Goal: Task Accomplishment & Management: Manage account settings

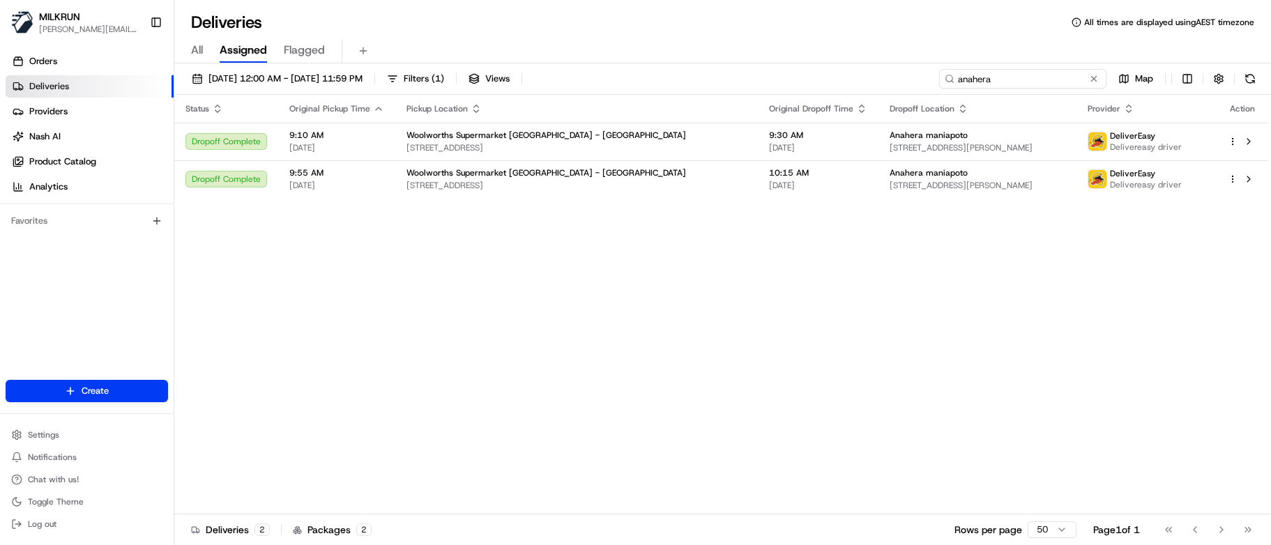
drag, startPoint x: 1069, startPoint y: 79, endPoint x: 554, endPoint y: 63, distance: 515.3
click at [554, 63] on div "Deliveries All times are displayed using AEST timezone All Assigned Flagged 20/…" at bounding box center [722, 272] width 1096 height 545
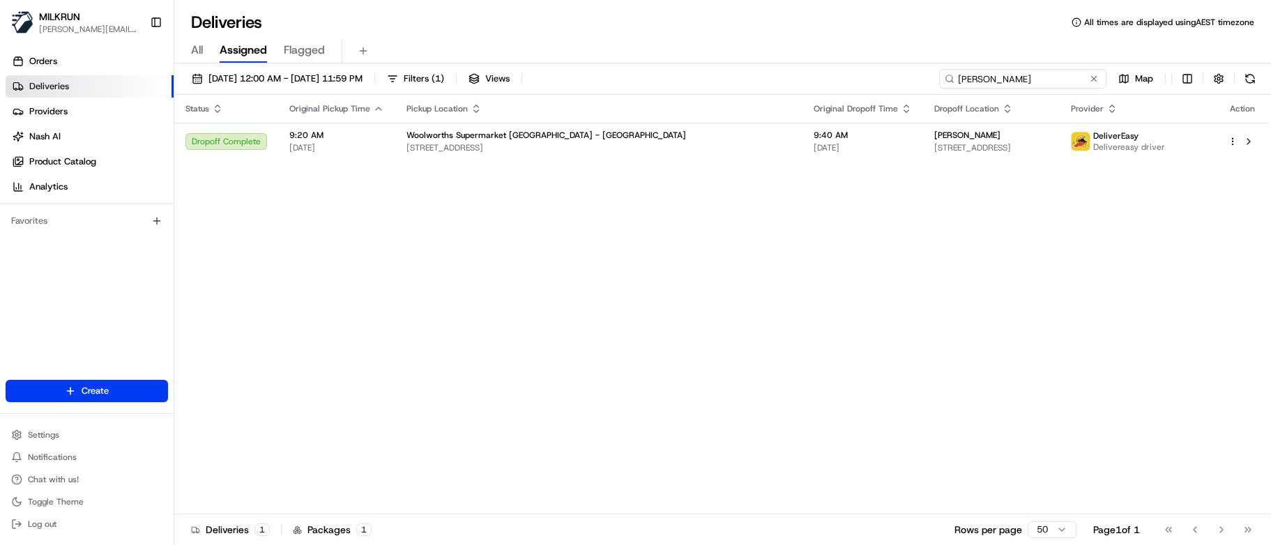
type input "[PERSON_NAME]"
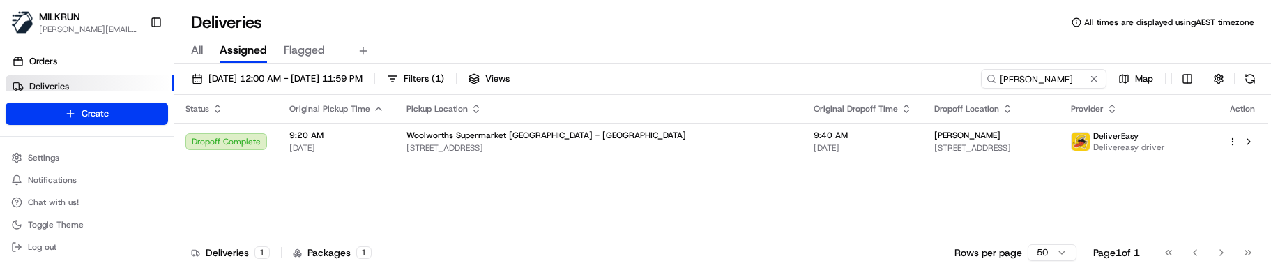
click at [537, 177] on div "Status Original Pickup Time Pickup Location Original Dropoff Time Dropoff Locat…" at bounding box center [721, 166] width 1094 height 142
click at [401, 215] on div "Status Original Pickup Time Pickup Location Original Dropoff Time Dropoff Locat…" at bounding box center [721, 166] width 1094 height 142
click at [511, 176] on div "Status Original Pickup Time Pickup Location Original Dropoff Time Dropoff Locat…" at bounding box center [721, 166] width 1094 height 142
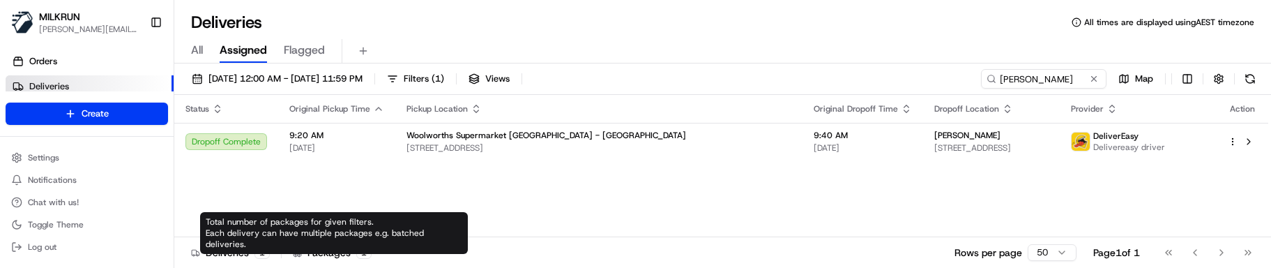
drag, startPoint x: 336, startPoint y: 210, endPoint x: 328, endPoint y: 203, distance: 10.4
click at [336, 210] on div "Status Original Pickup Time Pickup Location Original Dropoff Time Dropoff Locat…" at bounding box center [721, 166] width 1094 height 142
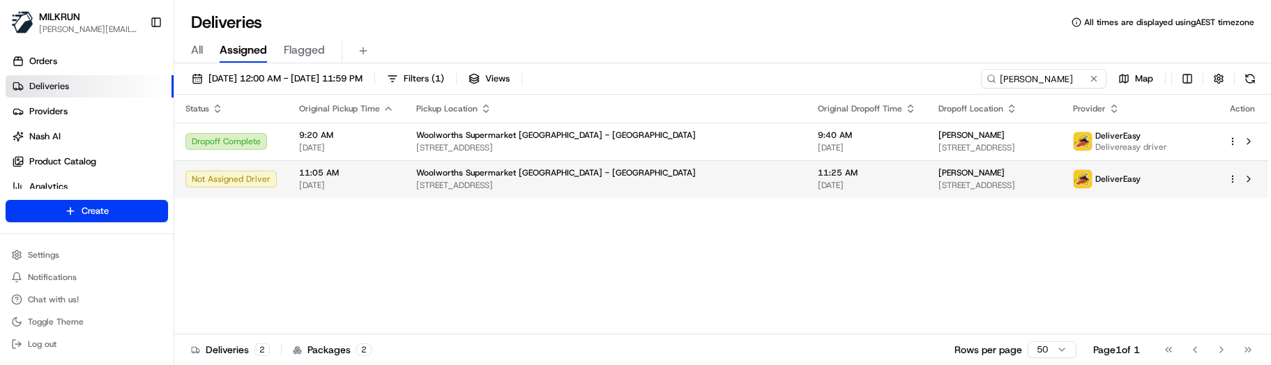
click at [1234, 179] on html "MILKRUN marcellina.berwick@woolworths.co.nz Toggle Sidebar Orders Deliveries Pr…" at bounding box center [635, 182] width 1271 height 365
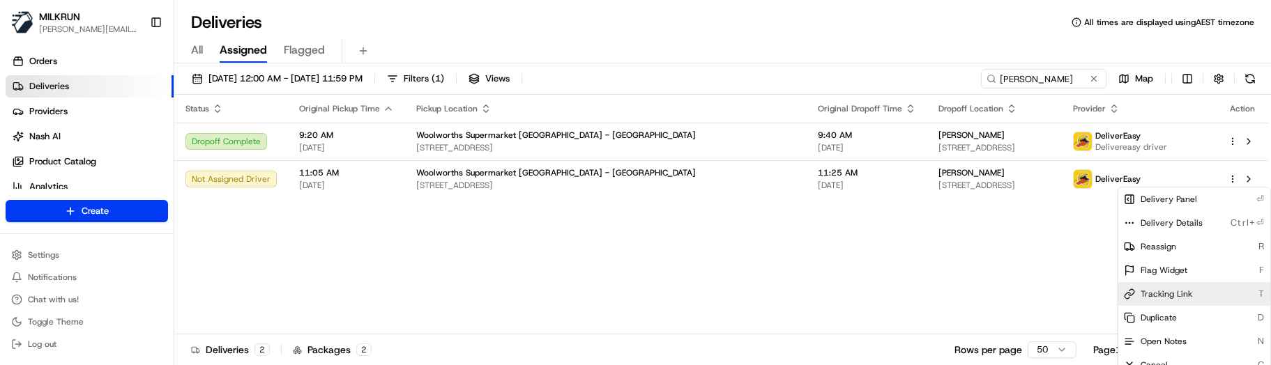
click at [1202, 287] on div "Tracking Link T" at bounding box center [1194, 294] width 152 height 24
click at [440, 213] on html "MILKRUN marcellina.berwick@woolworths.co.nz Toggle Sidebar Orders Deliveries Pr…" at bounding box center [635, 182] width 1271 height 365
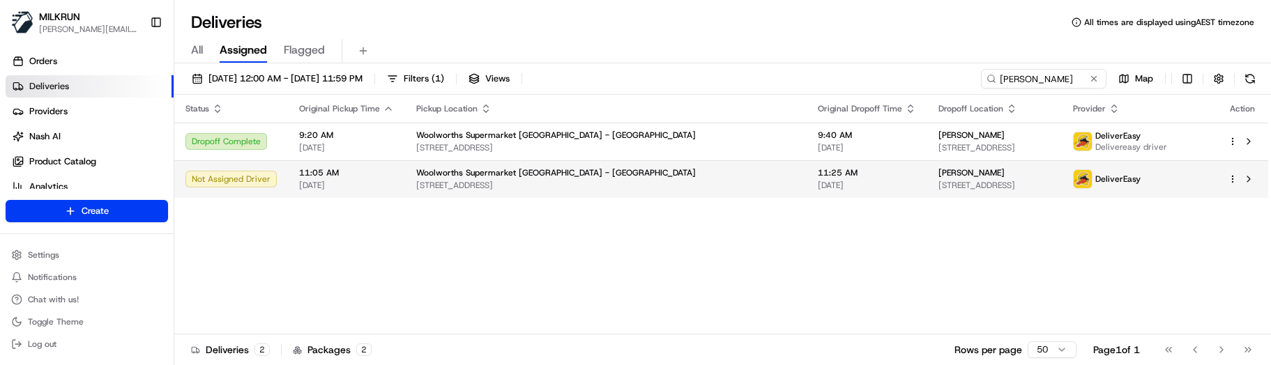
click at [938, 174] on span "[PERSON_NAME]" at bounding box center [971, 172] width 66 height 11
click at [619, 176] on div "Woolworths Supermarket [GEOGRAPHIC_DATA] - [GEOGRAPHIC_DATA]" at bounding box center [605, 172] width 379 height 11
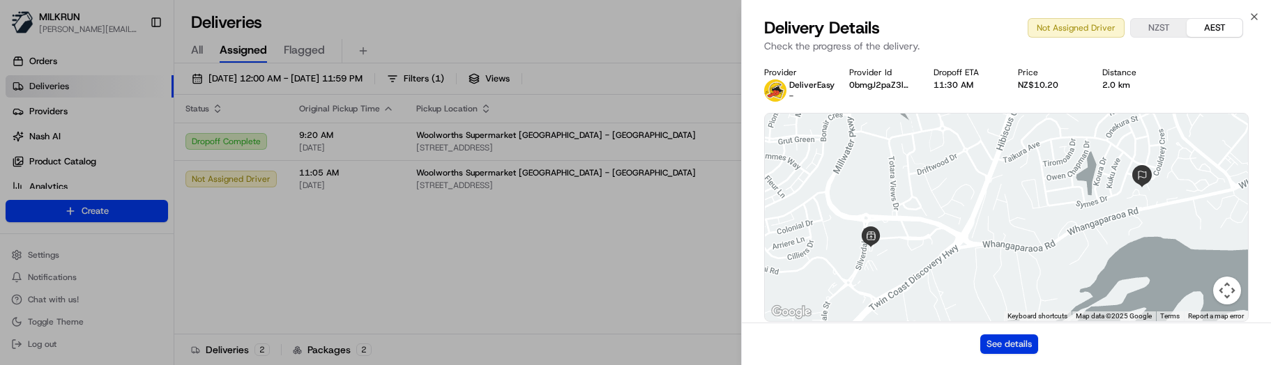
click at [992, 344] on button "See details" at bounding box center [1009, 345] width 58 height 20
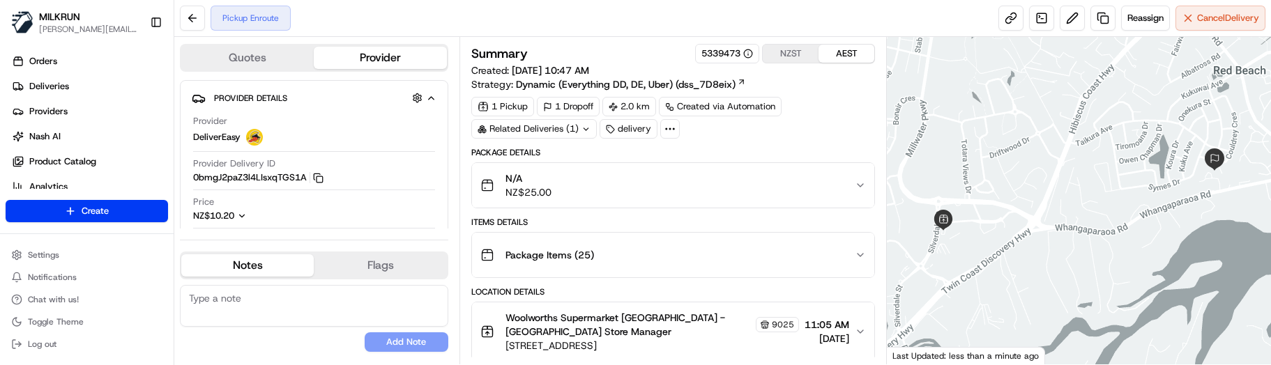
click at [359, 302] on textarea at bounding box center [314, 306] width 268 height 42
paste textarea "Good XXX Team🌞️Please NOTE the delivery instructions & kindly contact the custo…"
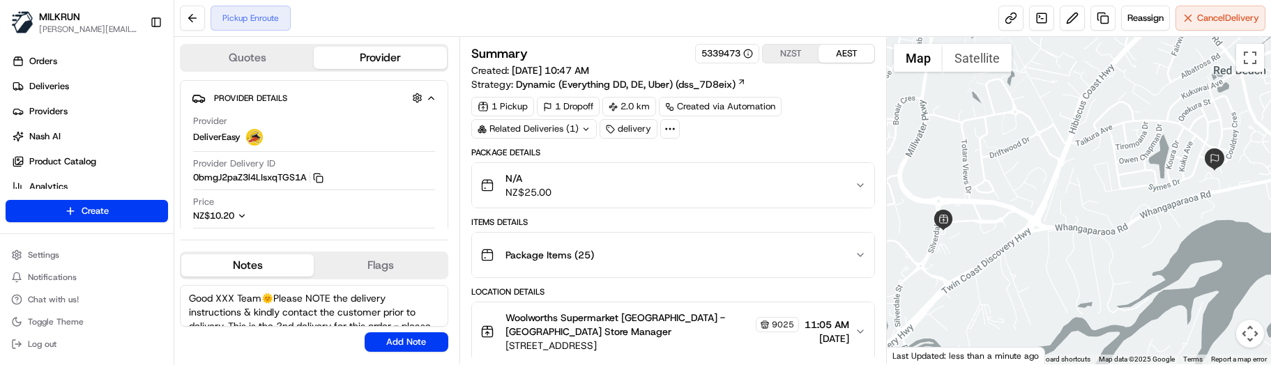
drag, startPoint x: 235, startPoint y: 299, endPoint x: 178, endPoint y: 296, distance: 56.6
click at [184, 293] on textarea "Good XXX Team🌞️Please NOTE the delivery instructions & kindly contact the custo…" at bounding box center [314, 306] width 268 height 42
click at [312, 316] on textarea "Kia Ora Team🌞️Please NOTE the delivery instructions & kindly contact the custom…" at bounding box center [314, 306] width 268 height 42
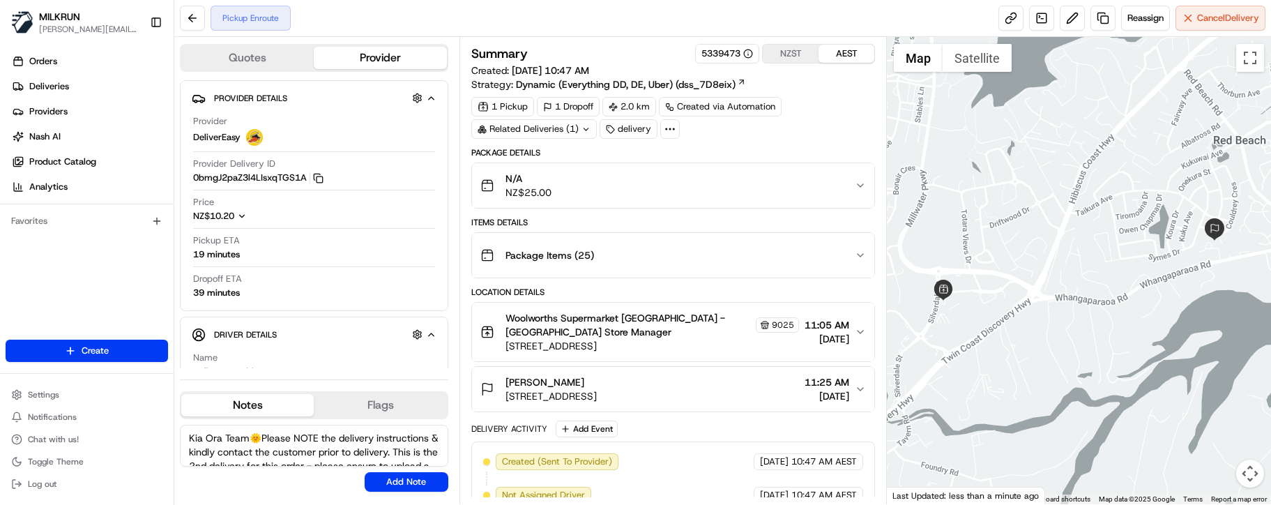
click at [283, 365] on textarea "Kia Ora Team🌞️Please NOTE the delivery instructions & kindly contact the custom…" at bounding box center [314, 445] width 268 height 42
type textarea "Kia Ora Team🌞️Please NOTE the delivery instructions & kindly call #3 on the int…"
click at [410, 365] on button "Add Note" at bounding box center [407, 482] width 84 height 20
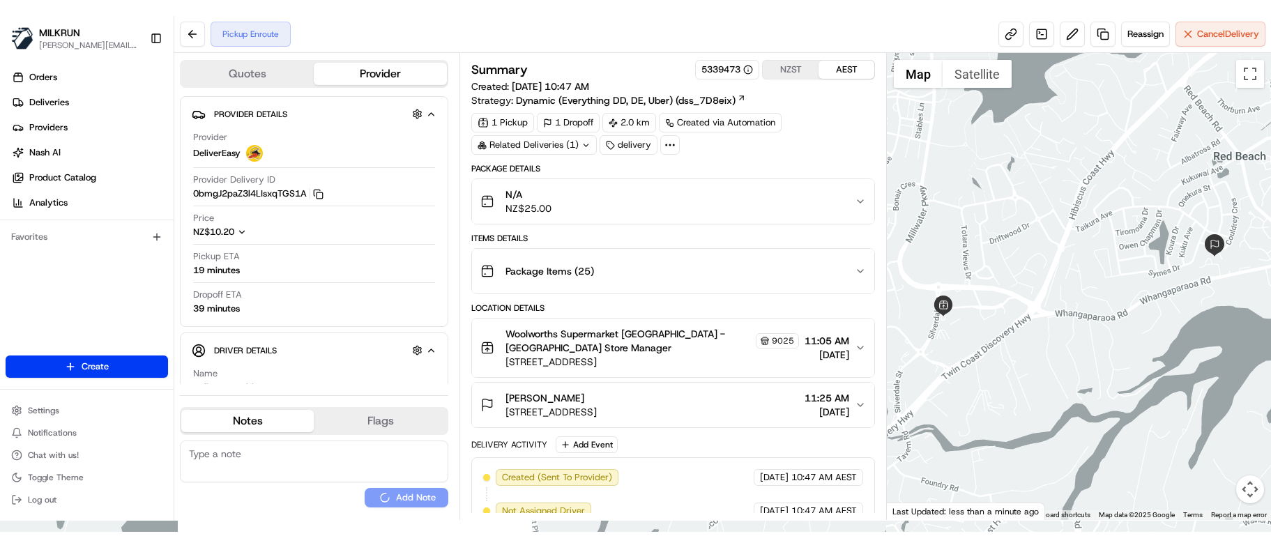
scroll to position [0, 0]
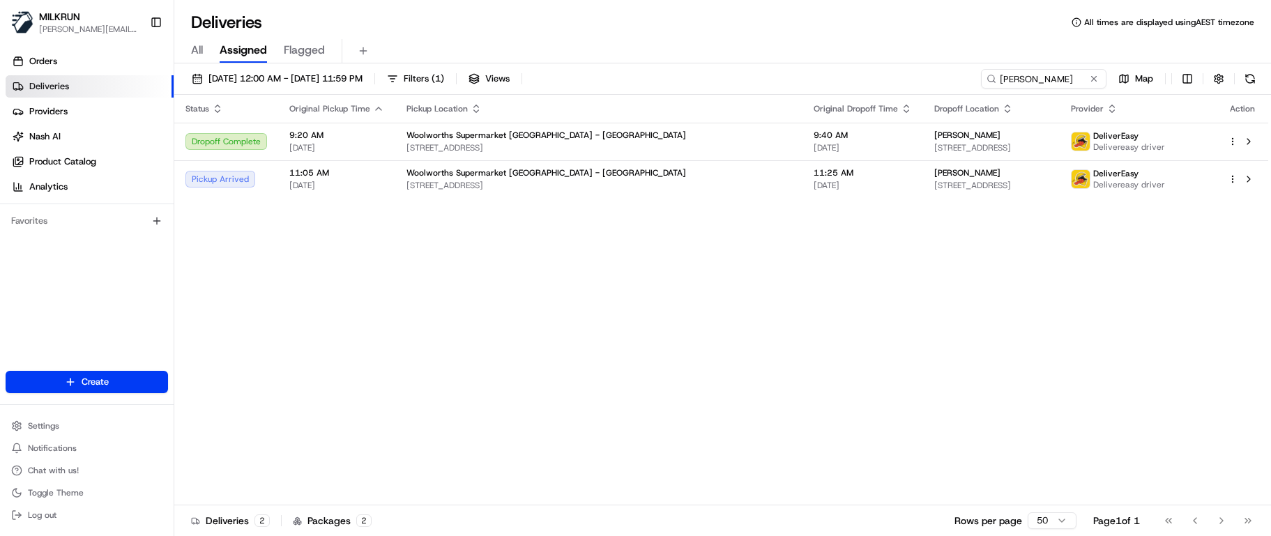
drag, startPoint x: 574, startPoint y: 356, endPoint x: 842, endPoint y: 219, distance: 301.4
click at [586, 355] on div "Status Original Pickup Time Pickup Location Original Dropoff Time Dropoff Locat…" at bounding box center [721, 300] width 1094 height 411
drag, startPoint x: 1066, startPoint y: 82, endPoint x: 789, endPoint y: 79, distance: 277.4
click at [791, 82] on div "[DATE] 12:00 AM - [DATE] 11:59 PM Filters ( 1 ) Views [PERSON_NAME] Map" at bounding box center [722, 82] width 1096 height 26
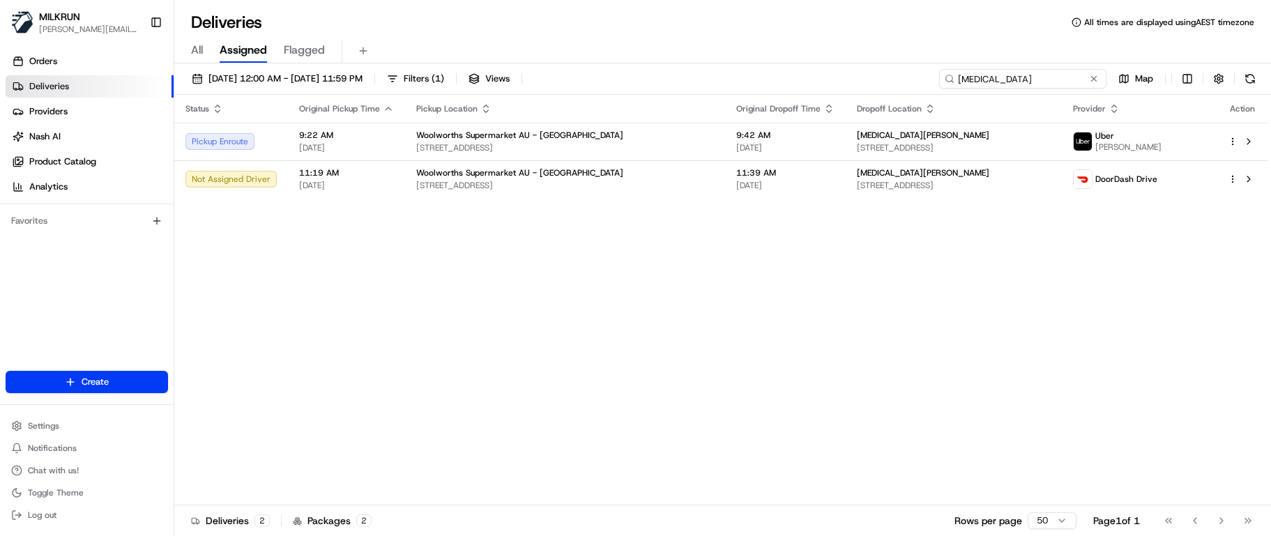
type input "[MEDICAL_DATA]"
click at [721, 238] on div "Status Original Pickup Time Pickup Location Original Dropoff Time Dropoff Locat…" at bounding box center [721, 300] width 1094 height 411
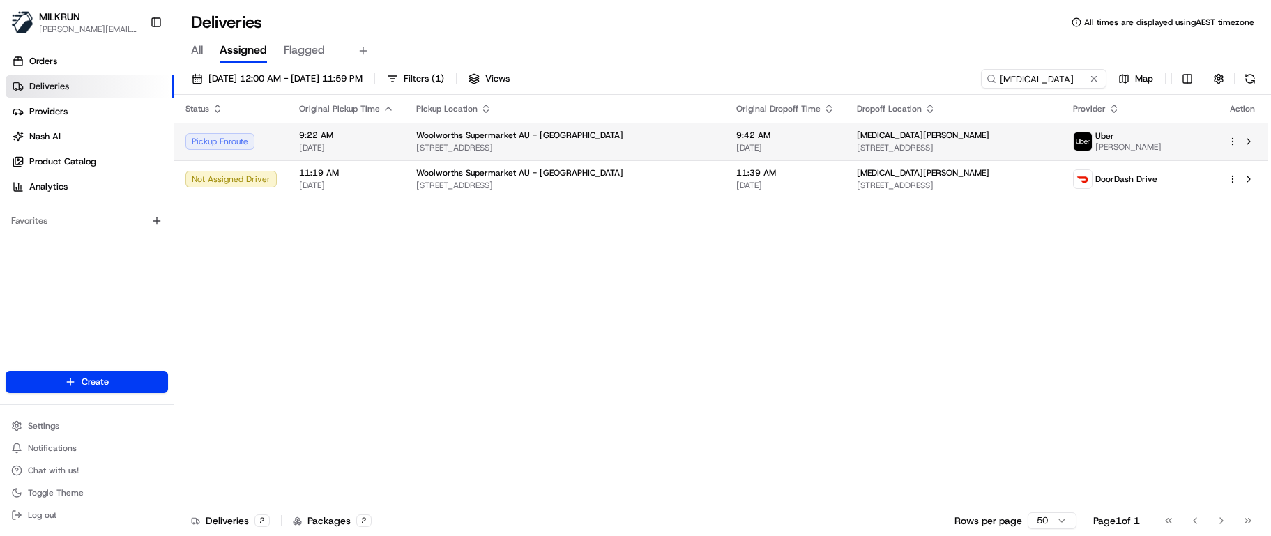
click at [560, 143] on span "[STREET_ADDRESS]" at bounding box center [565, 147] width 298 height 11
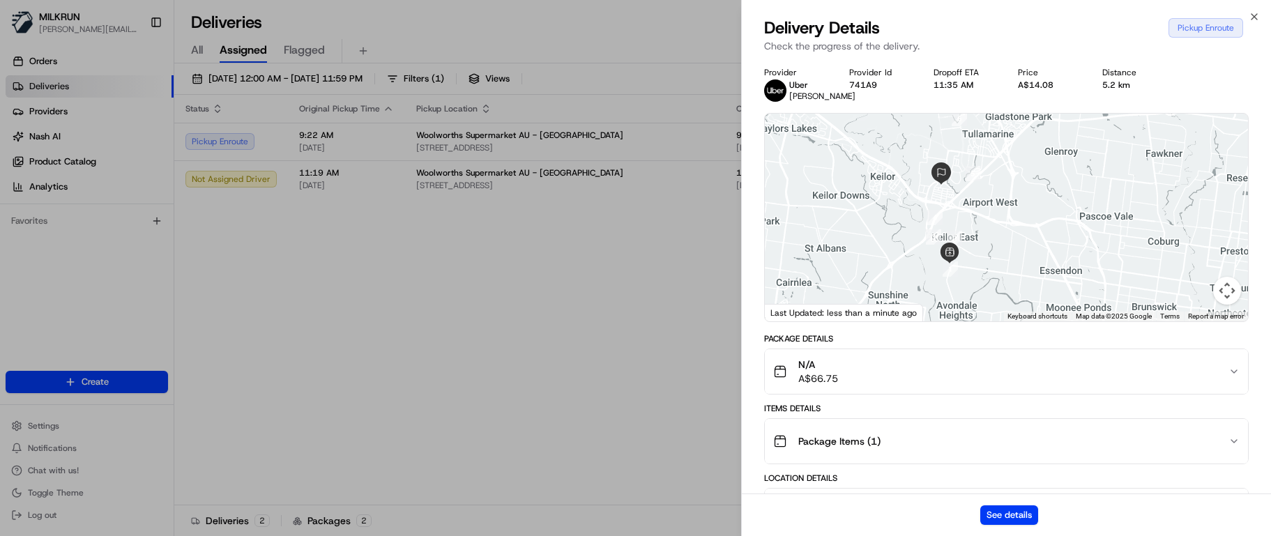
click at [838, 518] on div "See details" at bounding box center [1006, 514] width 529 height 43
drag, startPoint x: 553, startPoint y: 342, endPoint x: 565, endPoint y: 334, distance: 14.5
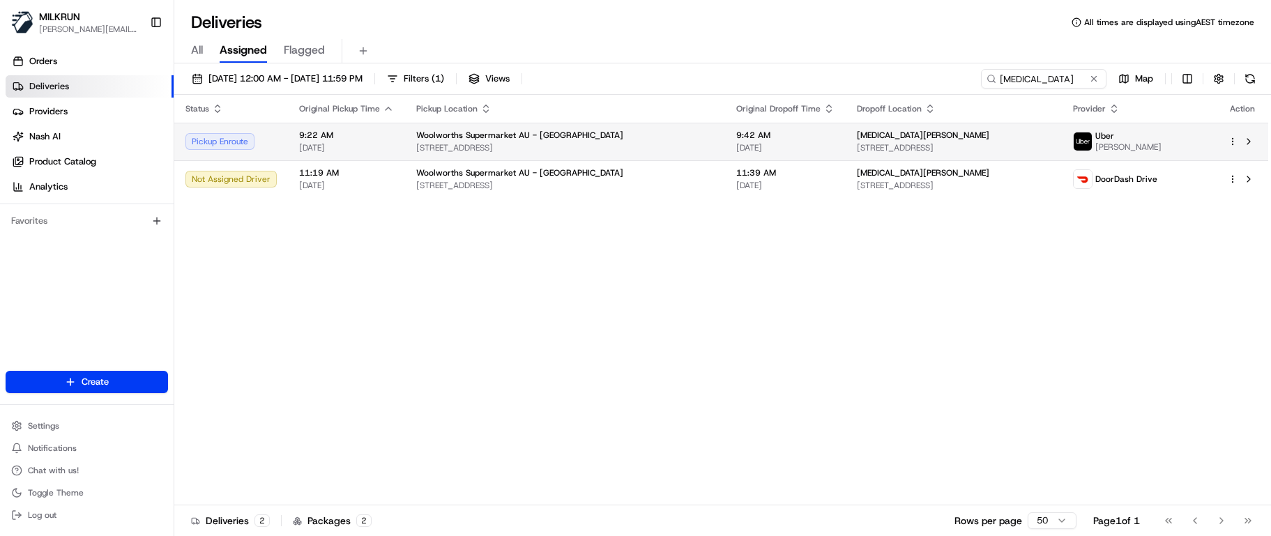
click at [574, 145] on span "235 Milleara Rd, Keilor East, VIC 3033, AU" at bounding box center [565, 147] width 298 height 11
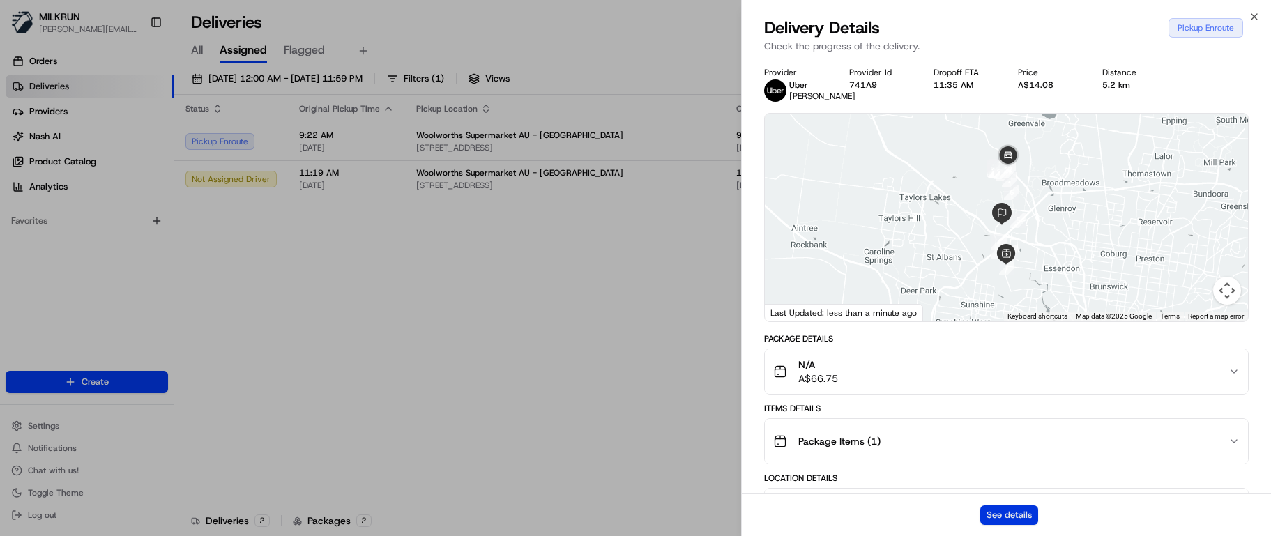
click at [1023, 513] on button "See details" at bounding box center [1009, 515] width 58 height 20
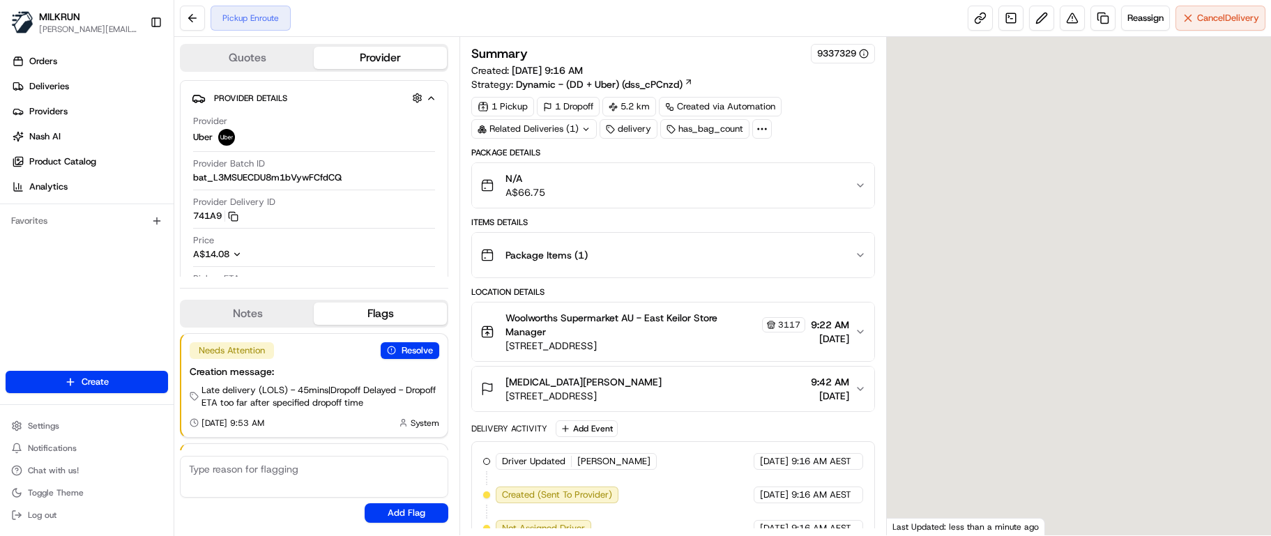
scroll to position [98, 0]
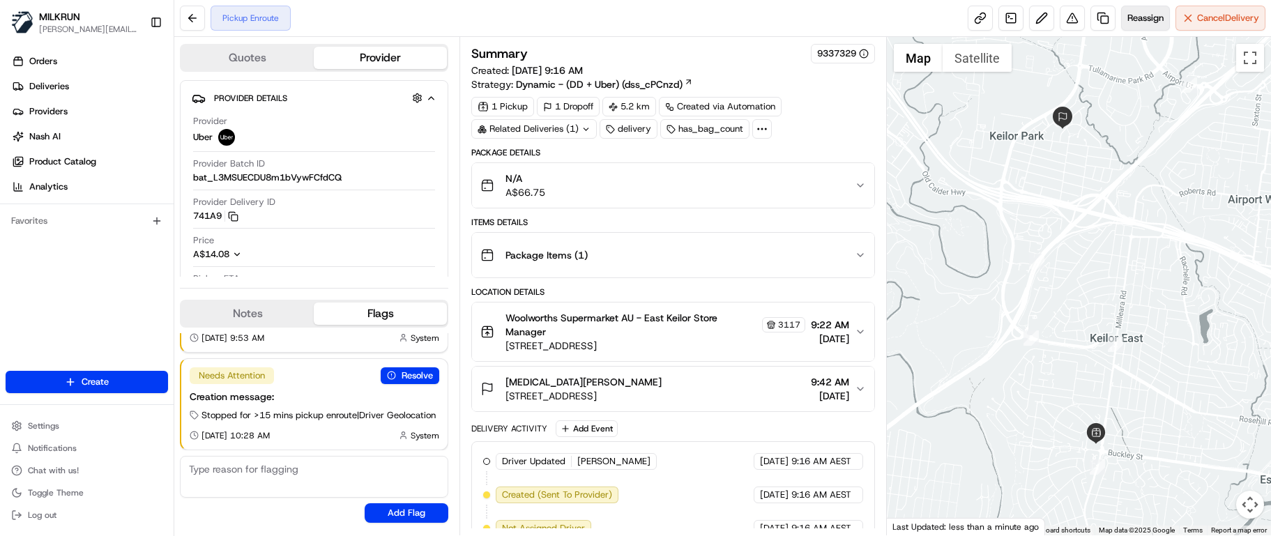
click at [1135, 22] on span "Reassign" at bounding box center [1145, 18] width 36 height 13
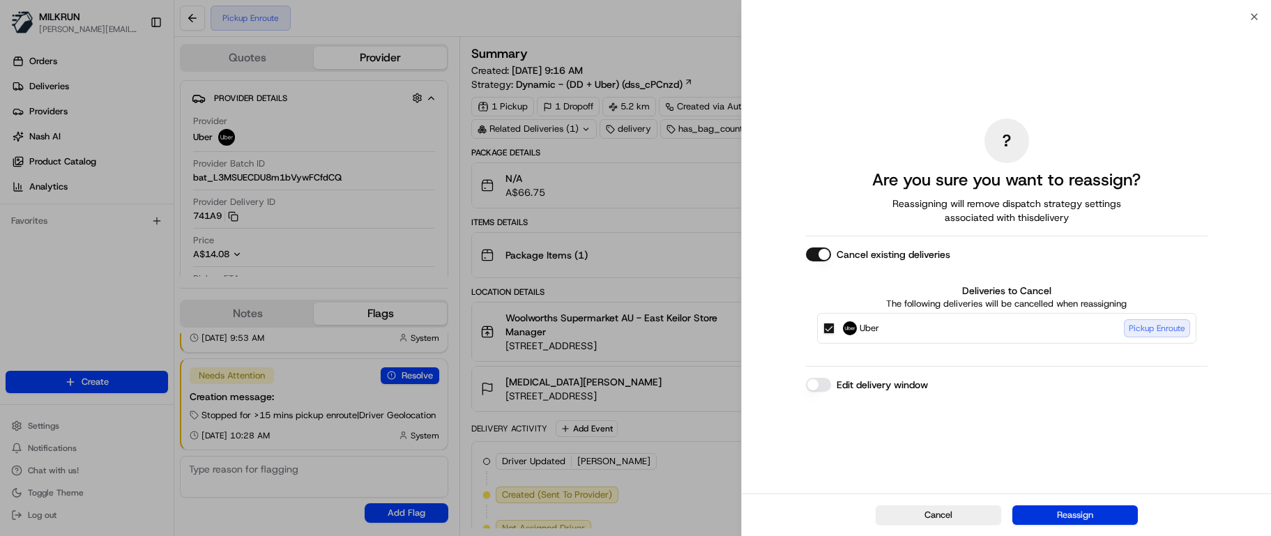
click at [1052, 509] on button "Reassign" at bounding box center [1074, 515] width 125 height 20
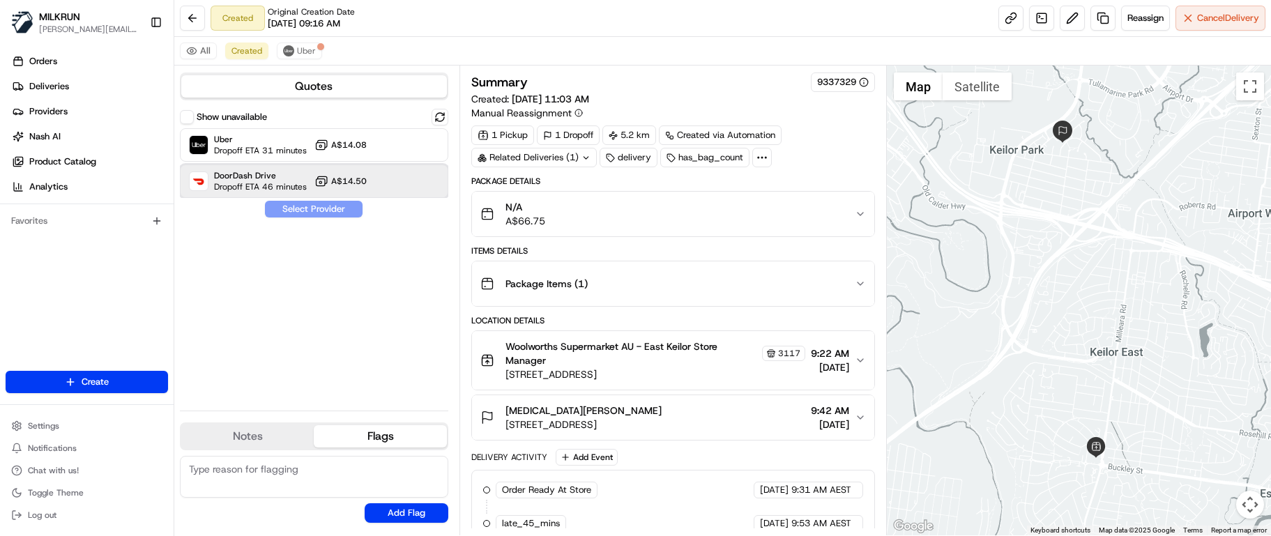
click at [238, 171] on span "DoorDash Drive" at bounding box center [260, 175] width 93 height 11
click at [298, 208] on button "Assign Provider" at bounding box center [313, 209] width 99 height 17
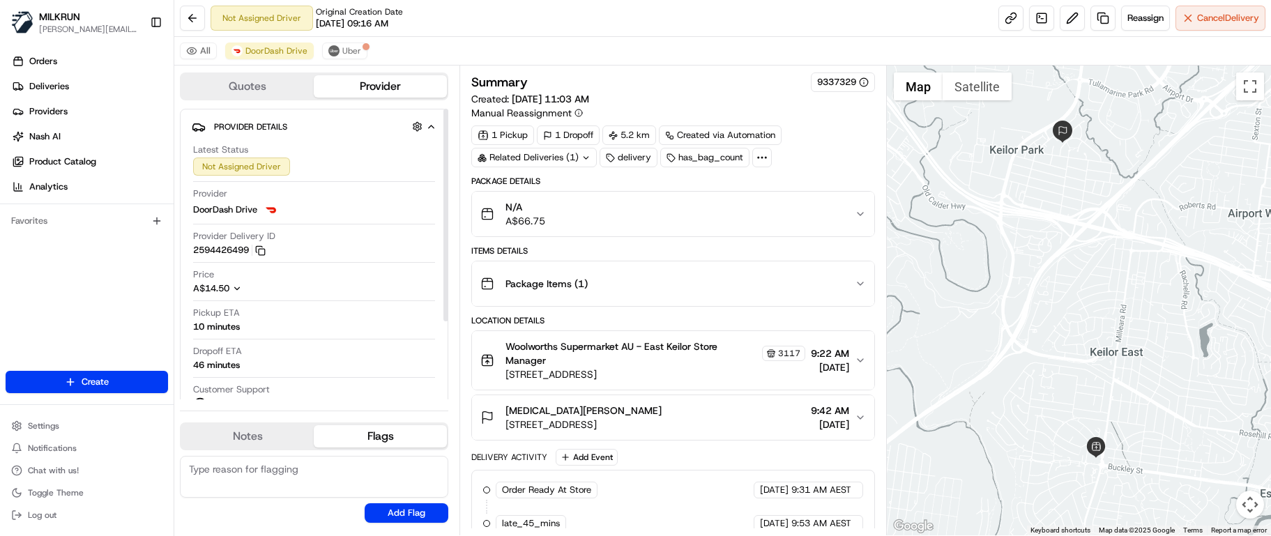
click at [279, 431] on button "Notes" at bounding box center [247, 436] width 132 height 22
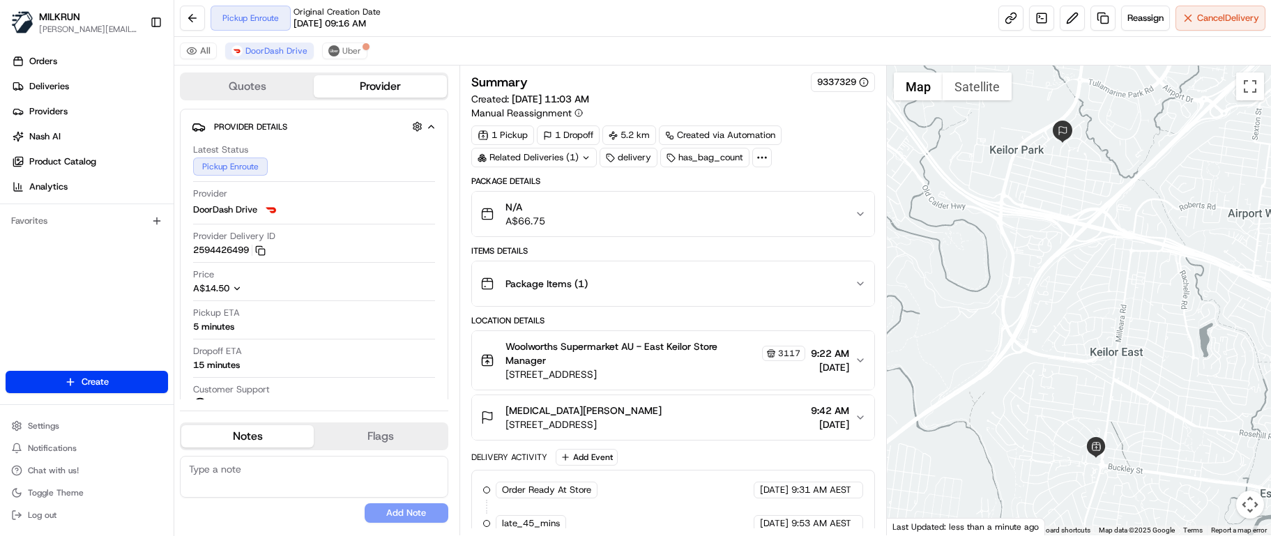
drag, startPoint x: 334, startPoint y: 521, endPoint x: 339, endPoint y: 512, distance: 9.7
click at [334, 521] on div "No results found Add Note" at bounding box center [314, 489] width 268 height 67
drag, startPoint x: 268, startPoint y: 436, endPoint x: 279, endPoint y: 460, distance: 26.8
click at [269, 436] on button "Notes" at bounding box center [247, 436] width 132 height 22
click at [286, 481] on textarea at bounding box center [314, 477] width 268 height 42
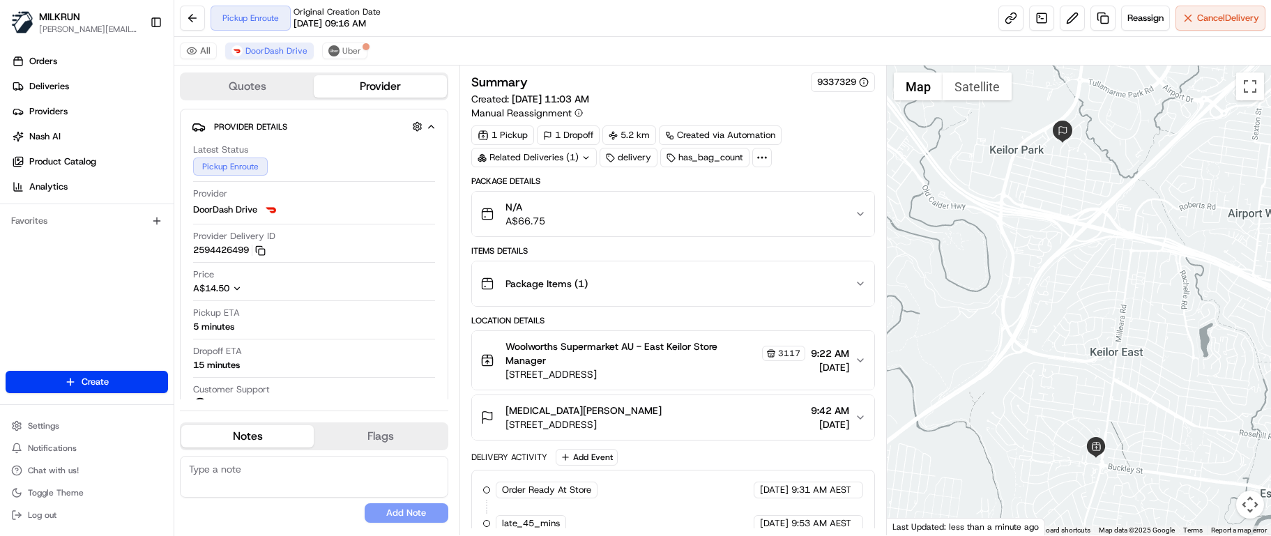
paste textarea "Good XXXX Team🌞️ Please can you deliver this order ASAP as the customer has bee…"
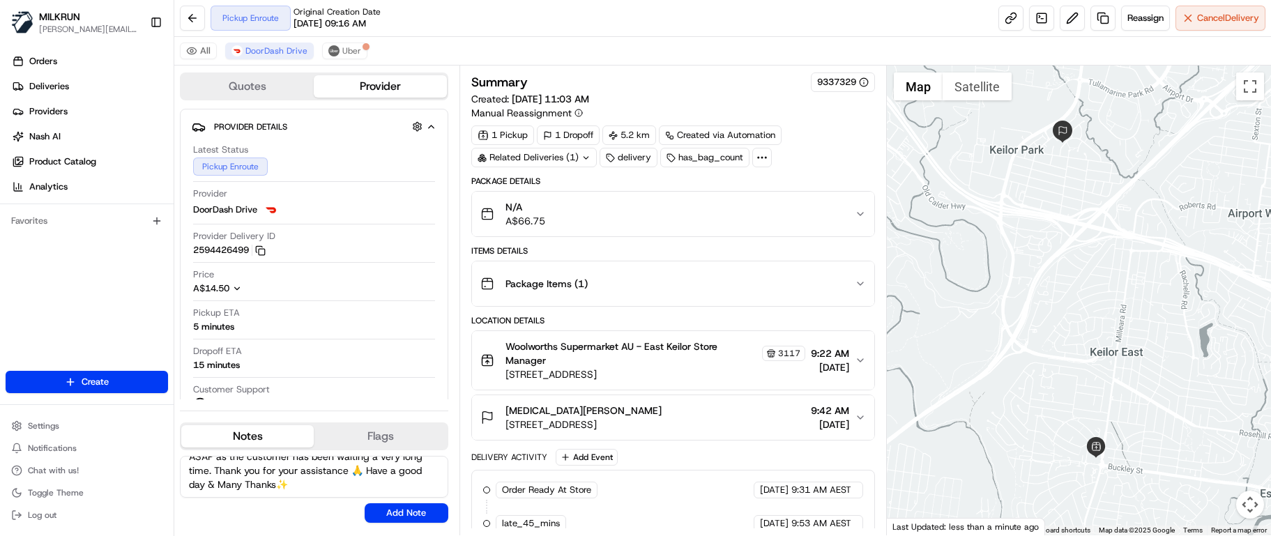
scroll to position [0, 0]
drag, startPoint x: 240, startPoint y: 467, endPoint x: 217, endPoint y: 468, distance: 23.0
click at [217, 468] on textarea "Good XXXX Team🌞️ Please can you deliver this order ASAP as the customer has bee…" at bounding box center [314, 477] width 268 height 42
type textarea "Good Morning Team🌞️ Please can you deliver this order ASAP as the customer has …"
click at [392, 502] on div "Good Morning Team🌞️ Please can you deliver this order ASAP as the customer has …" at bounding box center [314, 489] width 268 height 67
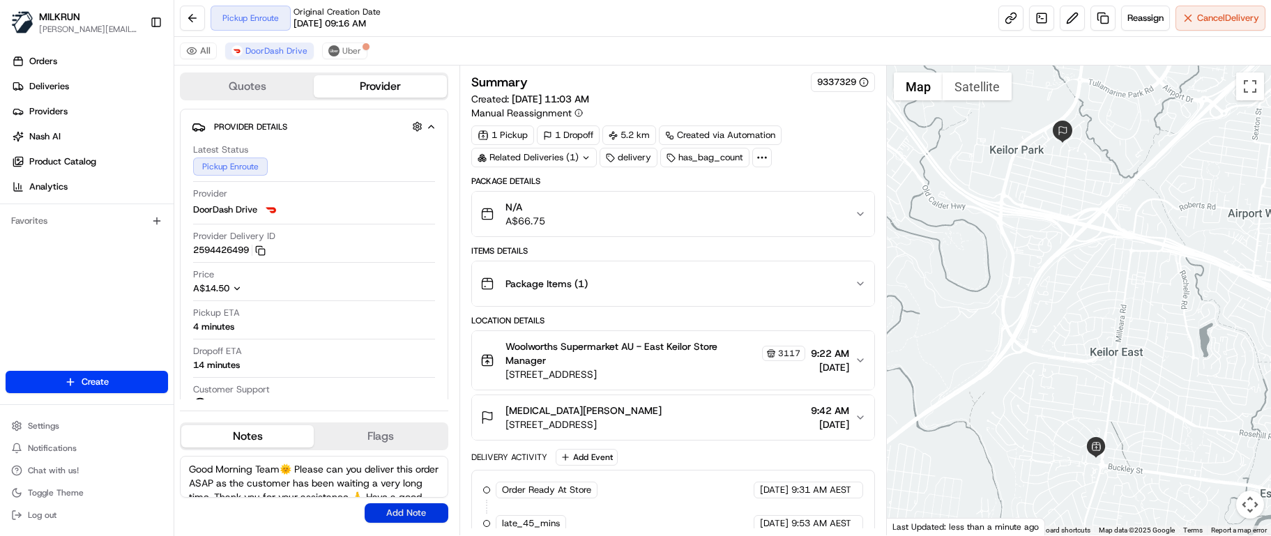
click at [417, 511] on button "Add Note" at bounding box center [407, 513] width 84 height 20
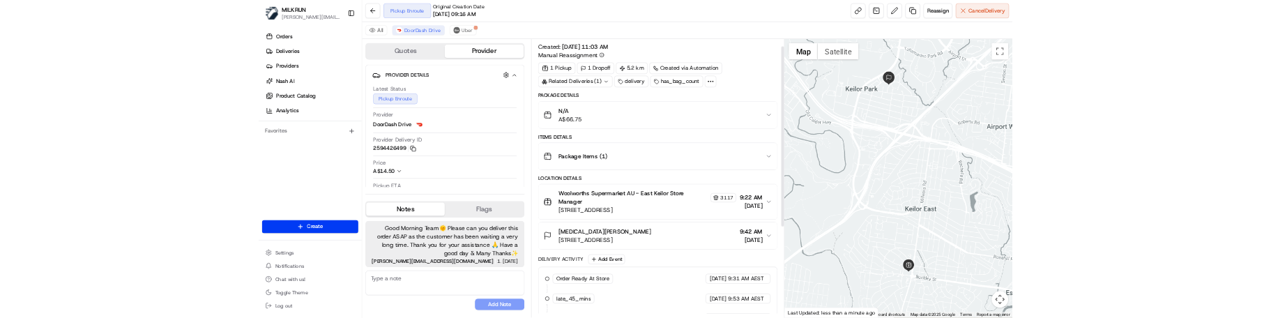
scroll to position [18, 0]
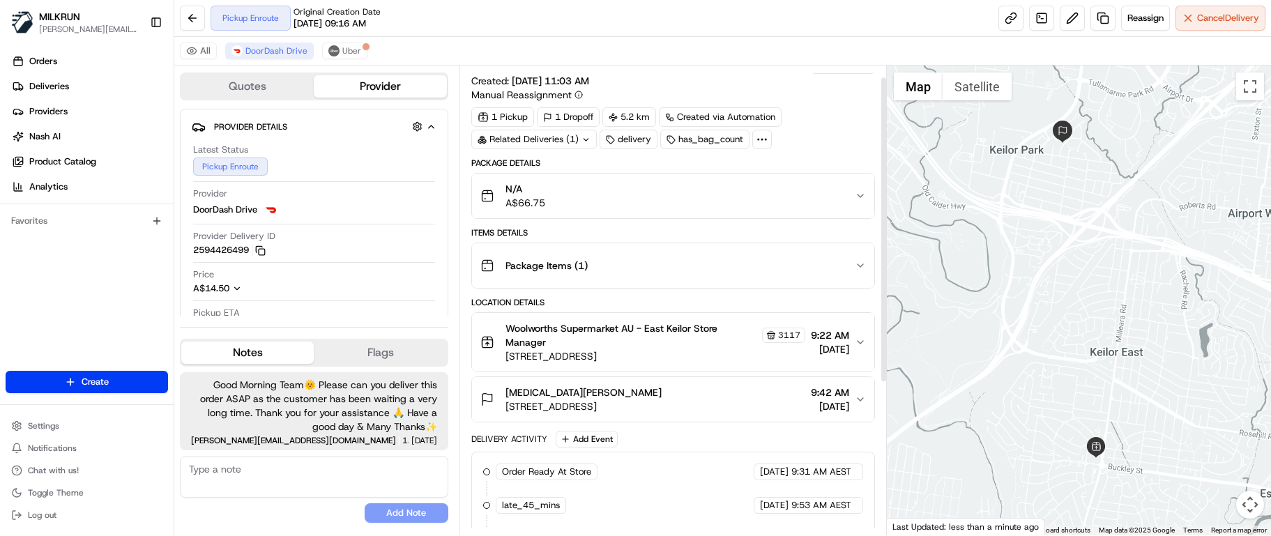
drag, startPoint x: 884, startPoint y: 383, endPoint x: 879, endPoint y: 302, distance: 81.0
click at [881, 302] on div at bounding box center [883, 229] width 5 height 304
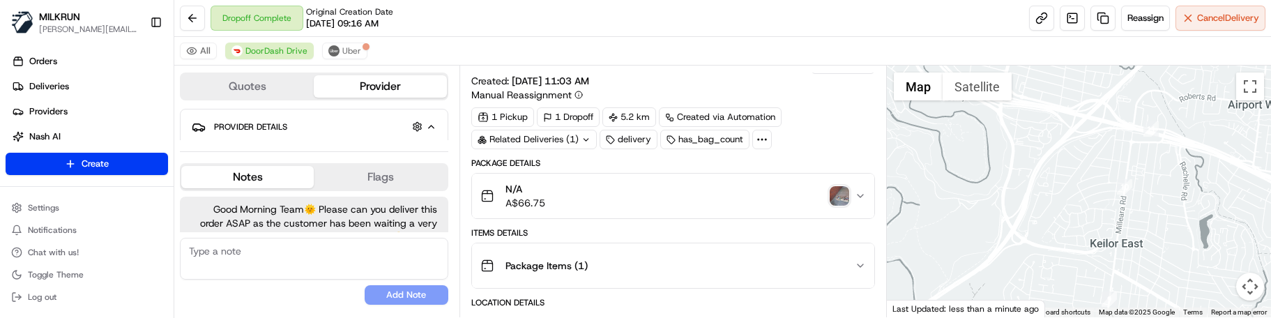
drag, startPoint x: 333, startPoint y: 291, endPoint x: 358, endPoint y: 282, distance: 26.0
click at [333, 291] on div "No results found Add Note" at bounding box center [314, 271] width 268 height 67
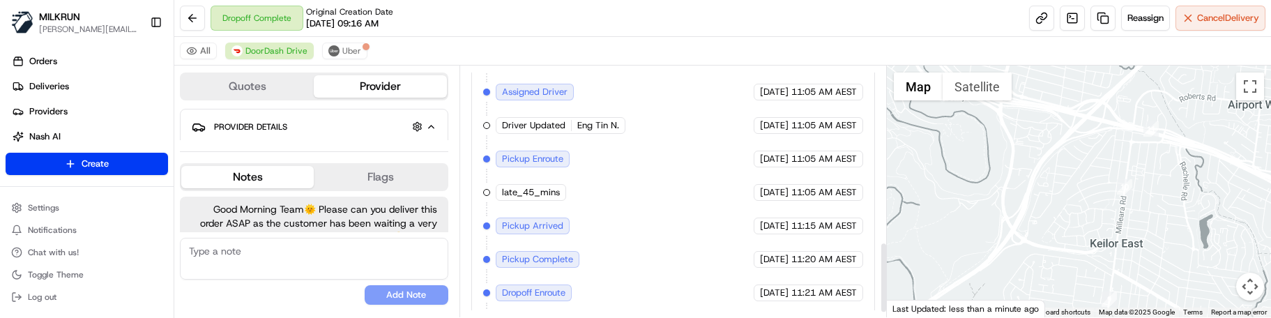
scroll to position [635, 0]
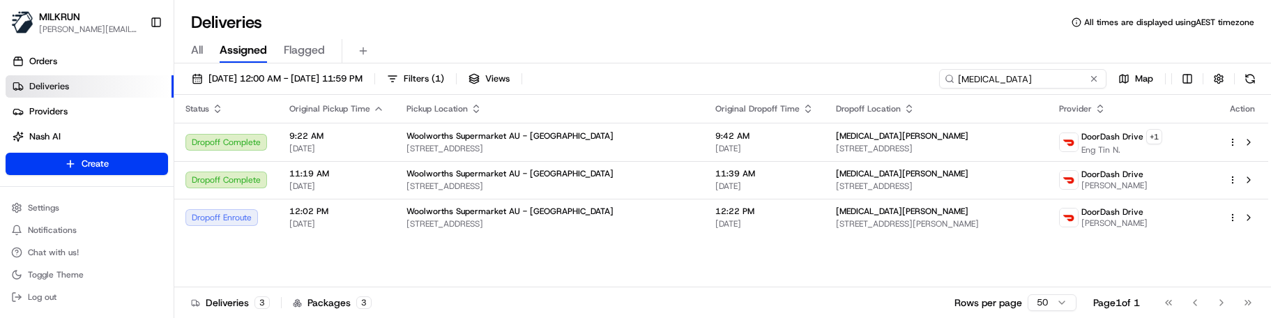
drag, startPoint x: 1042, startPoint y: 77, endPoint x: 870, endPoint y: 76, distance: 172.2
click at [870, 76] on div "20/08/2025 12:00 AM - 20/08/2025 11:59 PM Filters ( 1 ) Views yasmin Map" at bounding box center [722, 82] width 1096 height 26
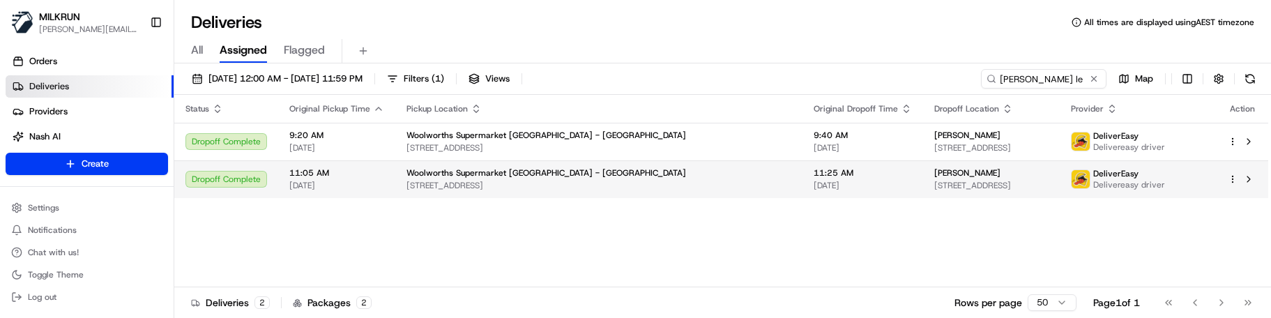
click at [934, 178] on div "[PERSON_NAME]" at bounding box center [991, 172] width 114 height 11
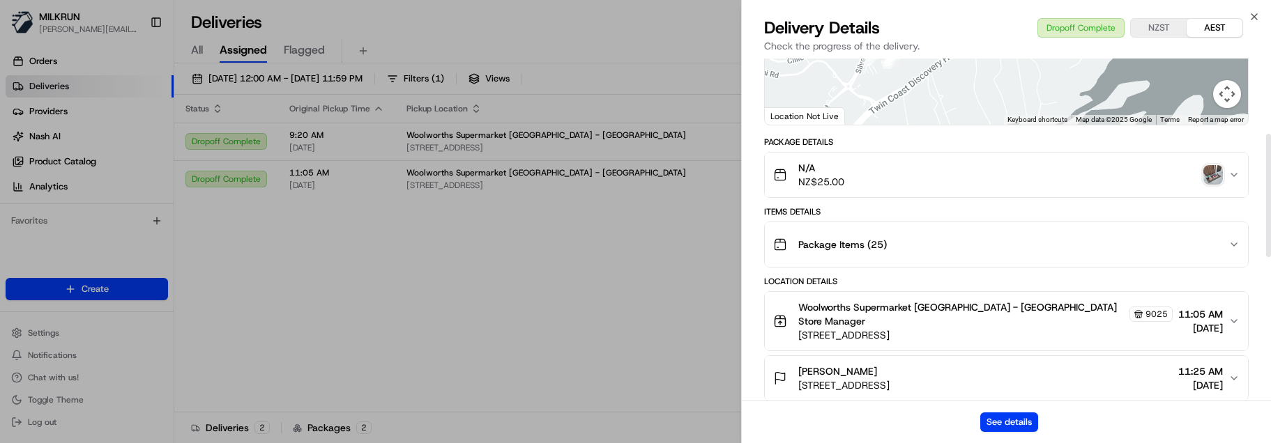
scroll to position [209, 0]
click at [1210, 169] on img "button" at bounding box center [1213, 174] width 20 height 20
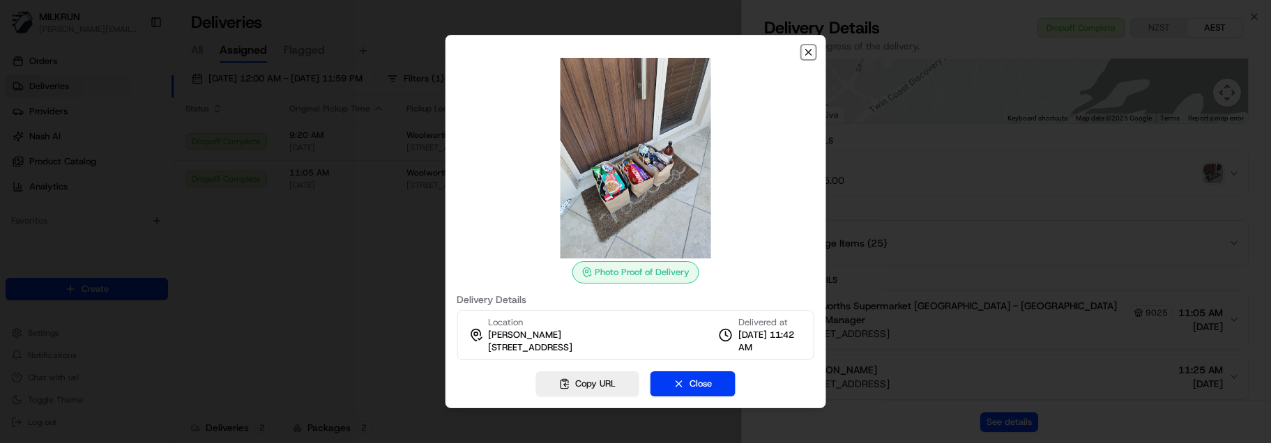
click at [811, 47] on icon "button" at bounding box center [808, 52] width 11 height 11
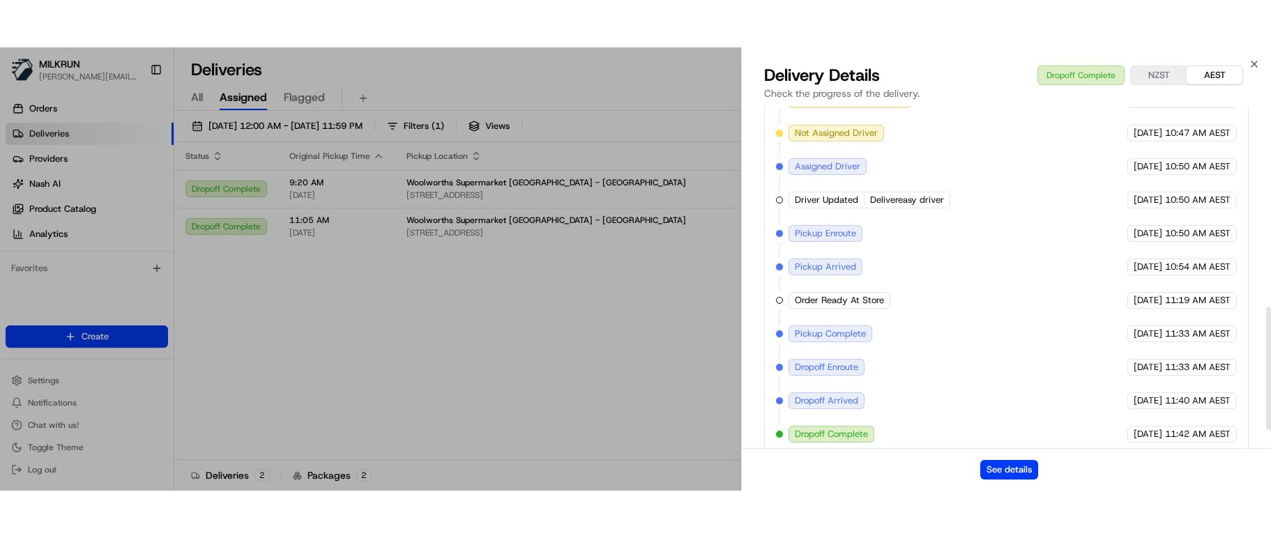
scroll to position [608, 0]
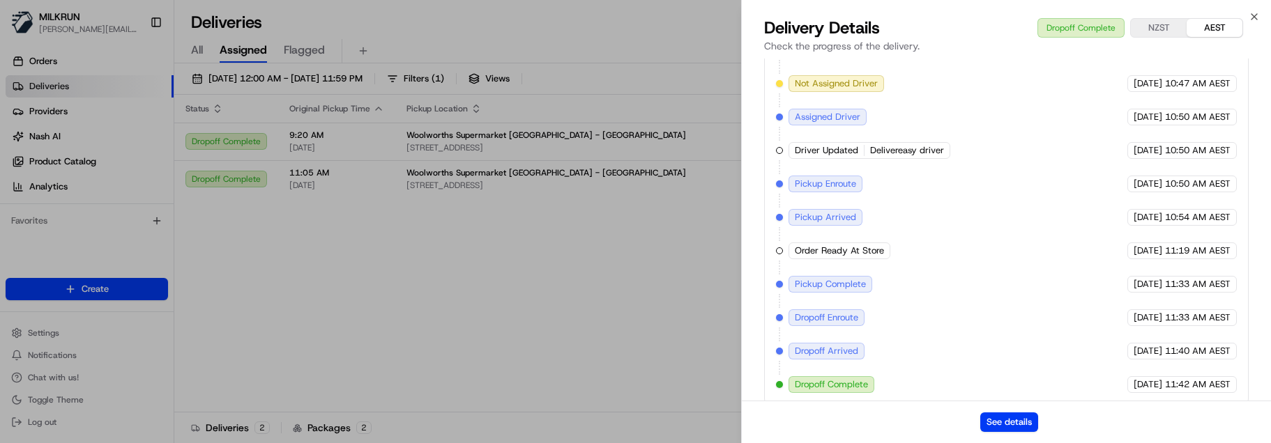
drag, startPoint x: 360, startPoint y: 235, endPoint x: 512, endPoint y: 233, distance: 152.0
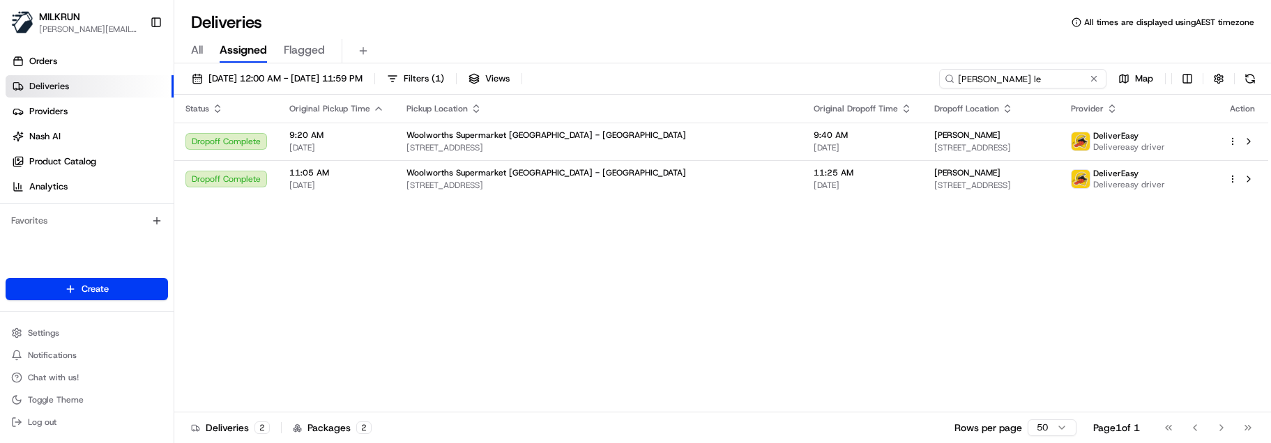
drag, startPoint x: 1043, startPoint y: 77, endPoint x: 661, endPoint y: 59, distance: 383.0
click at [661, 59] on div "Deliveries All times are displayed using AEST timezone All Assigned Flagged 20/…" at bounding box center [722, 221] width 1096 height 443
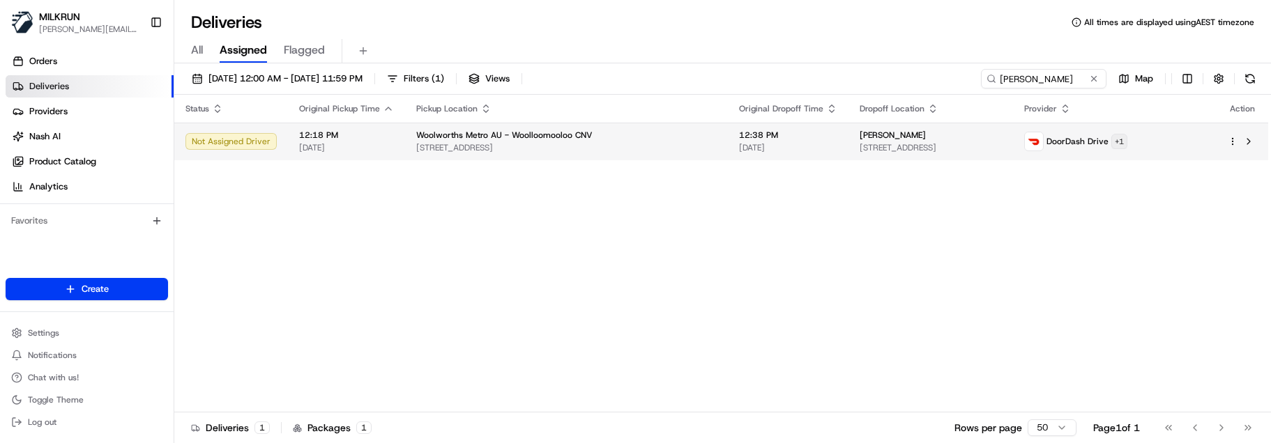
click at [1144, 141] on html "MILKRUN marcellina.berwick@woolworths.co.nz Toggle Sidebar Orders Deliveries Pr…" at bounding box center [635, 221] width 1271 height 443
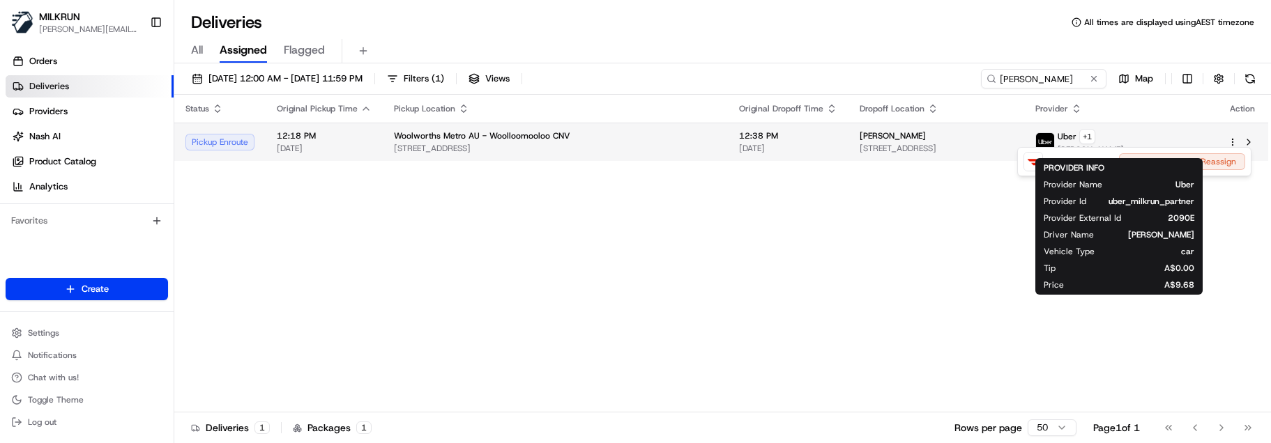
click at [1232, 140] on html "MILKRUN marcellina.berwick@woolworths.co.nz Toggle Sidebar Orders Deliveries Pr…" at bounding box center [635, 221] width 1271 height 443
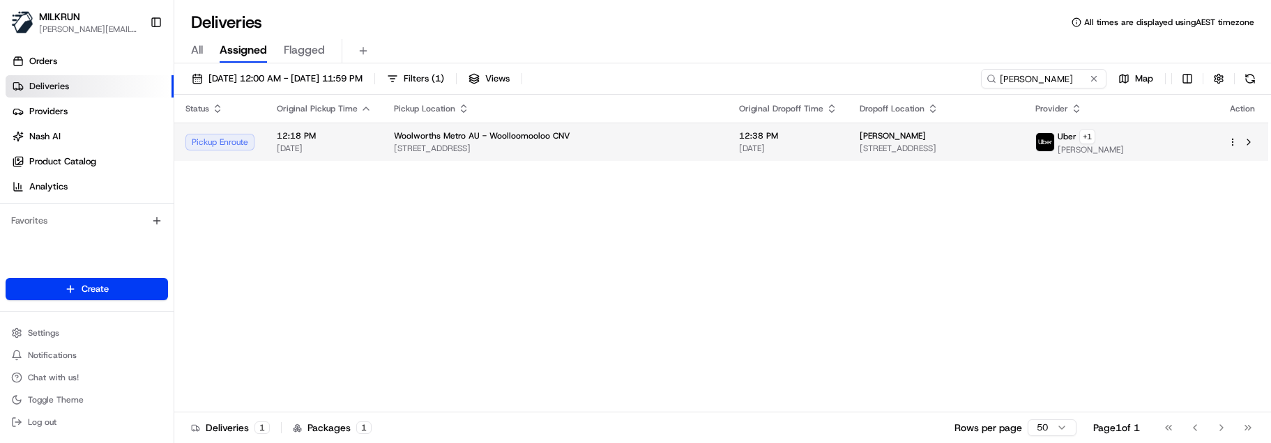
drag, startPoint x: 1239, startPoint y: 210, endPoint x: 1239, endPoint y: 160, distance: 50.9
click at [1239, 206] on div "Status Original Pickup Time Pickup Location Original Dropoff Time Dropoff Locat…" at bounding box center [721, 254] width 1094 height 318
click at [1232, 145] on html "MILKRUN marcellina.berwick@woolworths.co.nz Toggle Sidebar Orders Deliveries Pr…" at bounding box center [635, 221] width 1271 height 443
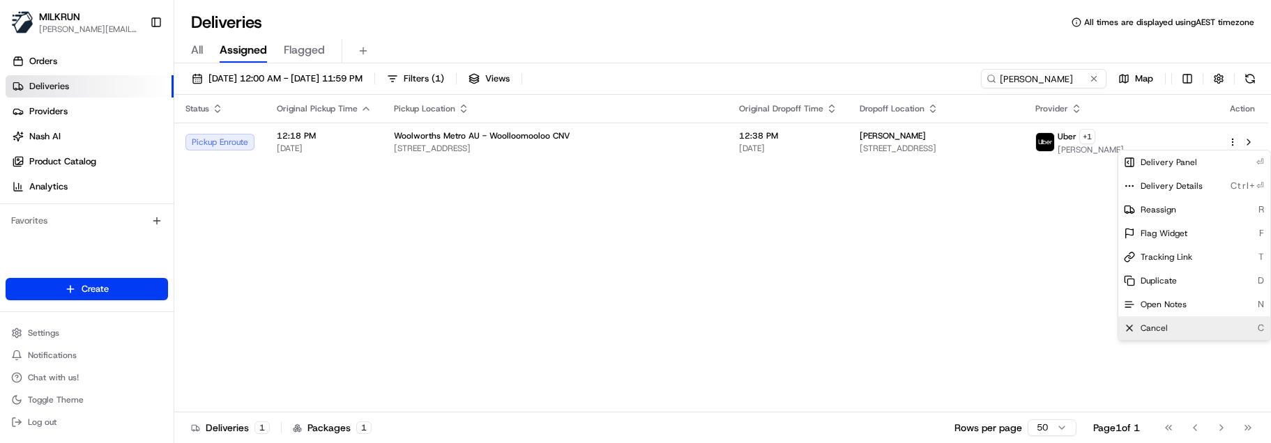
click at [1176, 317] on div "Cancel C" at bounding box center [1194, 328] width 152 height 24
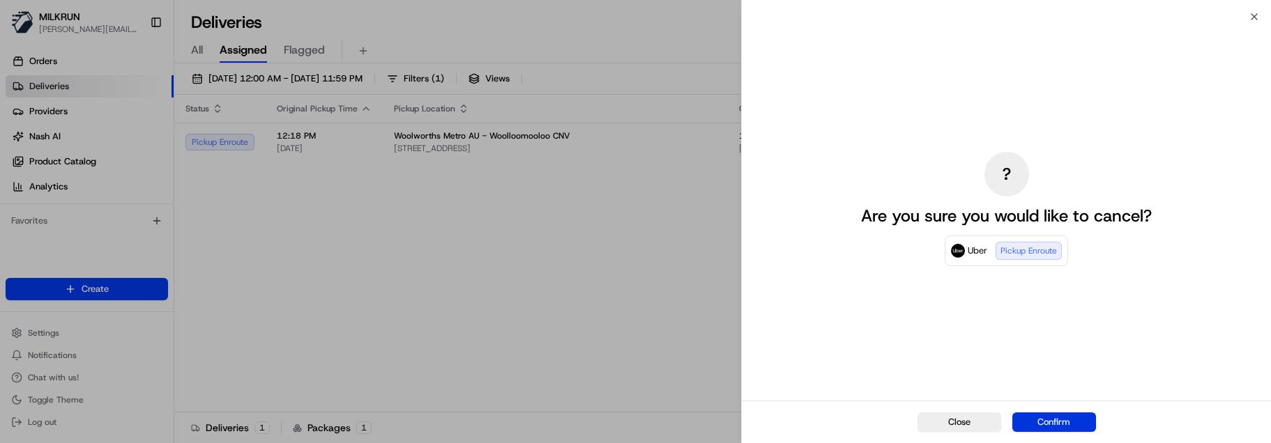
click at [1078, 317] on button "Confirm" at bounding box center [1054, 423] width 84 height 20
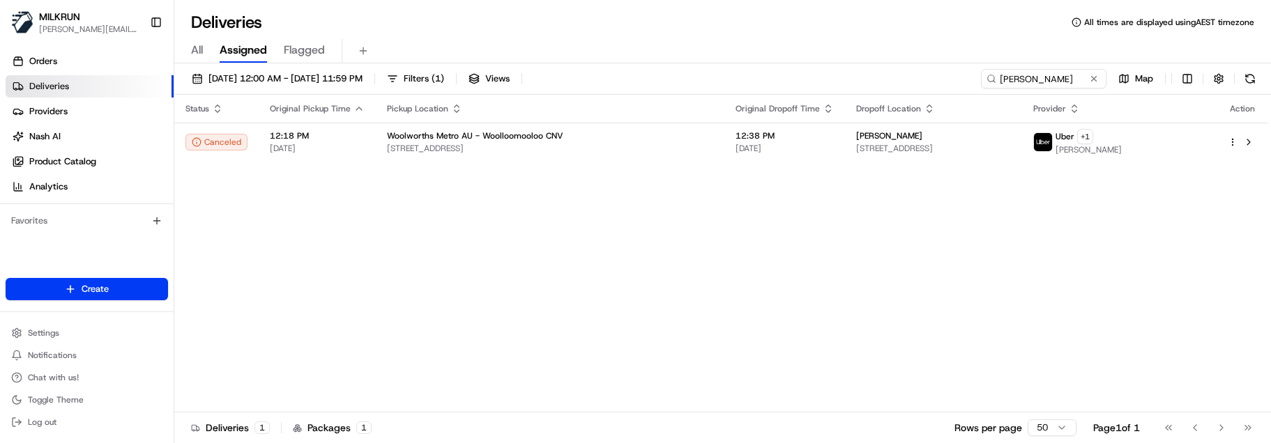
drag, startPoint x: 981, startPoint y: 162, endPoint x: 733, endPoint y: 12, distance: 290.8
click at [777, 36] on div "Deliveries All times are displayed using AEST timezone All Assigned Flagged 20/…" at bounding box center [722, 221] width 1096 height 443
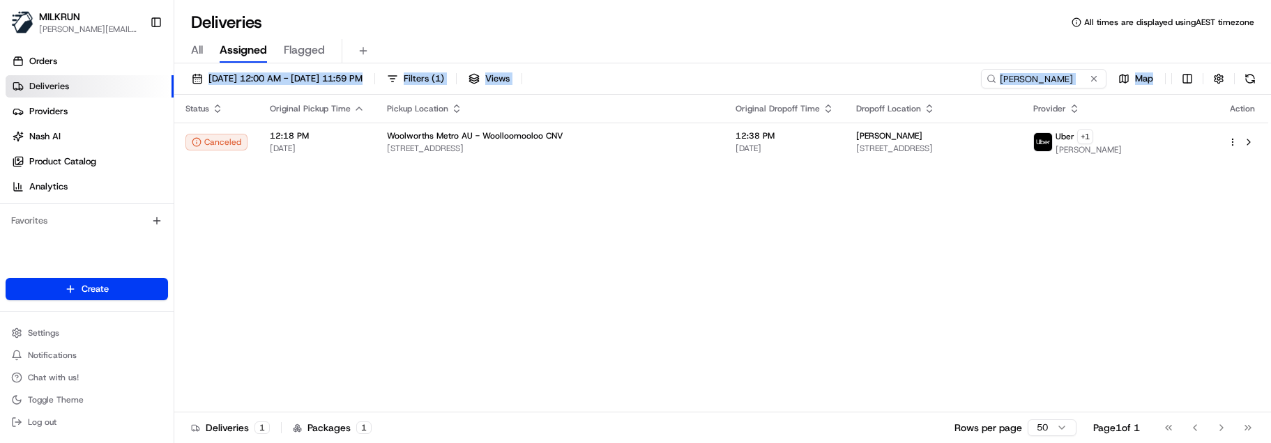
click at [548, 317] on div "Status Original Pickup Time Pickup Location Original Dropoff Time Dropoff Locat…" at bounding box center [721, 254] width 1094 height 318
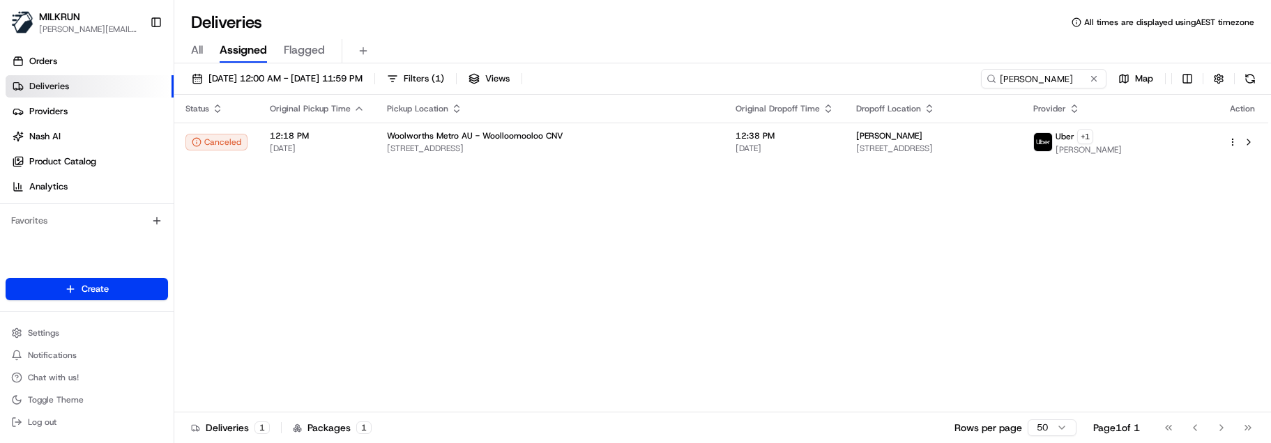
click at [590, 317] on div "Status Original Pickup Time Pickup Location Original Dropoff Time Dropoff Locat…" at bounding box center [721, 254] width 1094 height 318
drag, startPoint x: 988, startPoint y: 75, endPoint x: 718, endPoint y: 75, distance: 270.4
click at [718, 75] on div "20/08/2025 12:00 AM - 20/08/2025 11:59 PM Filters ( 1 ) Views christopher small…" at bounding box center [722, 82] width 1096 height 26
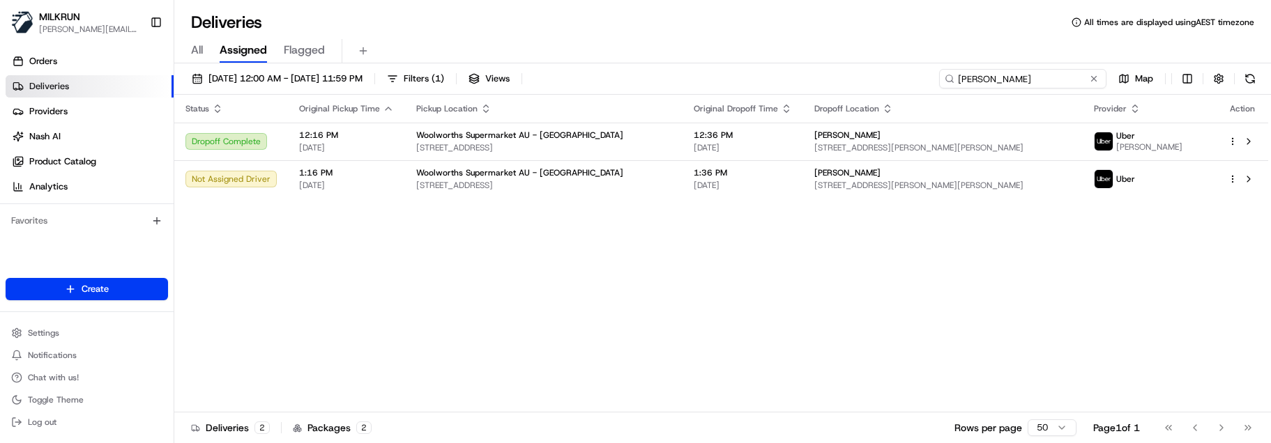
type input "heather clifford"
click at [645, 256] on div "Status Original Pickup Time Pickup Location Original Dropoff Time Dropoff Locat…" at bounding box center [721, 254] width 1094 height 318
click at [876, 317] on div "Status Original Pickup Time Pickup Location Original Dropoff Time Dropoff Locat…" at bounding box center [721, 254] width 1094 height 318
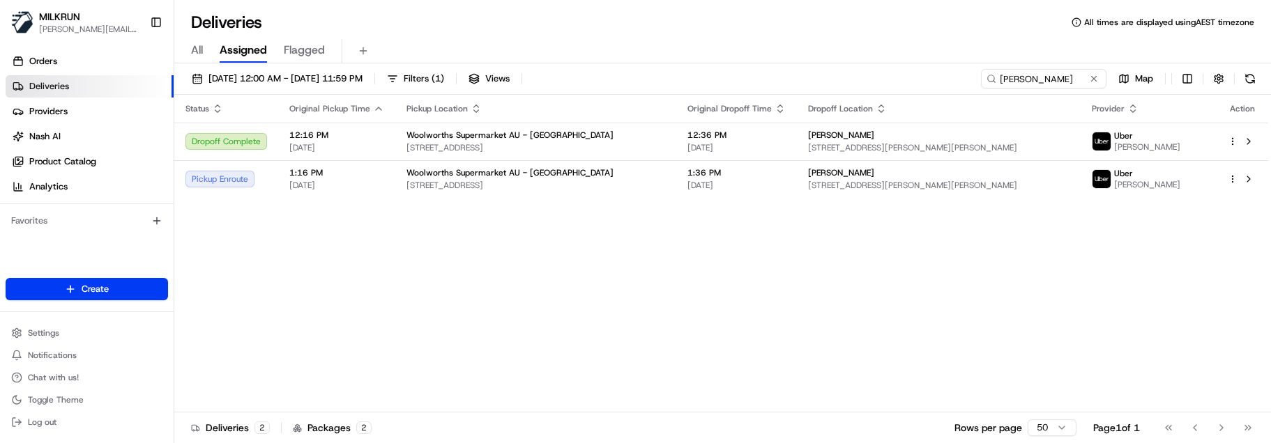
click at [369, 265] on div "Status Original Pickup Time Pickup Location Original Dropoff Time Dropoff Locat…" at bounding box center [721, 254] width 1094 height 318
click at [532, 125] on td "Woolworths Supermarket AU - Doncaster 958 Doncaster Rd, Doncaster East, VIC 310…" at bounding box center [535, 142] width 281 height 38
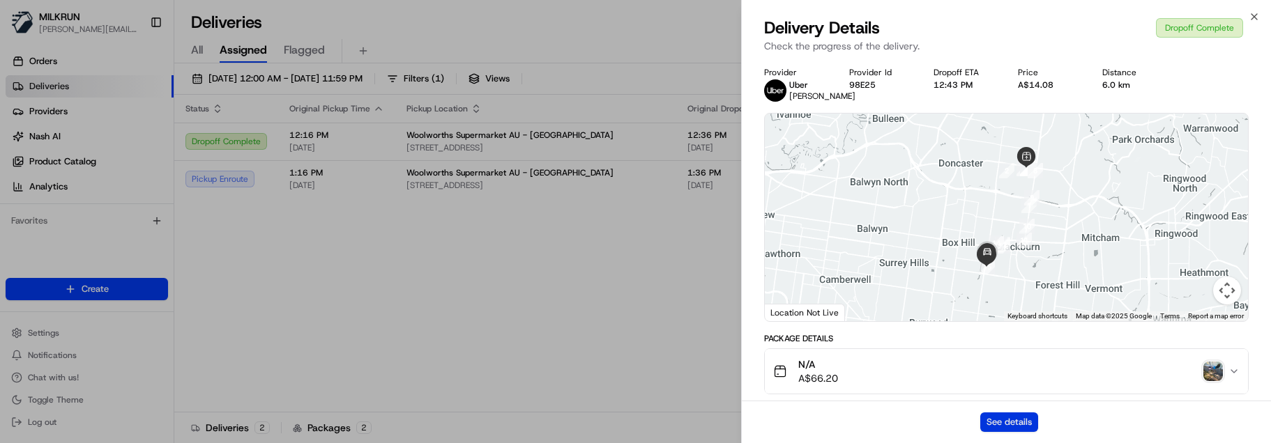
click at [1014, 317] on button "See details" at bounding box center [1009, 423] width 58 height 20
click at [1209, 317] on img "button" at bounding box center [1213, 372] width 20 height 20
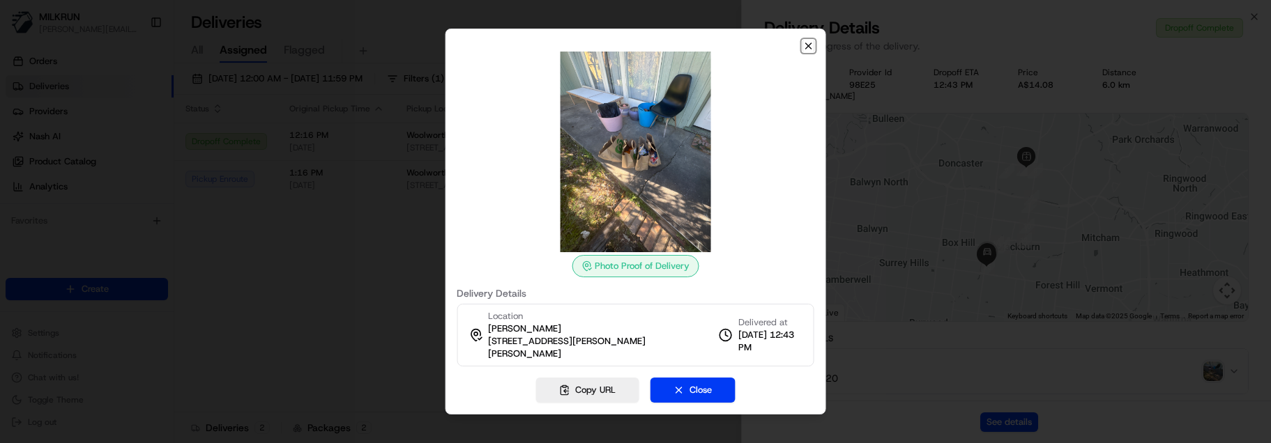
click at [809, 52] on icon "button" at bounding box center [808, 45] width 11 height 11
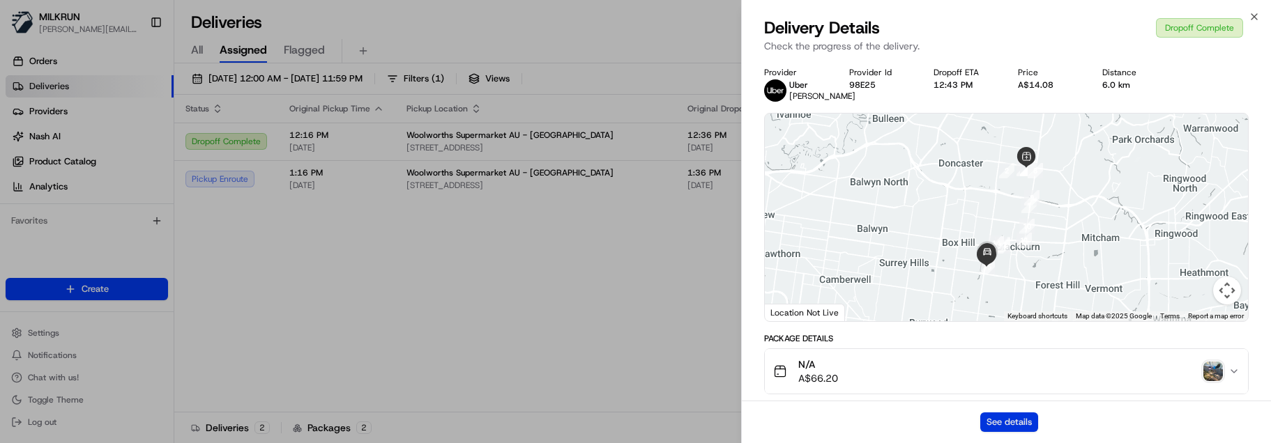
click at [992, 317] on button "See details" at bounding box center [1009, 423] width 58 height 20
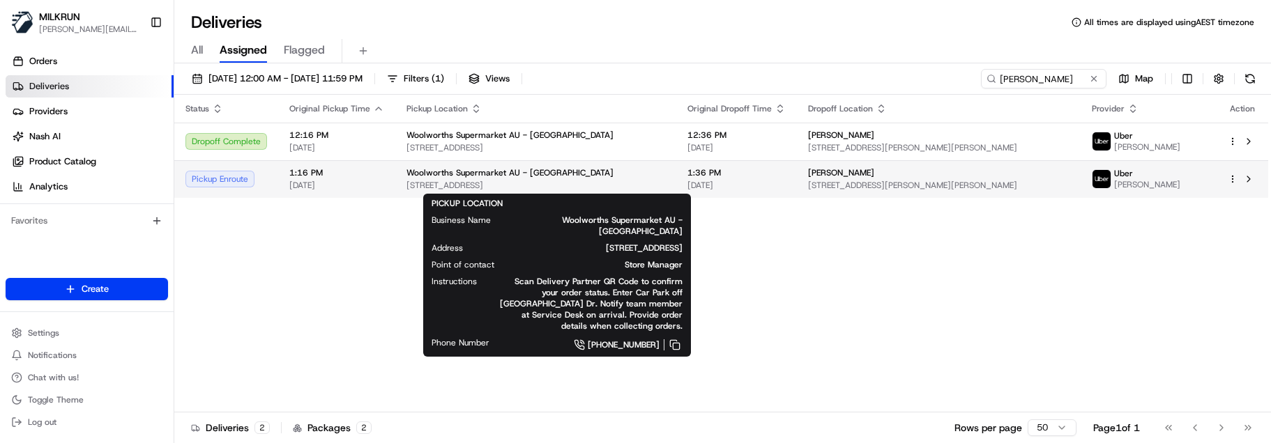
click at [414, 176] on span "Woolworths Supermarket AU - Doncaster" at bounding box center [509, 172] width 207 height 11
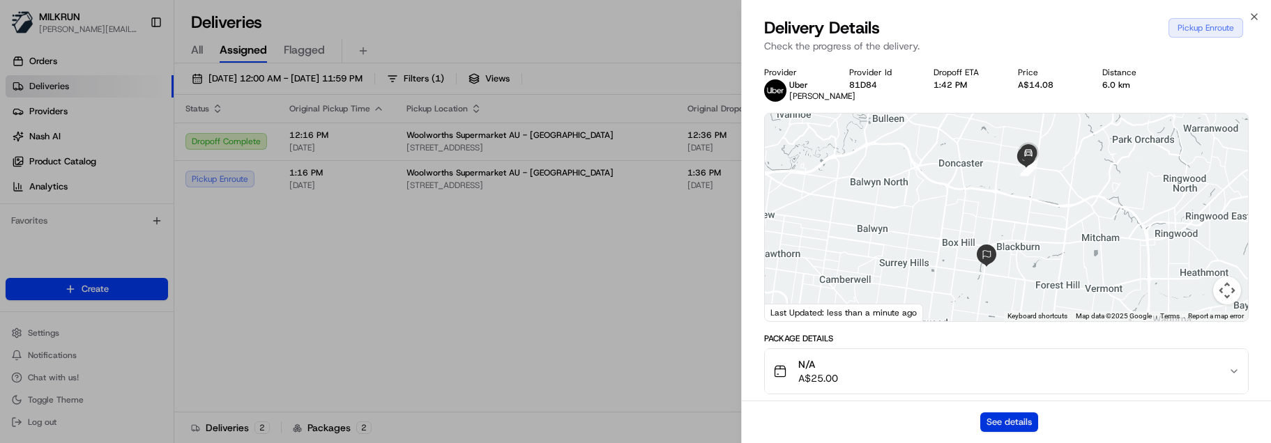
click at [1013, 317] on button "See details" at bounding box center [1009, 423] width 58 height 20
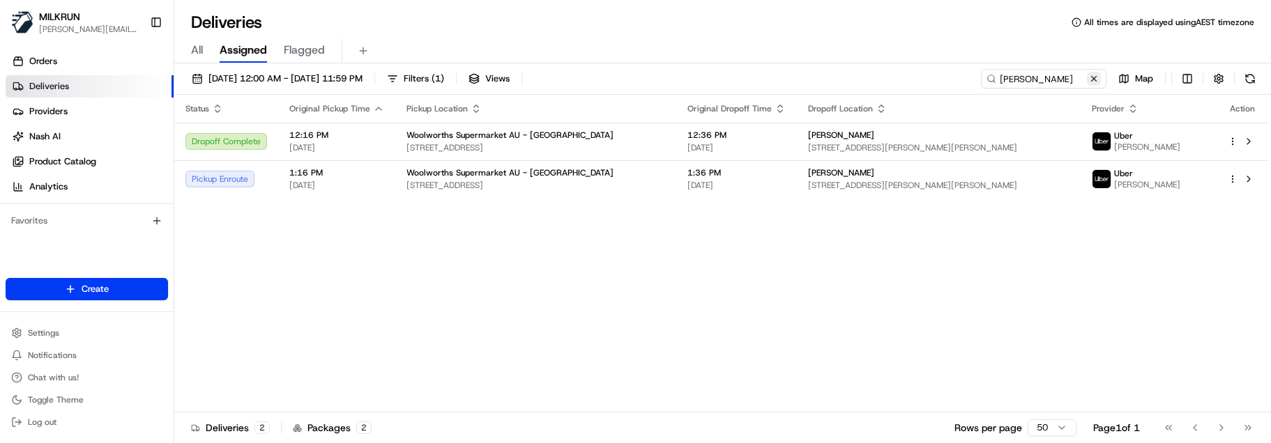
click at [1094, 75] on button at bounding box center [1094, 79] width 14 height 14
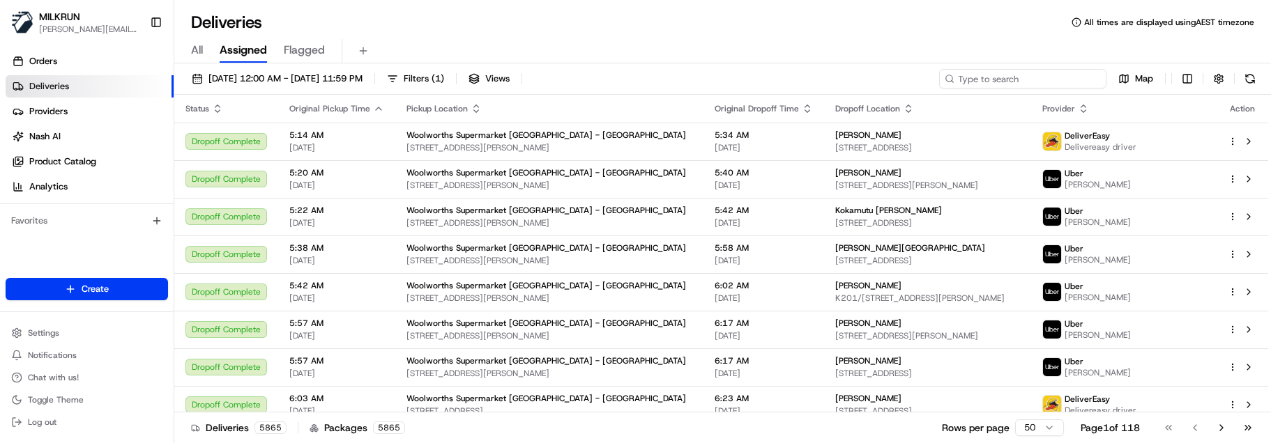
click at [1036, 75] on input at bounding box center [1022, 79] width 167 height 20
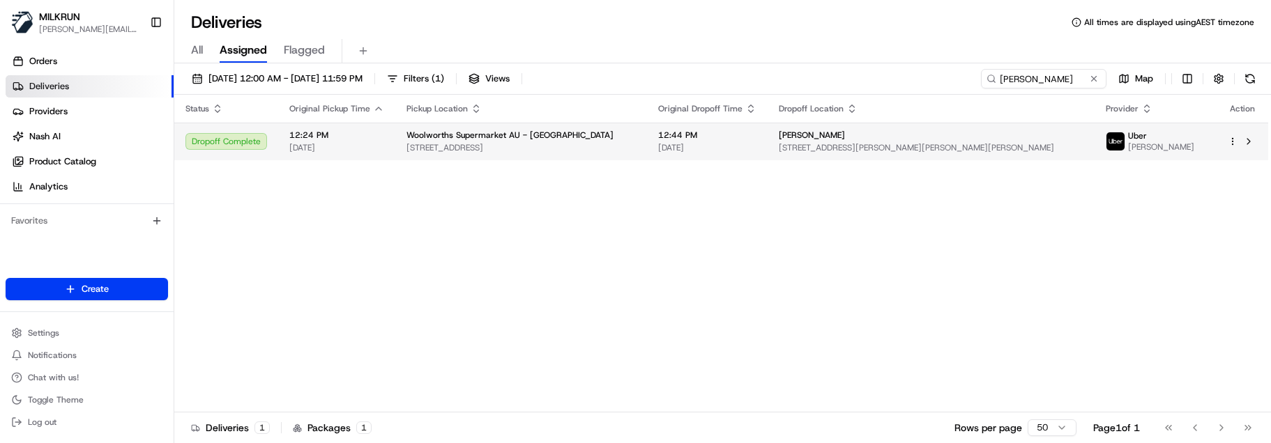
click at [923, 130] on div "natalie knight" at bounding box center [931, 135] width 305 height 11
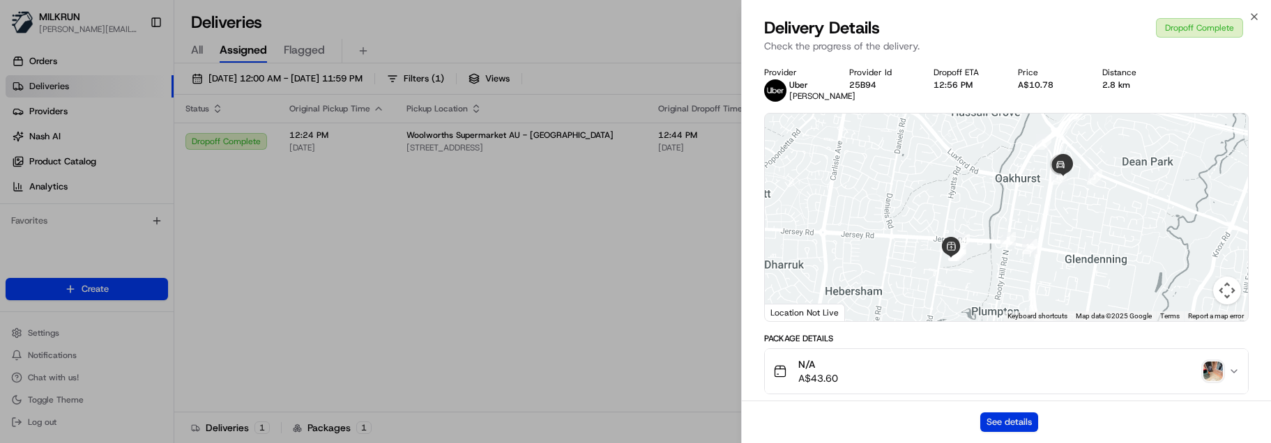
click at [1012, 317] on button "See details" at bounding box center [1009, 423] width 58 height 20
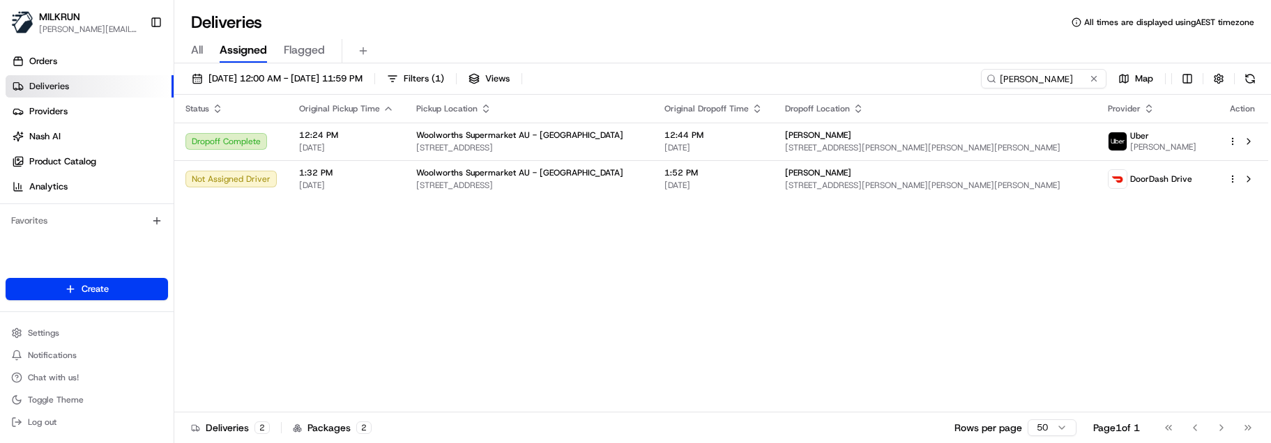
drag, startPoint x: 401, startPoint y: 223, endPoint x: 861, endPoint y: 229, distance: 460.7
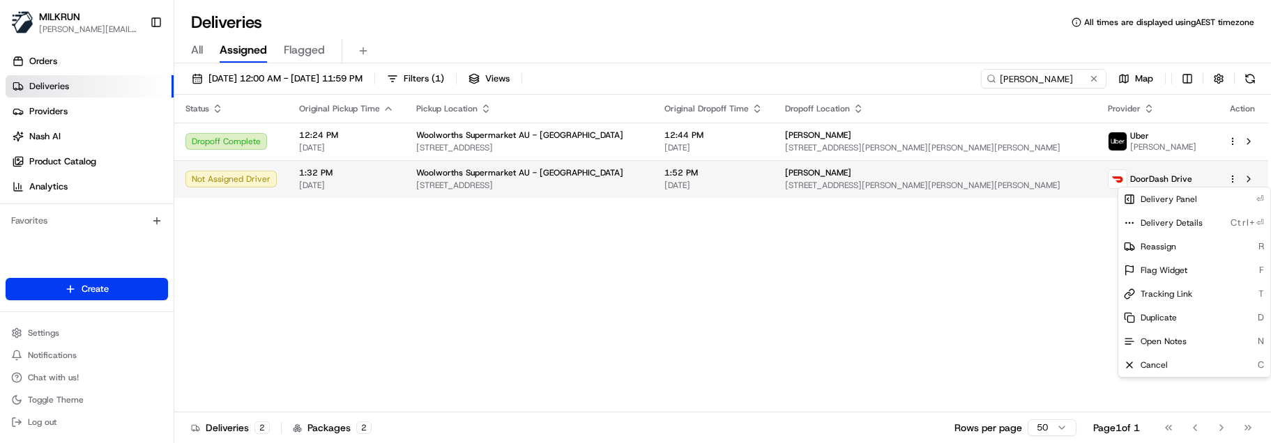
click at [1233, 178] on html "MILKRUN marcellina.berwick@woolworths.co.nz Toggle Sidebar Orders Deliveries Pr…" at bounding box center [635, 221] width 1271 height 443
click at [1172, 292] on span "Tracking Link" at bounding box center [1166, 294] width 52 height 11
click at [413, 261] on html "MILKRUN marcellina.berwick@woolworths.co.nz Toggle Sidebar Orders Deliveries Pr…" at bounding box center [635, 221] width 1271 height 443
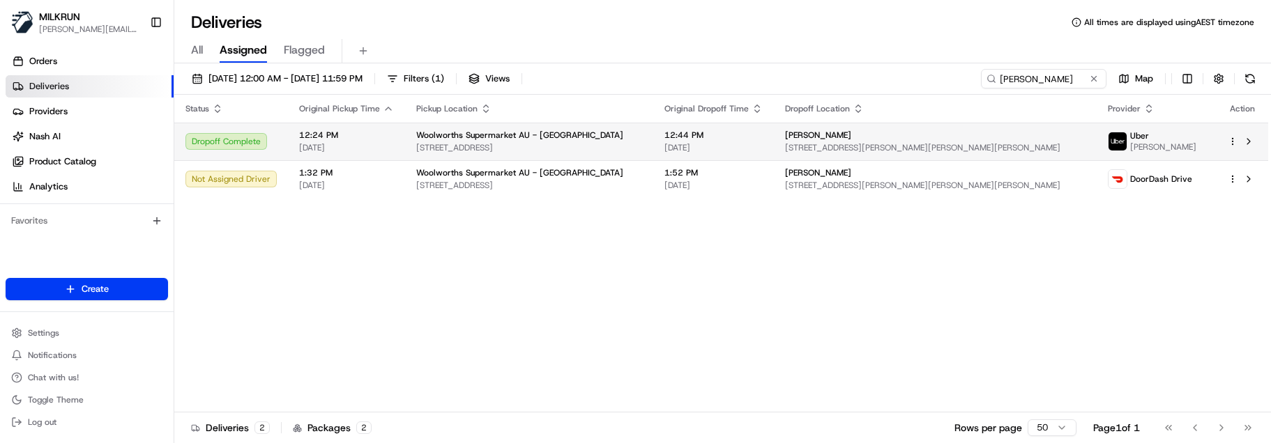
click at [668, 133] on td "12:44 PM 20/08/2025" at bounding box center [713, 142] width 121 height 38
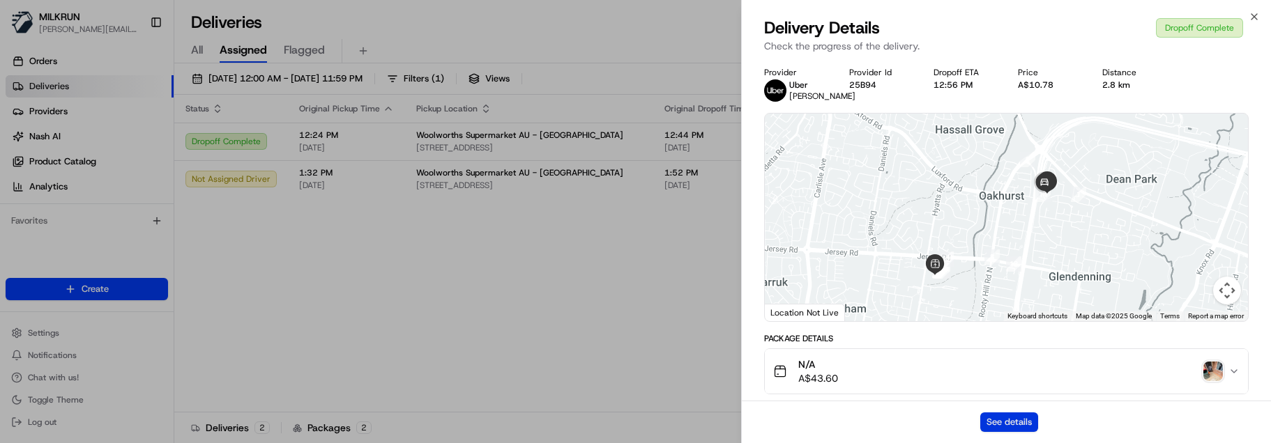
click at [1023, 317] on button "See details" at bounding box center [1009, 423] width 58 height 20
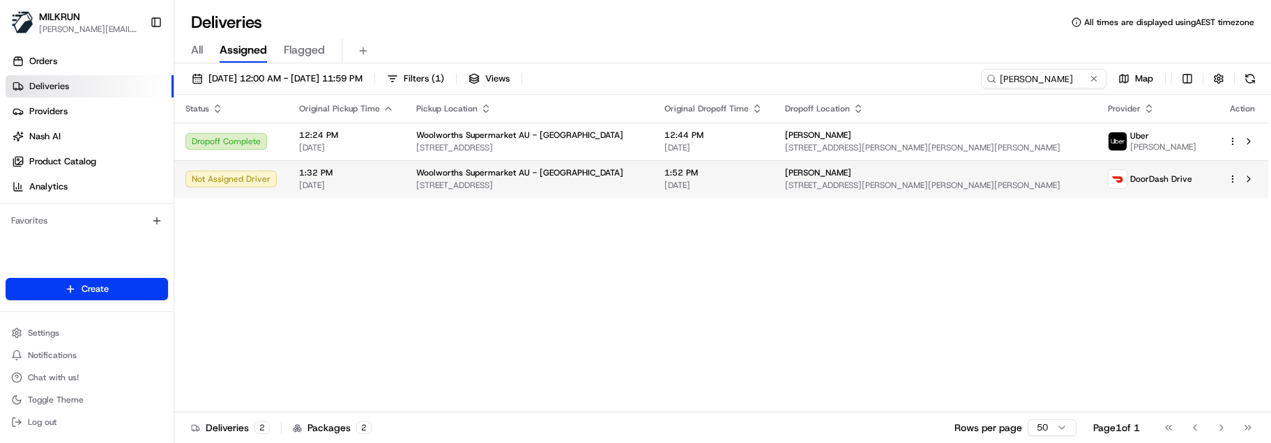
click at [393, 185] on td "1:32 PM 20/08/2025" at bounding box center [346, 179] width 117 height 38
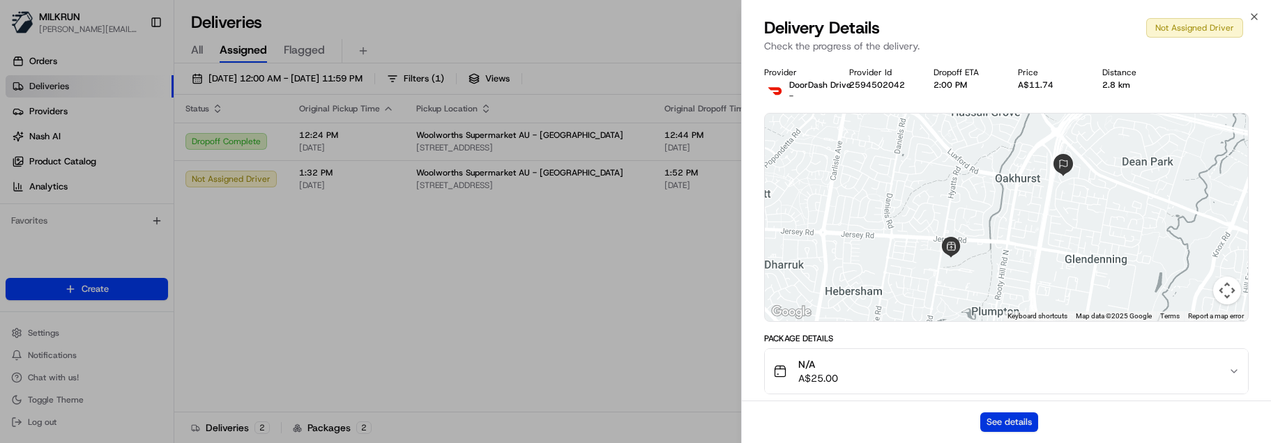
click at [1020, 317] on button "See details" at bounding box center [1009, 423] width 58 height 20
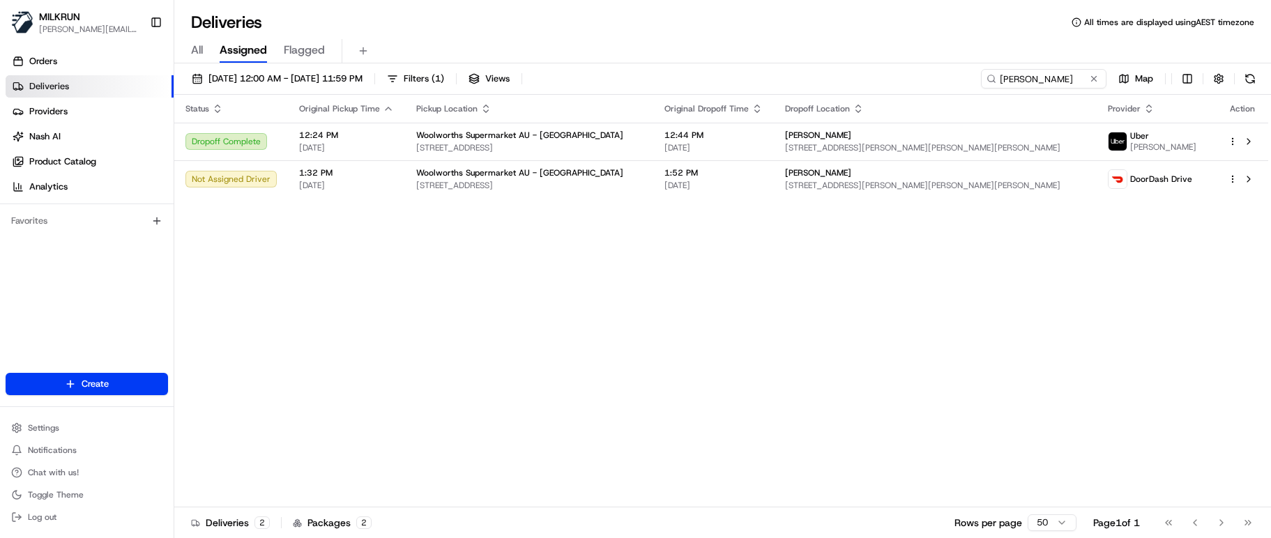
drag, startPoint x: 325, startPoint y: 275, endPoint x: 752, endPoint y: 185, distance: 436.7
drag, startPoint x: 1059, startPoint y: 83, endPoint x: 714, endPoint y: 54, distance: 346.2
click at [723, 56] on div "Deliveries All times are displayed using AEST timezone All Assigned Flagged 20/…" at bounding box center [722, 269] width 1096 height 538
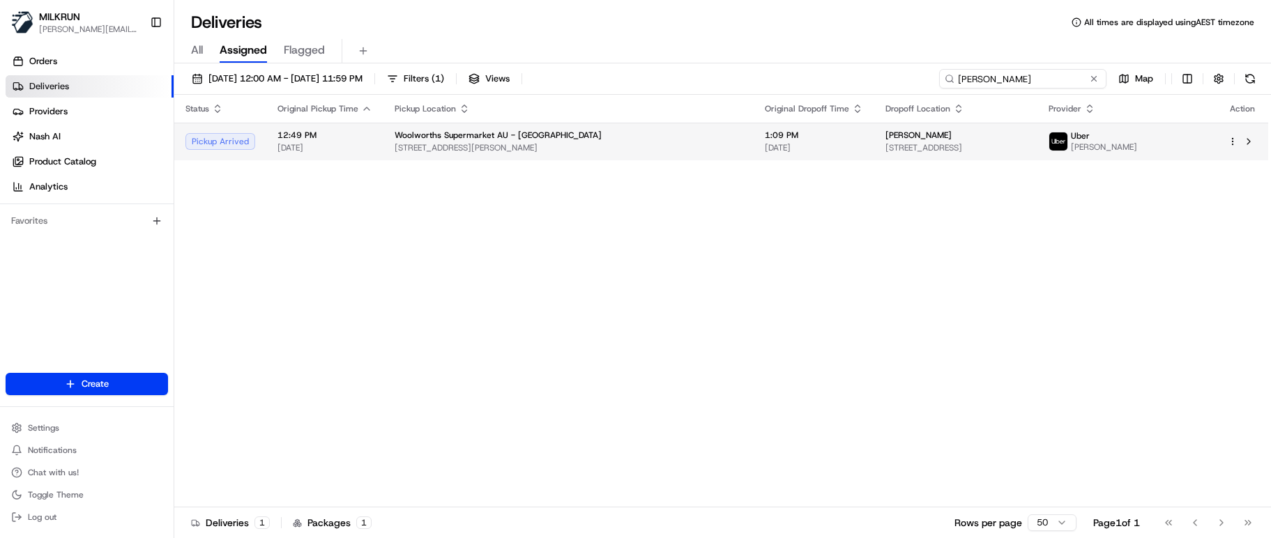
type input "lauren verla"
click at [765, 143] on span "[DATE]" at bounding box center [814, 147] width 98 height 11
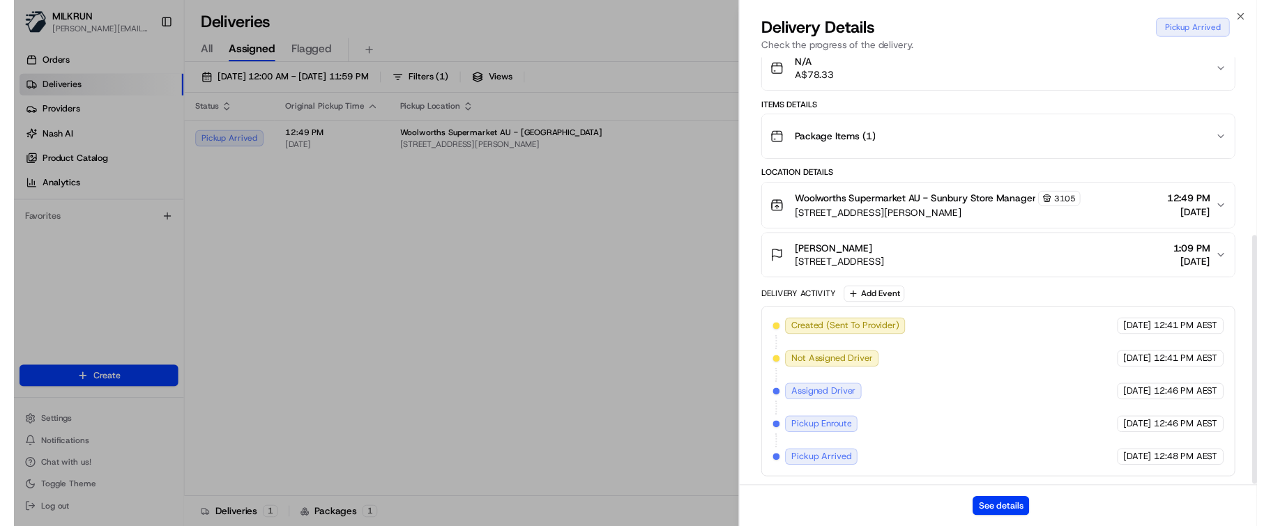
scroll to position [313, 0]
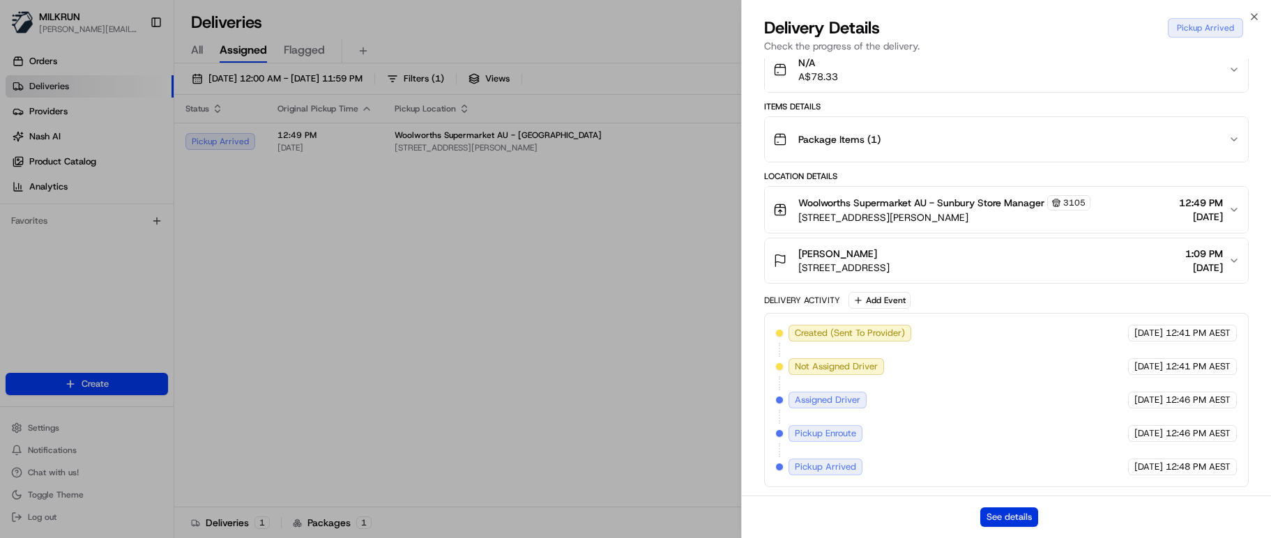
click at [992, 317] on button "See details" at bounding box center [1009, 517] width 58 height 20
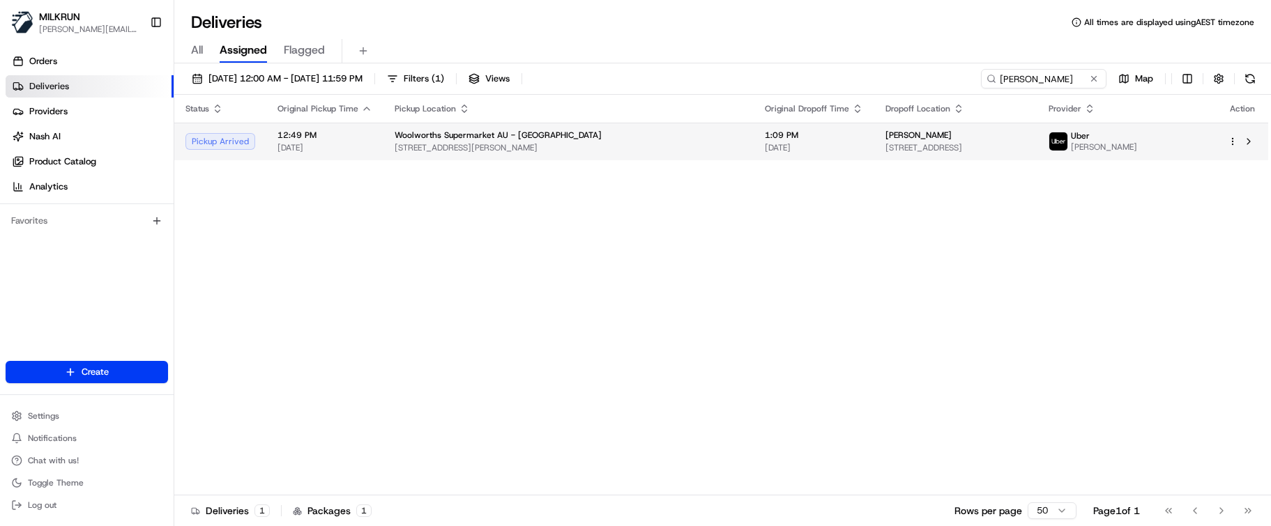
click at [467, 143] on span "25-47 Horne St, Sunbury, VIC 3429, AU" at bounding box center [568, 147] width 348 height 11
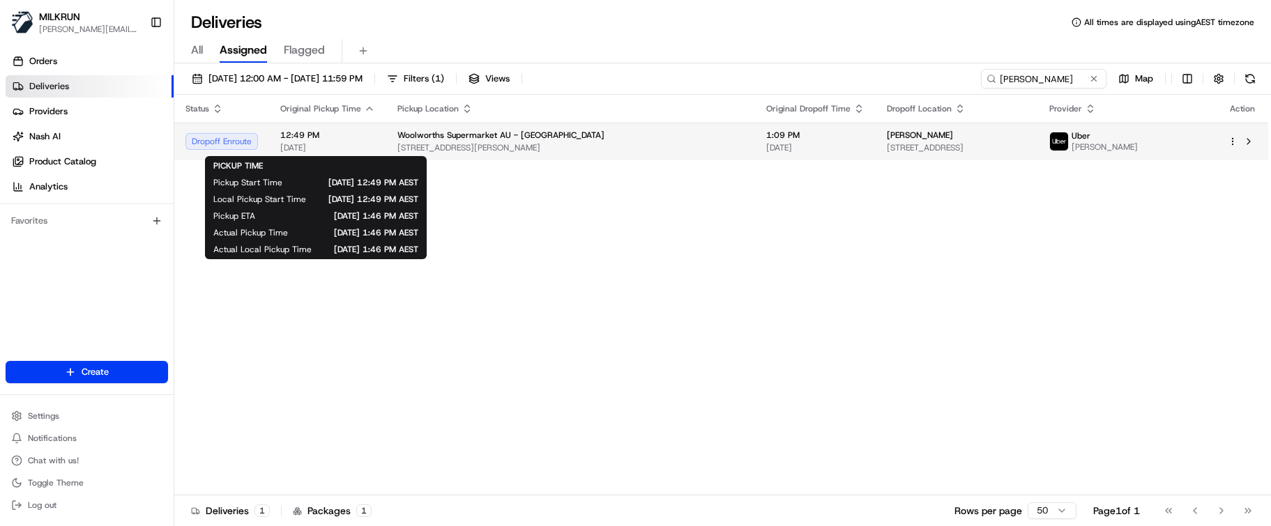
click at [346, 148] on span "[DATE]" at bounding box center [327, 147] width 95 height 11
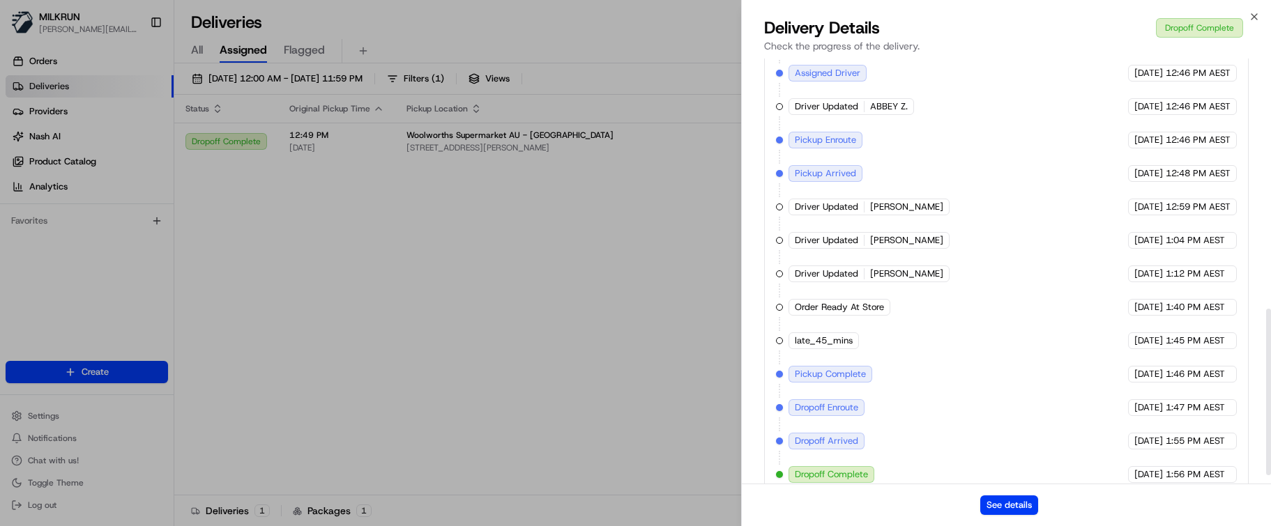
scroll to position [659, 0]
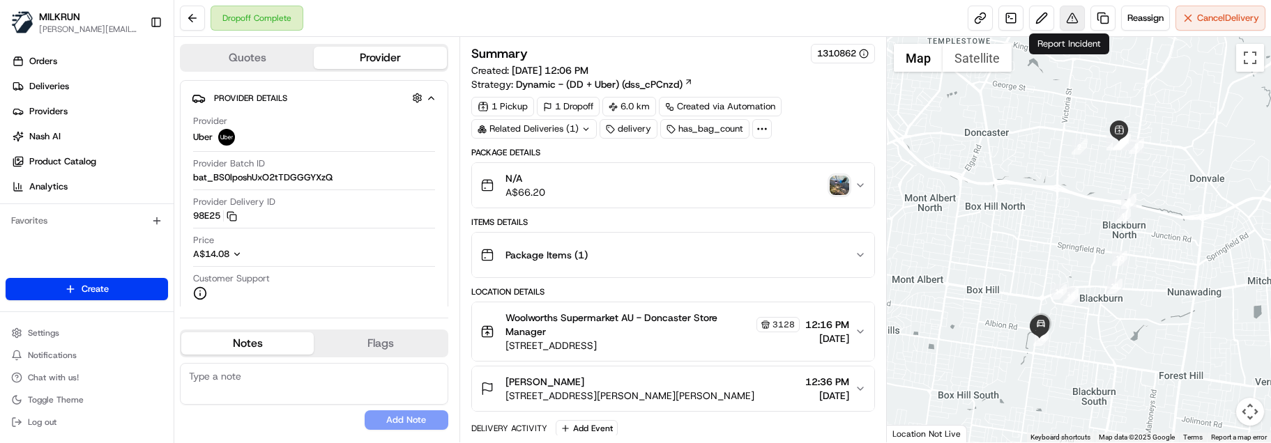
click at [1065, 21] on button at bounding box center [1071, 18] width 25 height 25
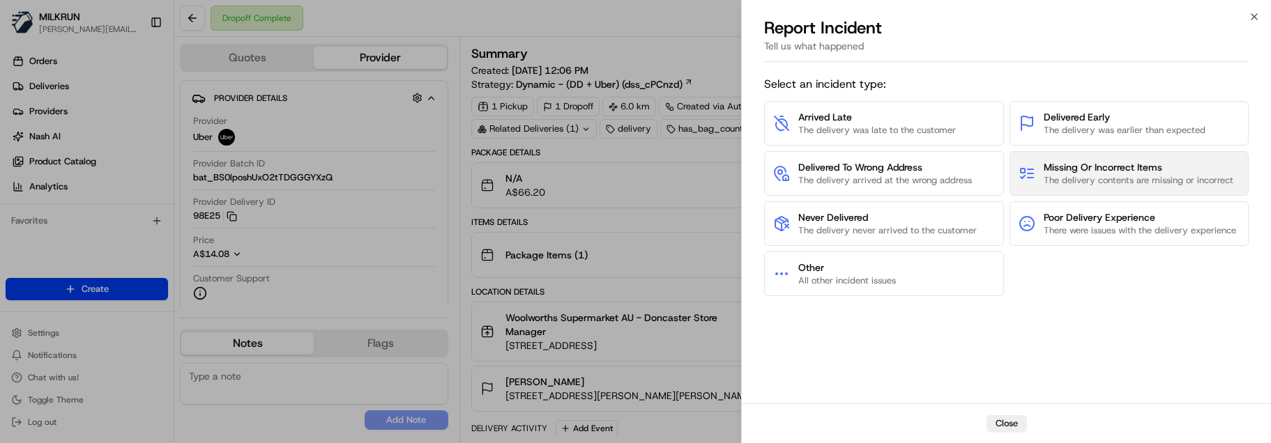
click at [1101, 175] on span "The delivery contents are missing or incorrect" at bounding box center [1138, 180] width 190 height 13
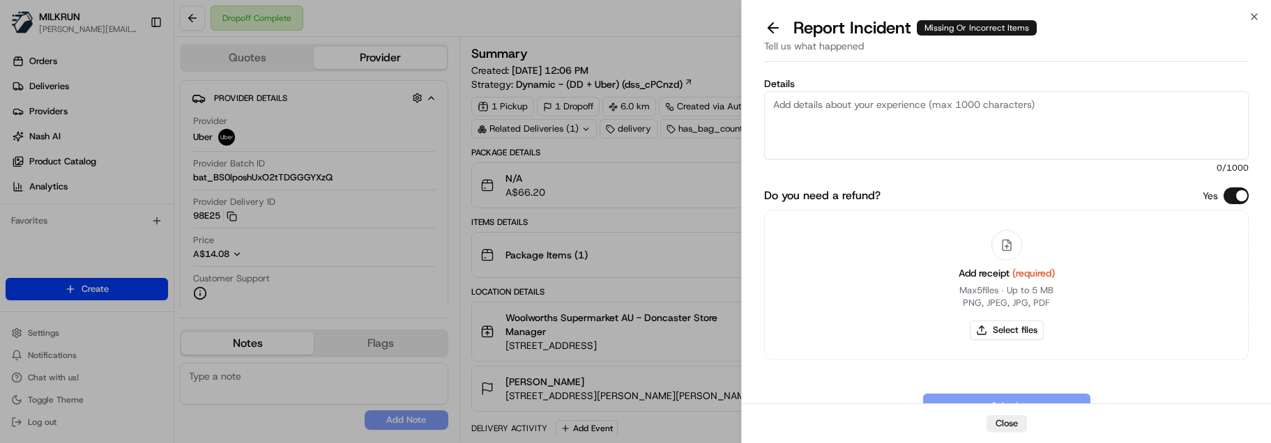
click at [891, 119] on textarea "Details" at bounding box center [1006, 125] width 484 height 68
paste textarea "Customer missing the following items from their order. Store confirmed driver c…"
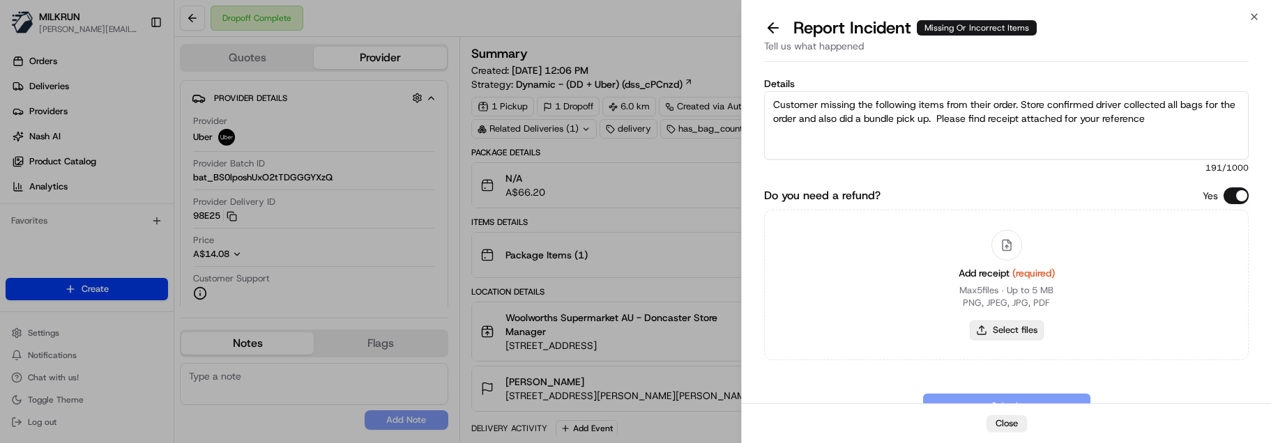
type textarea "Customer missing the following items from their order. Store confirmed driver c…"
click at [1013, 328] on button "Select files" at bounding box center [1006, 331] width 74 height 20
type input "C:\fakepath\Heather Clifford - MILKRUN Order Receipt.pdf"
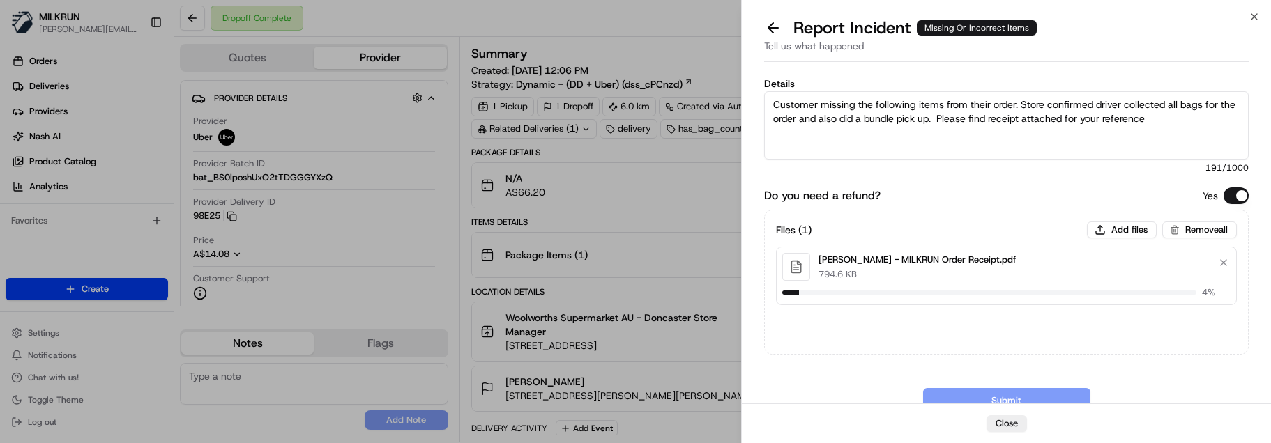
click at [1163, 120] on textarea "Customer missing the following items from their order. Store confirmed driver c…" at bounding box center [1006, 125] width 484 height 68
click at [815, 140] on textarea "Customer missing the following items from their order. Store confirmed driver c…" at bounding box center [1006, 125] width 484 height 68
paste textarea "Perfect Italiano Grated Mexican Style Cheese 150g"
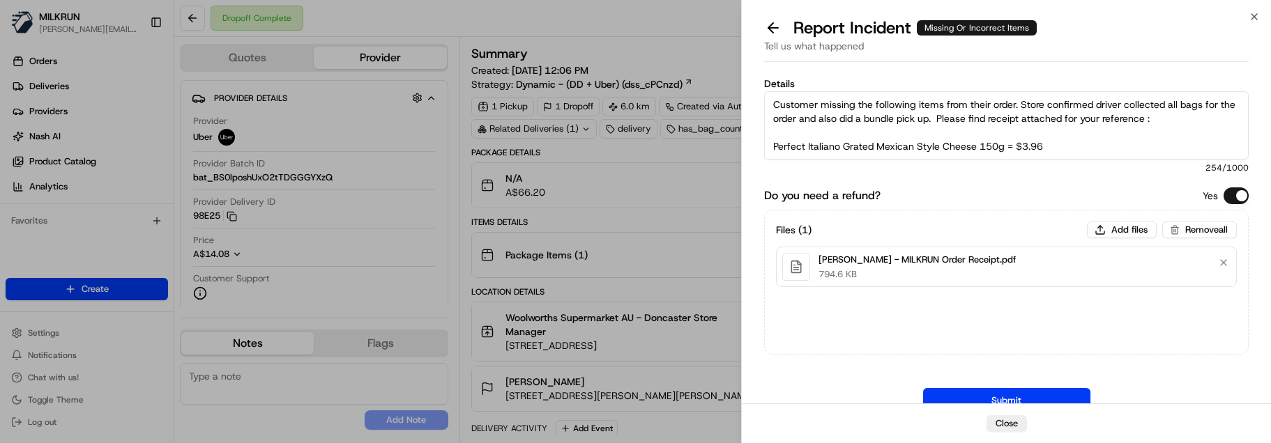
scroll to position [8, 0]
click at [1111, 141] on textarea "Customer missing the following items from their order. Store confirmed driver c…" at bounding box center [1006, 125] width 484 height 68
paste textarea "Old El Paso Soft Taco Dinner Kit Mexican Style 405g"
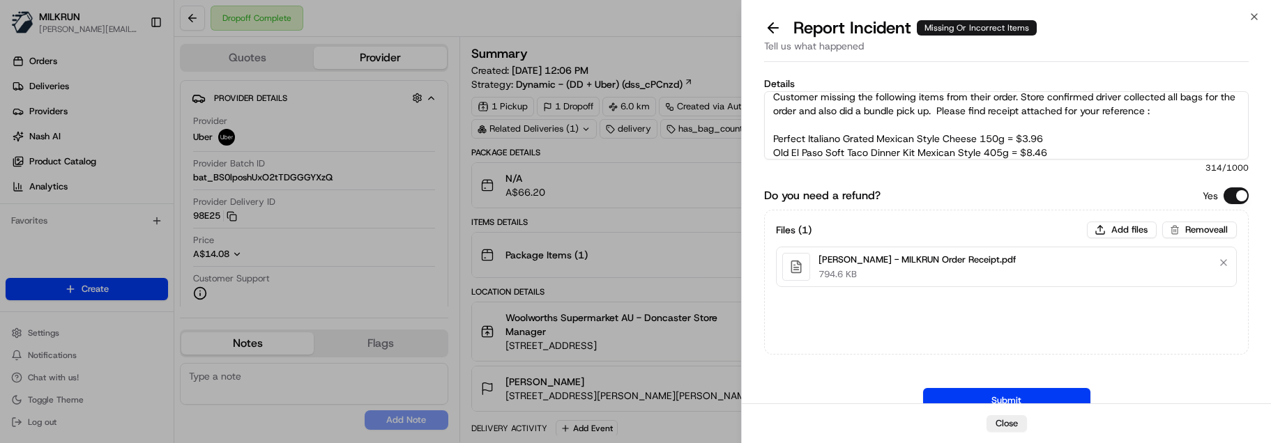
scroll to position [22, 0]
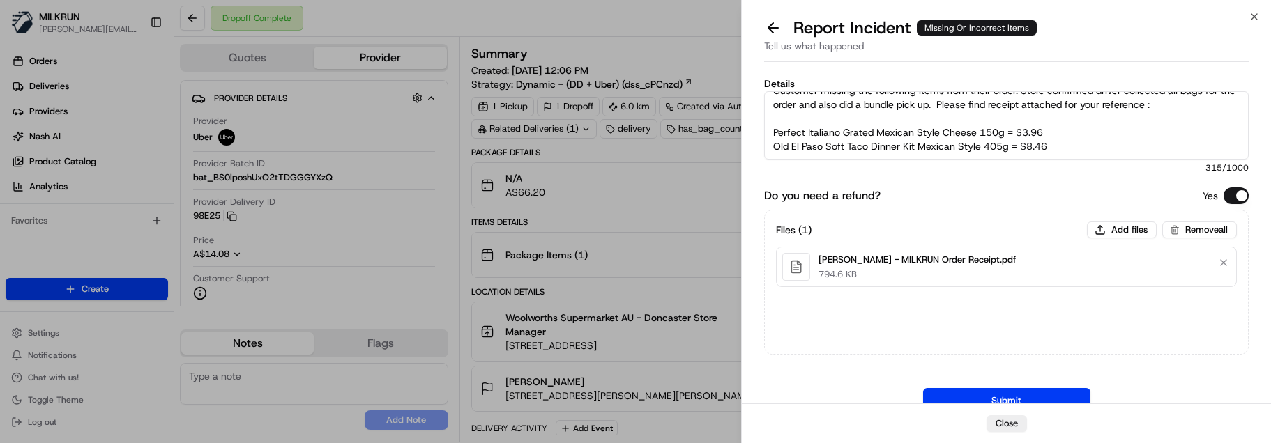
click at [1065, 143] on textarea "Customer missing the following items from their order. Store confirmed driver c…" at bounding box center [1006, 125] width 484 height 68
paste textarea "Truss Tomatoes Each"
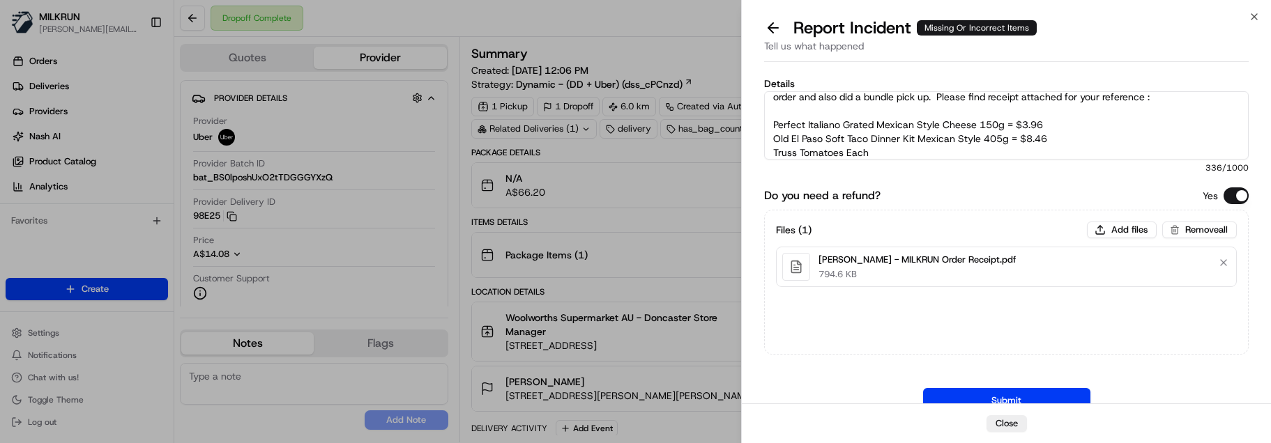
scroll to position [36, 0]
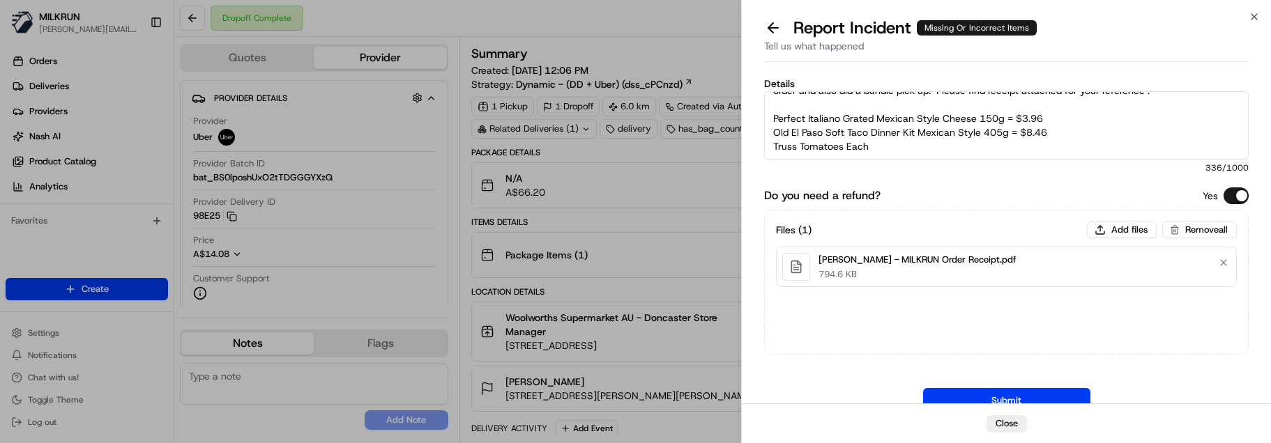
click at [1013, 135] on textarea "Customer missing the following items from their order. Store confirmed driver c…" at bounding box center [1006, 125] width 484 height 68
click at [921, 132] on textarea "Customer missing the following items from their order. Store confirmed driver c…" at bounding box center [1006, 125] width 484 height 68
paste textarea "Red Bull Energy Drink Zero 250mL x 4 pack"
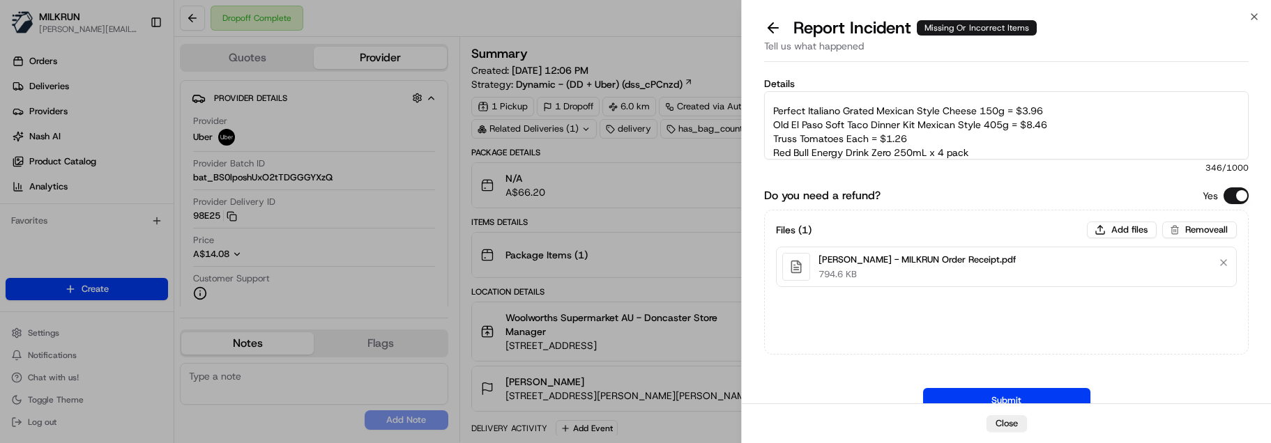
scroll to position [49, 0]
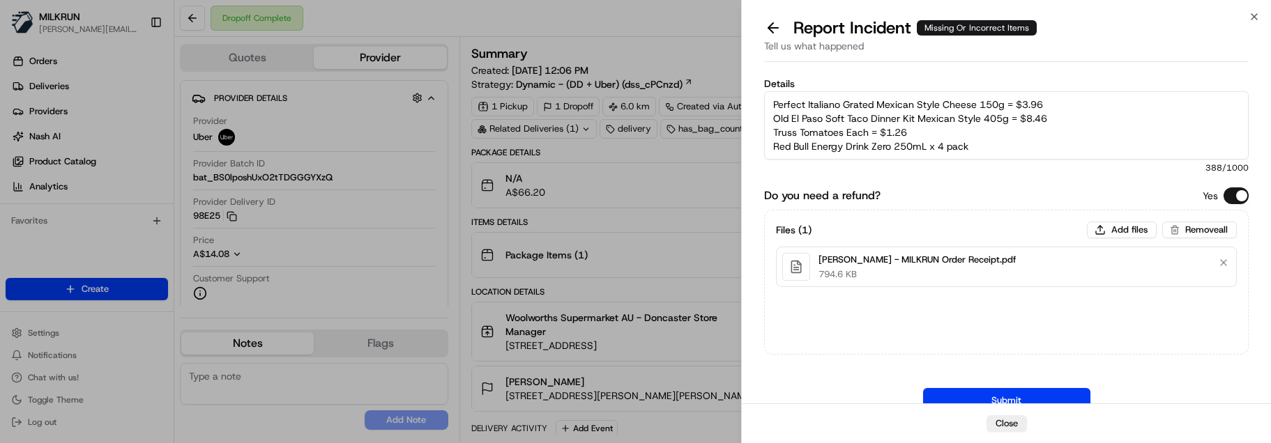
click at [1107, 149] on textarea "Customer missing the following items from their order. Store confirmed driver c…" at bounding box center [1006, 125] width 484 height 68
click at [1062, 136] on textarea "Customer missing the following items from their order. Store confirmed driver c…" at bounding box center [1006, 125] width 484 height 68
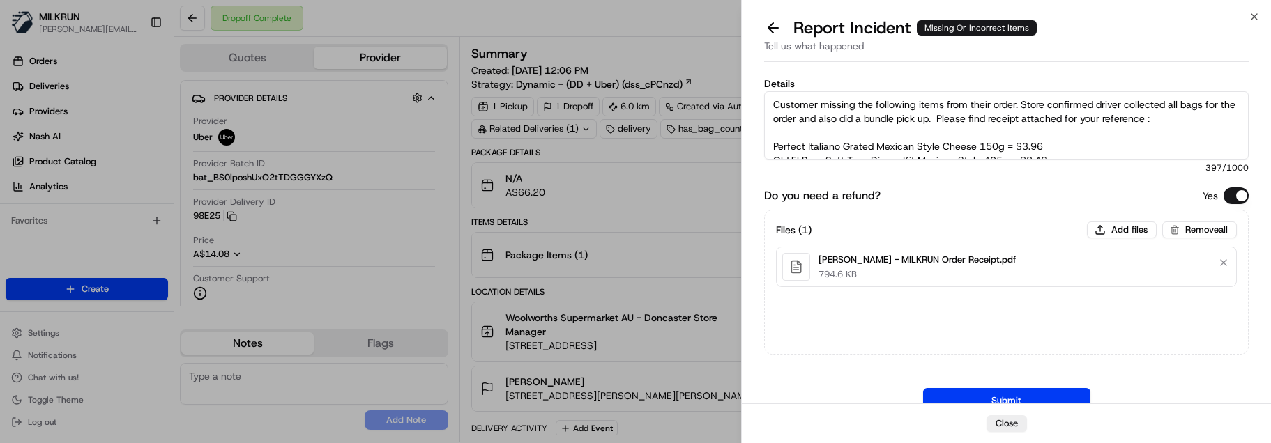
scroll to position [70, 0]
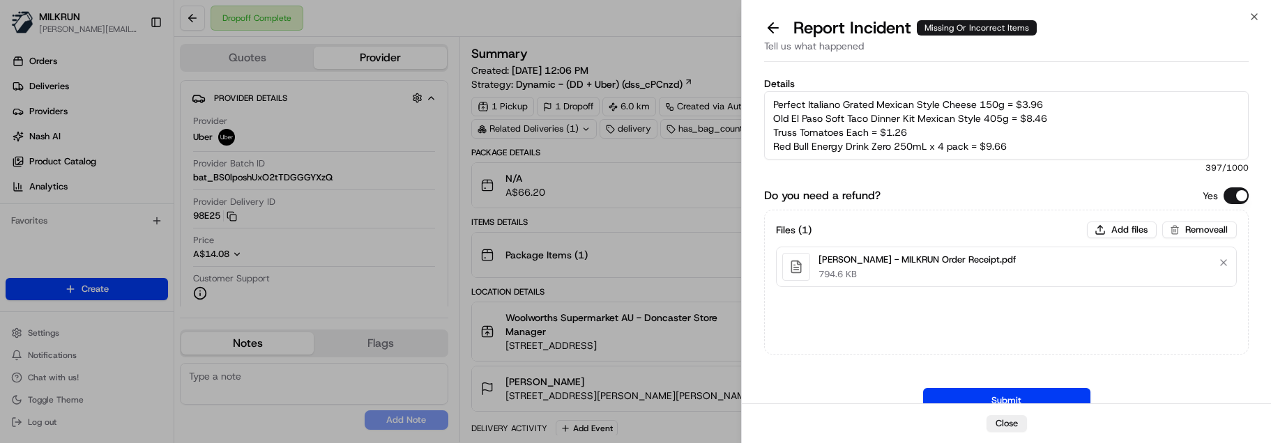
click at [1046, 117] on textarea "Customer missing the following items from their order. Store confirmed driver c…" at bounding box center [1006, 125] width 484 height 68
paste textarea "The Natural Confectionery Co. Juicy Bursts Strawberry & Raspberry 150g"
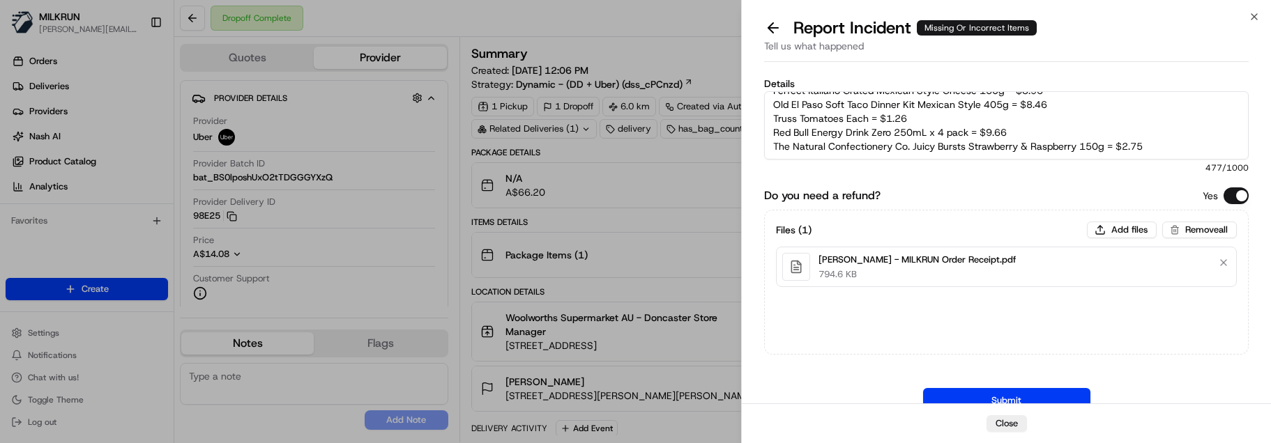
click at [1166, 132] on textarea "Customer missing the following items from their order. Store confirmed driver c…" at bounding box center [1006, 125] width 484 height 68
paste textarea "Strawberries Punnet 250g"
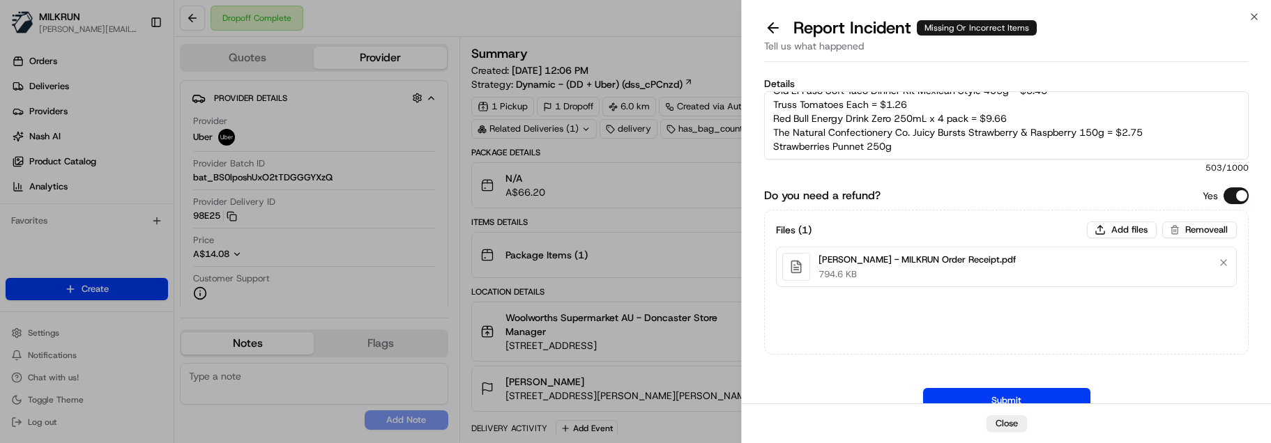
scroll to position [77, 0]
click at [1133, 140] on textarea "Customer missing the following items from their order. Store confirmed driver c…" at bounding box center [1006, 125] width 484 height 68
click at [937, 134] on textarea "Customer missing the following items from their order. Store confirmed driver c…" at bounding box center [1006, 125] width 484 height 68
paste textarea "Hass Avocado each"
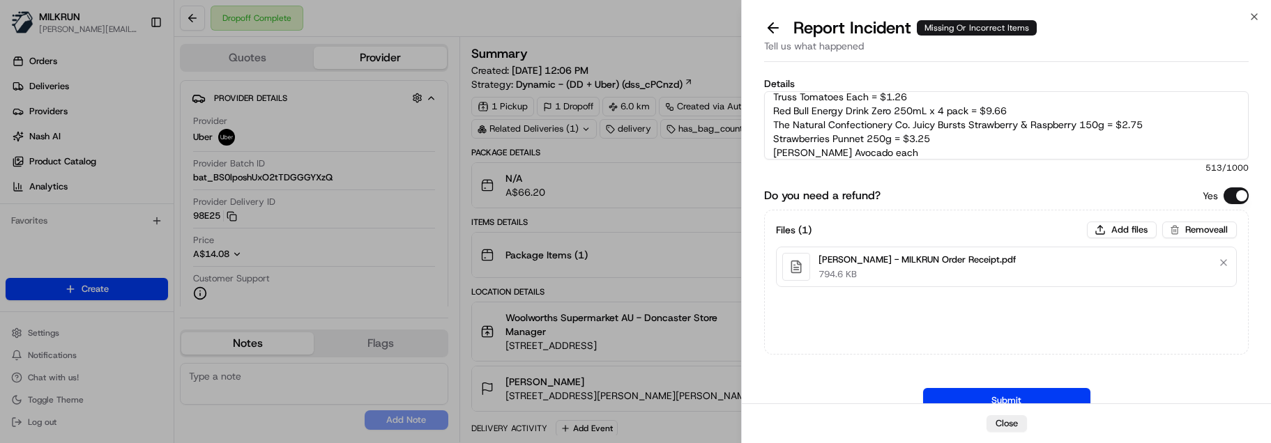
scroll to position [91, 0]
click at [937, 134] on textarea "Customer missing the following items from their order. Store confirmed driver c…" at bounding box center [1006, 125] width 484 height 68
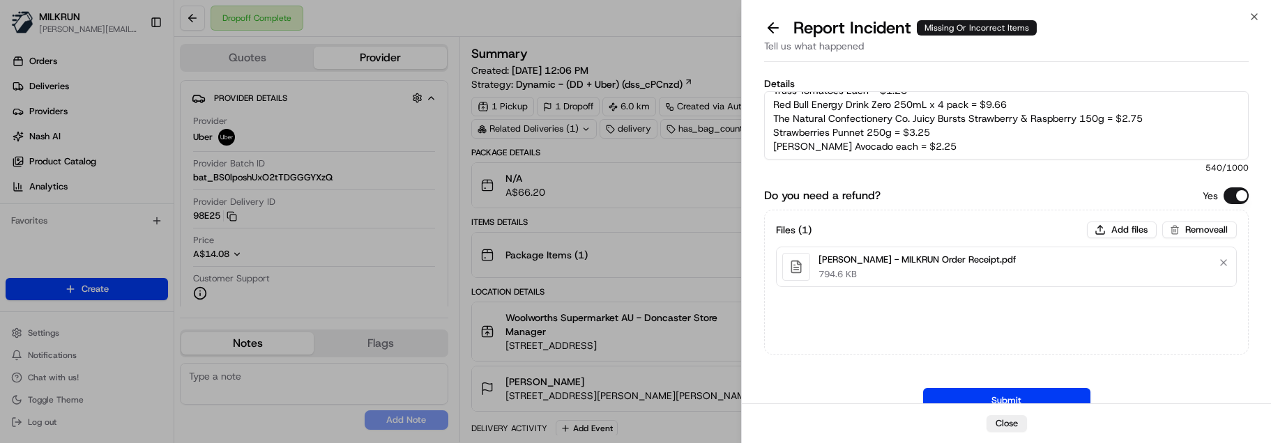
click at [933, 140] on textarea "Customer missing the following items from their order. Store confirmed driver c…" at bounding box center [1006, 125] width 484 height 68
paste textarea "Cavendish Bananas Each"
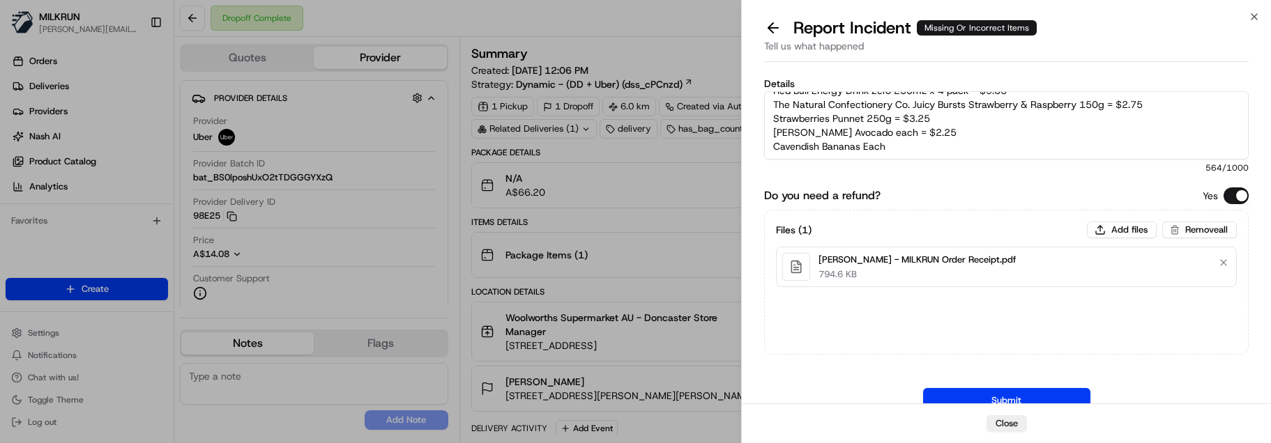
click at [933, 141] on textarea "Customer missing the following items from their order. Store confirmed driver c…" at bounding box center [1006, 125] width 484 height 68
click at [946, 137] on textarea "Customer missing the following items from their order. Store confirmed driver c…" at bounding box center [1006, 125] width 484 height 68
paste textarea "Pace Farm 6 For Everyone Barn Laid Eggs 350g"
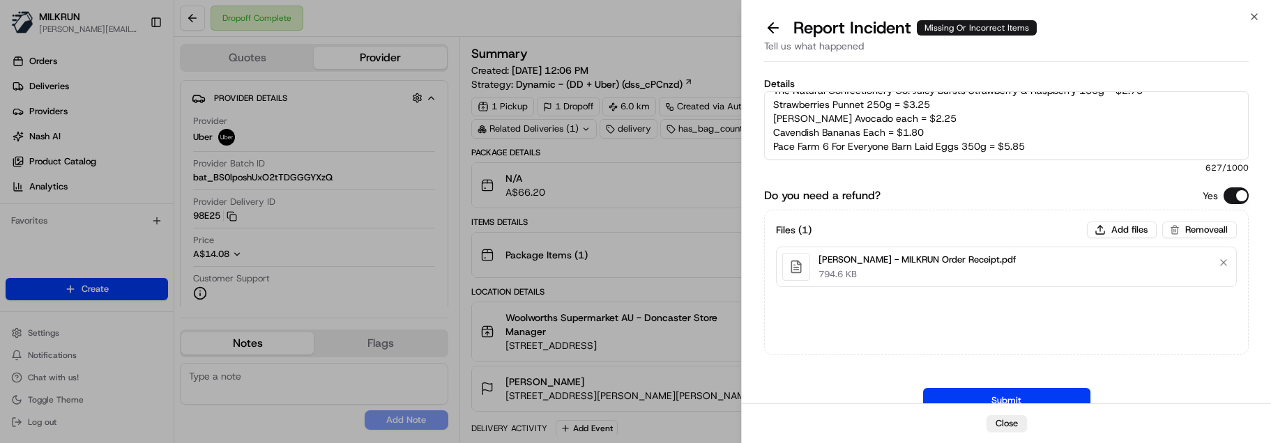
click at [1043, 135] on textarea "Customer missing the following items from their order. Store confirmed driver c…" at bounding box center [1006, 125] width 484 height 68
paste textarea "Head & Shoulders Smooth & Silky Anti-Dandruff Conditioner 400ml"
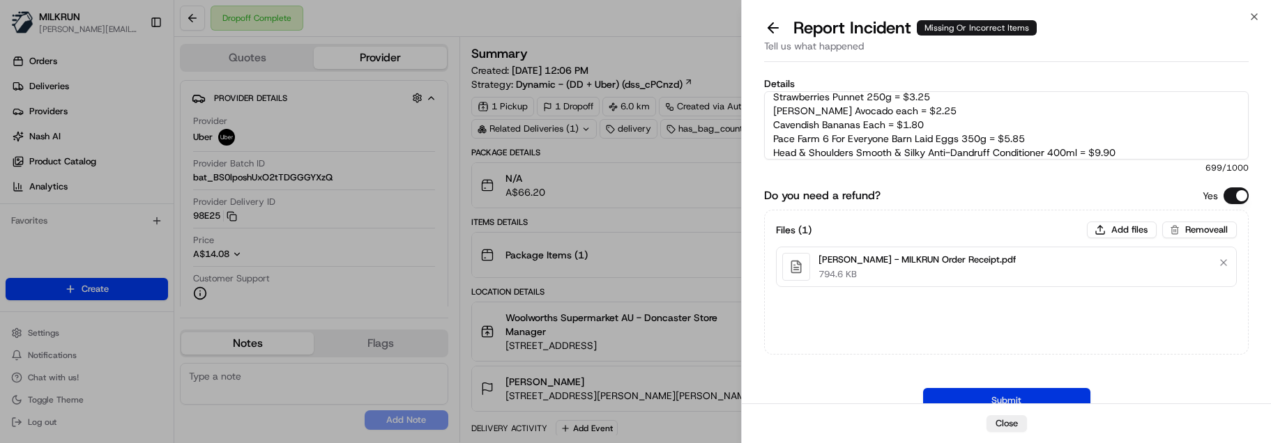
type textarea "Customer missing the following items from their order. Store confirmed driver c…"
click at [1055, 394] on button "Submit" at bounding box center [1006, 400] width 167 height 25
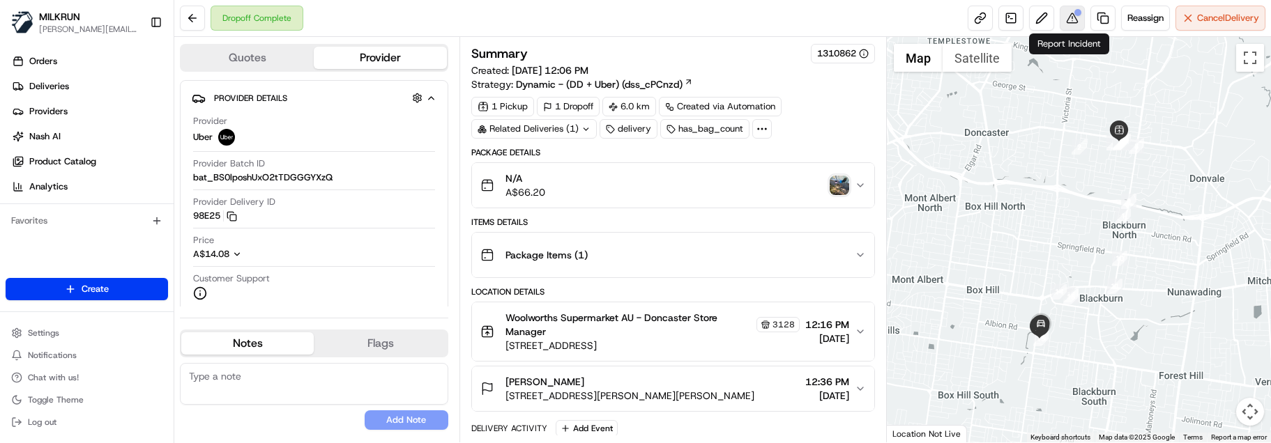
click at [1070, 18] on button at bounding box center [1071, 18] width 25 height 25
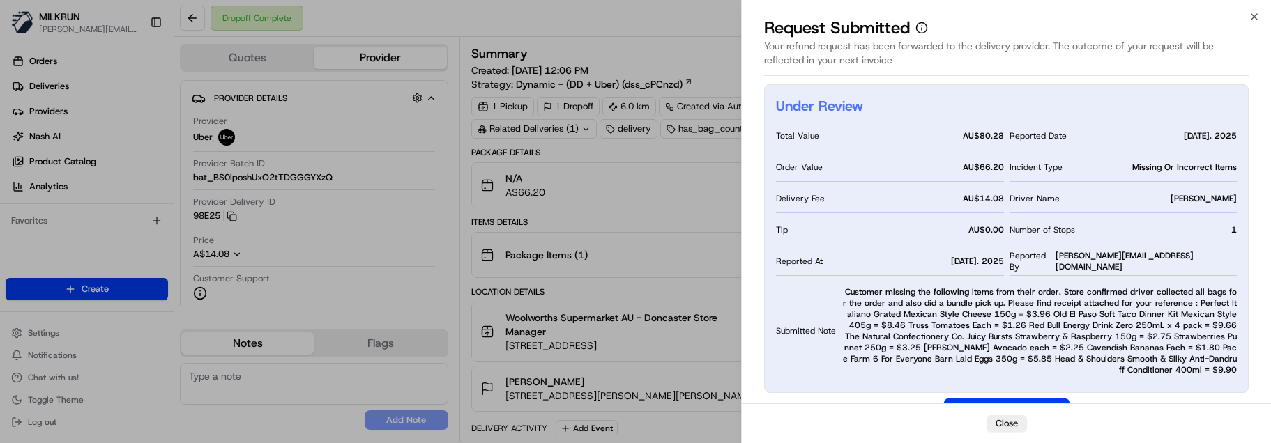
drag, startPoint x: 302, startPoint y: 197, endPoint x: 316, endPoint y: 138, distance: 60.9
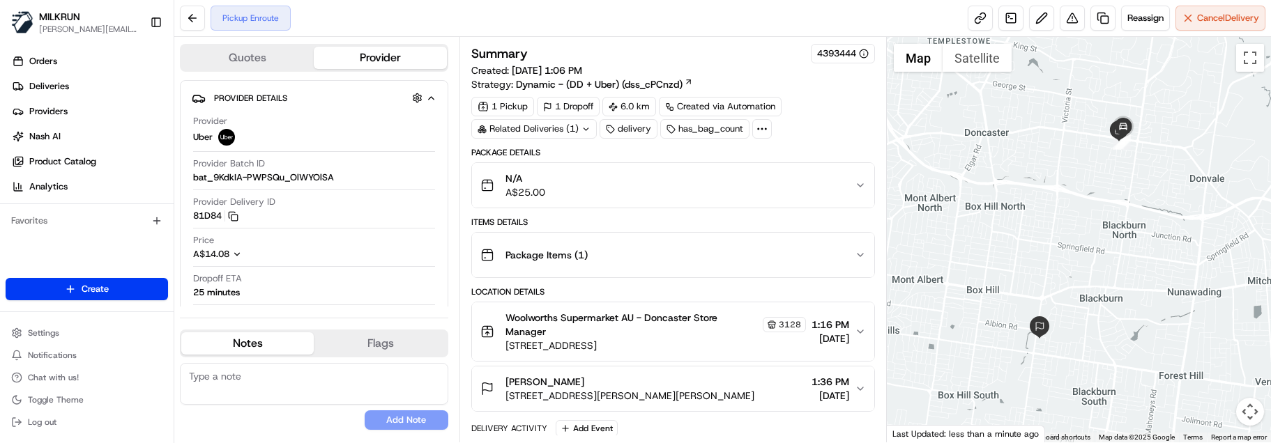
click at [275, 340] on button "Notes" at bounding box center [247, 343] width 132 height 22
click at [272, 385] on textarea at bounding box center [314, 384] width 268 height 42
paste textarea "Good XXXX Team🌞️ Please can you deliver this order ASAP as the customer has bee…"
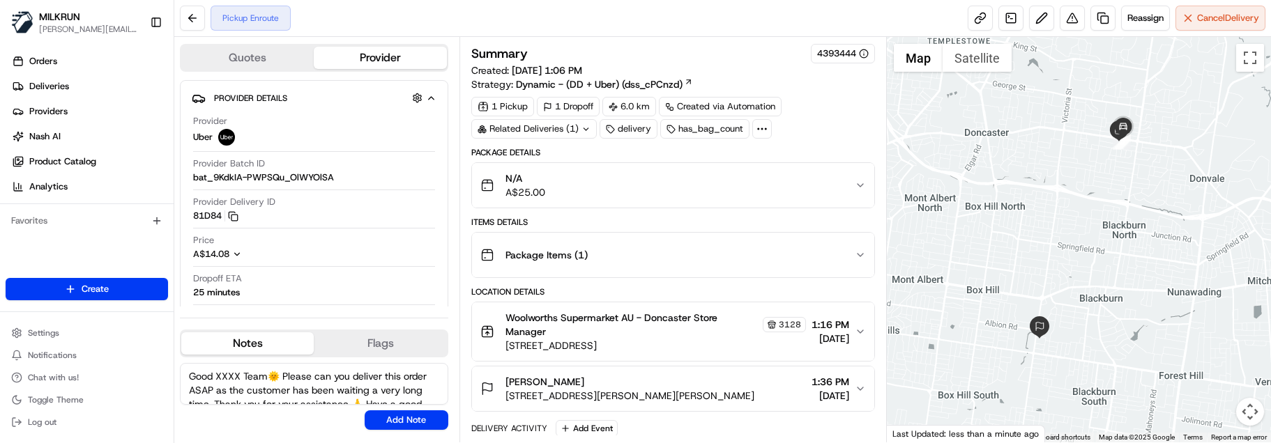
drag, startPoint x: 239, startPoint y: 375, endPoint x: 213, endPoint y: 375, distance: 25.8
click at [213, 375] on textarea "Good XXXX Team🌞️ Please can you deliver this order ASAP as the customer has bee…" at bounding box center [314, 384] width 268 height 42
type textarea "Good Afternoon Team🌞️ Please can you deliver this order ASAP as the customer ha…"
click at [388, 417] on button "Add Note" at bounding box center [407, 421] width 84 height 20
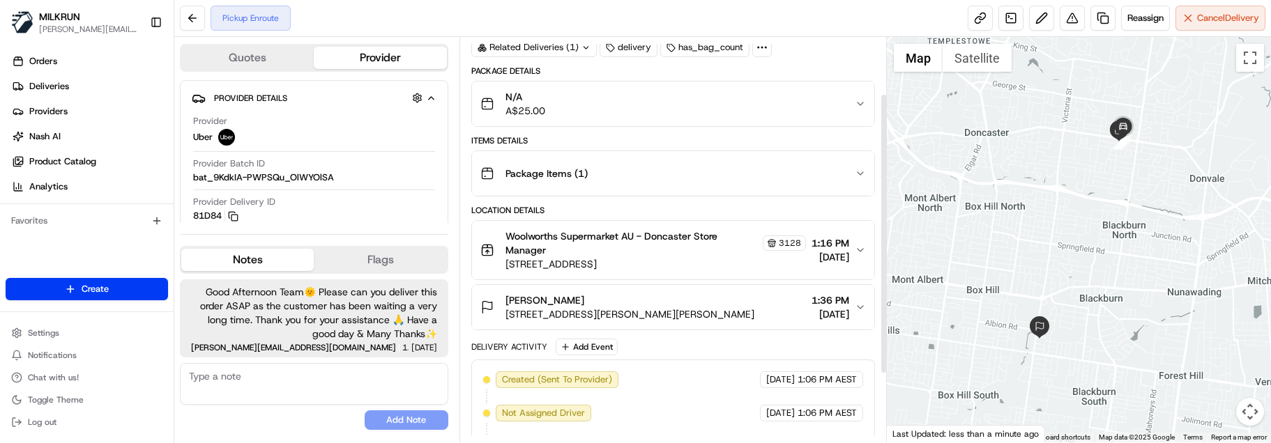
scroll to position [80, 0]
drag, startPoint x: 883, startPoint y: 287, endPoint x: 887, endPoint y: 245, distance: 42.0
click at [886, 245] on div at bounding box center [883, 233] width 5 height 278
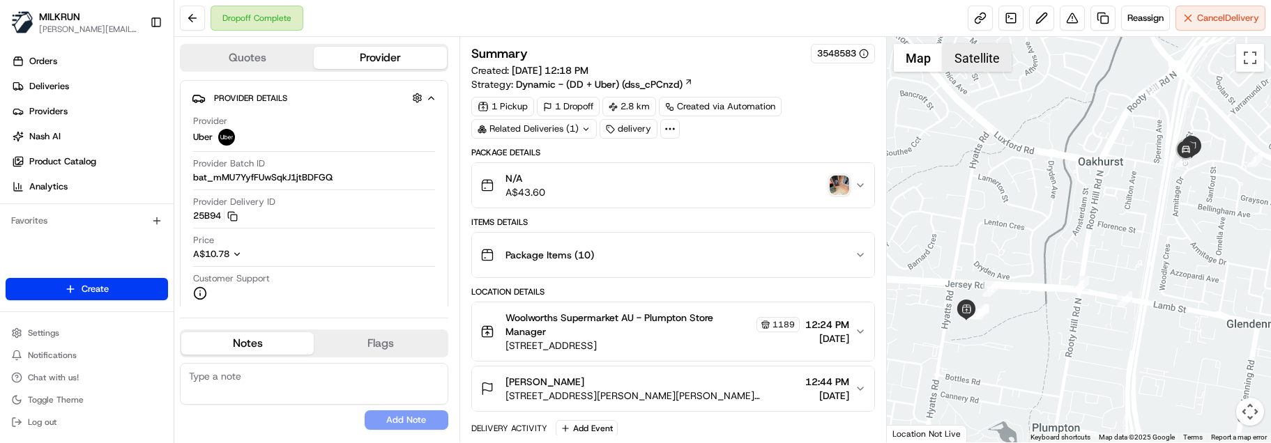
click at [976, 63] on button "Satellite" at bounding box center [976, 58] width 69 height 28
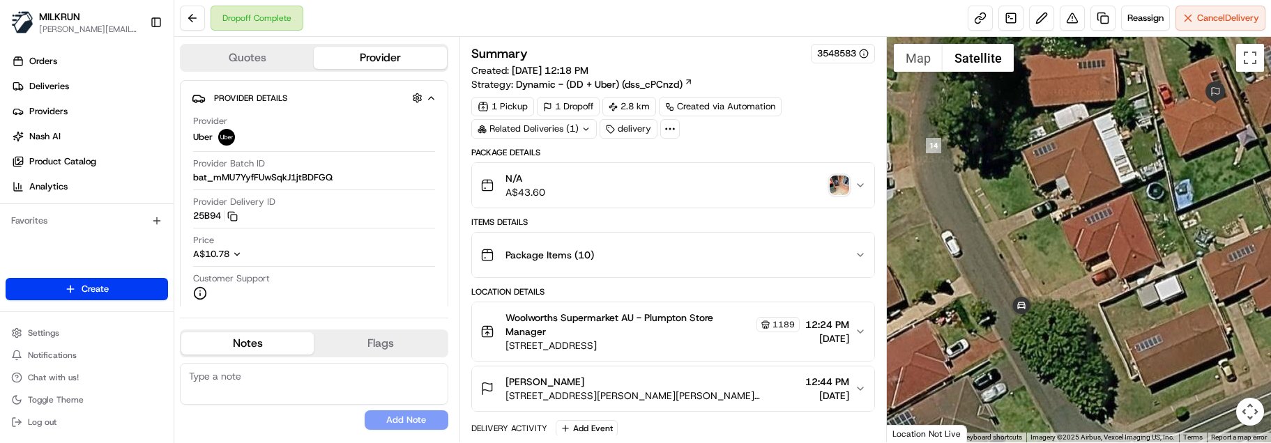
drag, startPoint x: 1209, startPoint y: 176, endPoint x: 1134, endPoint y: 188, distance: 76.2
click at [1134, 188] on div at bounding box center [1079, 240] width 384 height 406
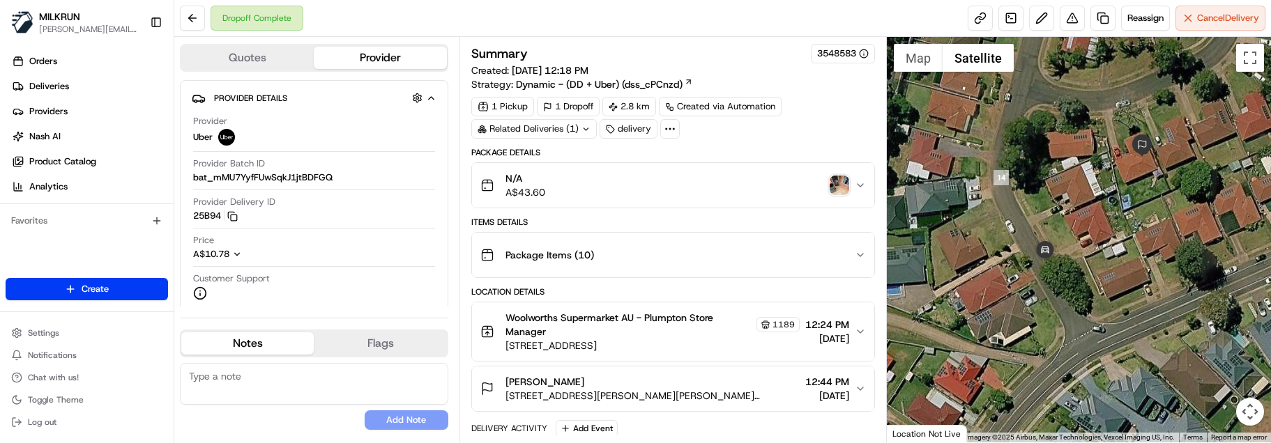
click at [315, 417] on div "No results found Add Note" at bounding box center [314, 396] width 268 height 67
click at [1066, 19] on button at bounding box center [1071, 18] width 25 height 25
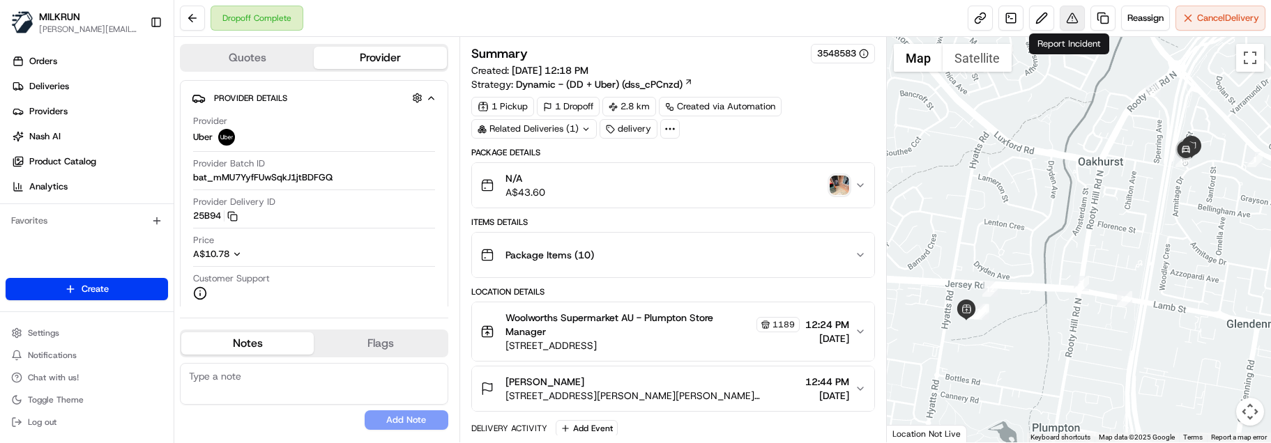
click at [1068, 20] on button at bounding box center [1071, 18] width 25 height 25
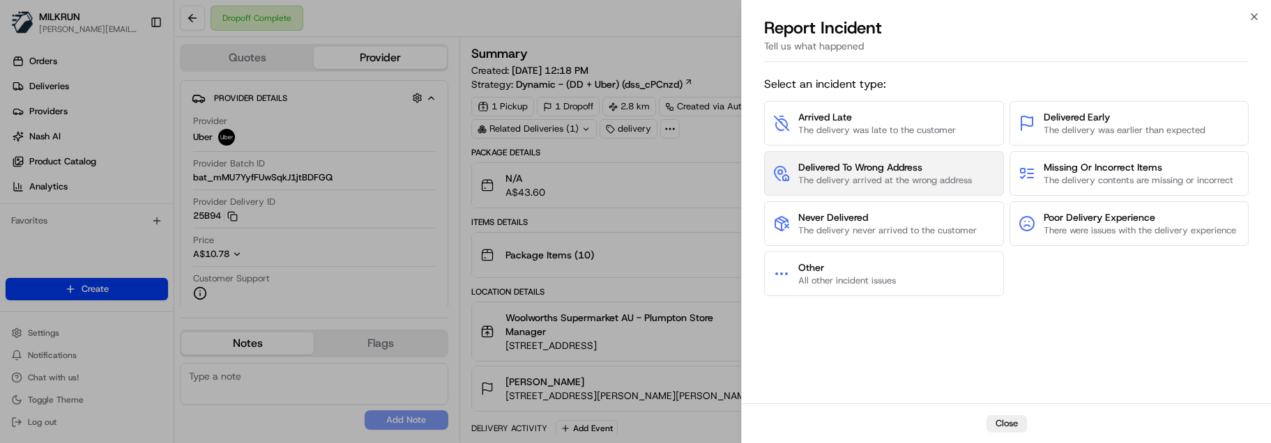
click at [926, 171] on span "Delivered To Wrong Address" at bounding box center [885, 167] width 174 height 14
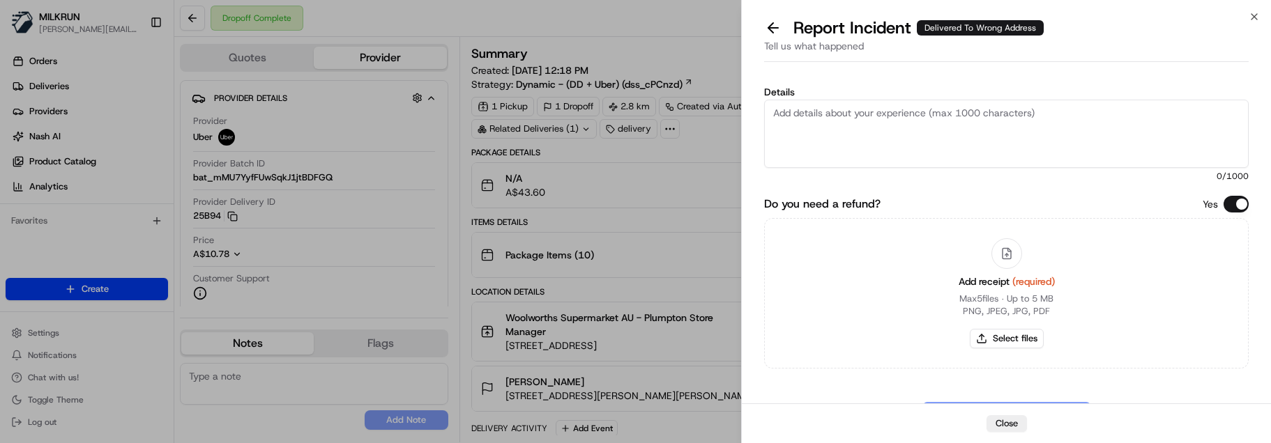
click at [828, 137] on textarea "Details" at bounding box center [1006, 134] width 484 height 68
paste textarea "Customer advised did not receive order - NO POD/POD invalid. Delivered to incor…"
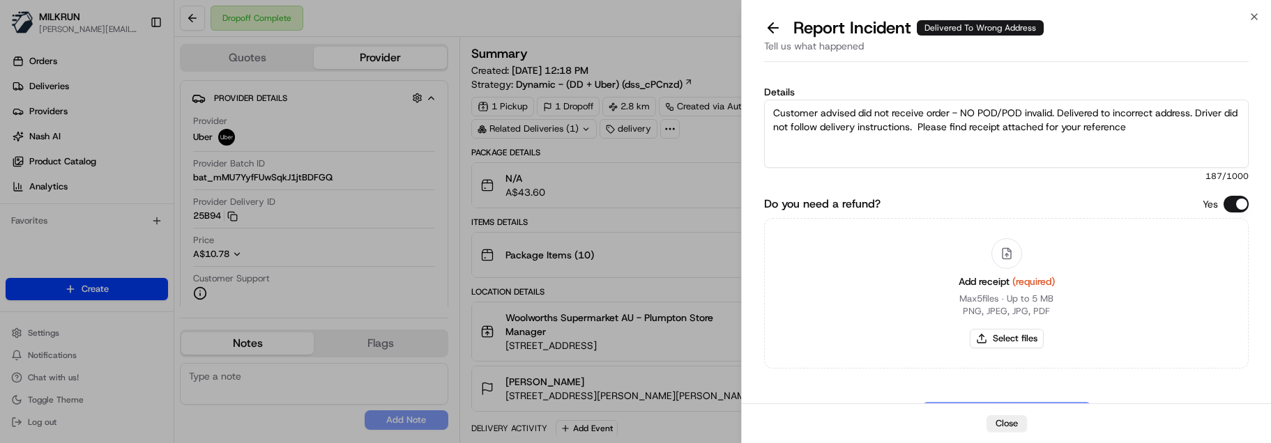
drag, startPoint x: 1003, startPoint y: 118, endPoint x: 974, endPoint y: 121, distance: 28.8
click at [961, 118] on textarea "Customer advised did not receive order - NO POD/POD invalid. Delivered to incor…" at bounding box center [1006, 134] width 484 height 68
type textarea "Customer advised did not receive order - POD invalid. Delivered to incorrect ad…"
click at [989, 334] on button "Select files" at bounding box center [1006, 339] width 74 height 20
type input "C:\fakepath\[PERSON_NAME] - MILKRUN Order Receipt.pdf"
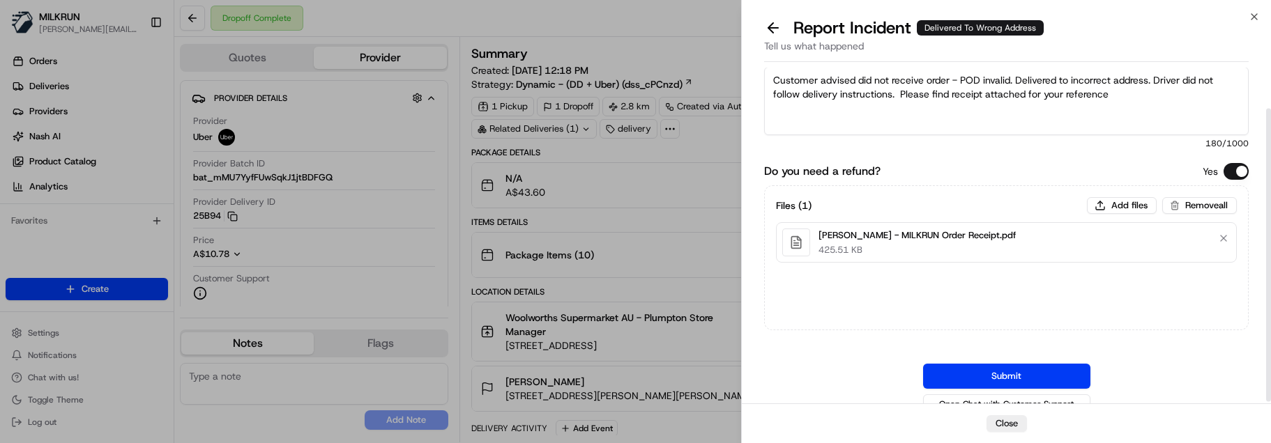
scroll to position [49, 0]
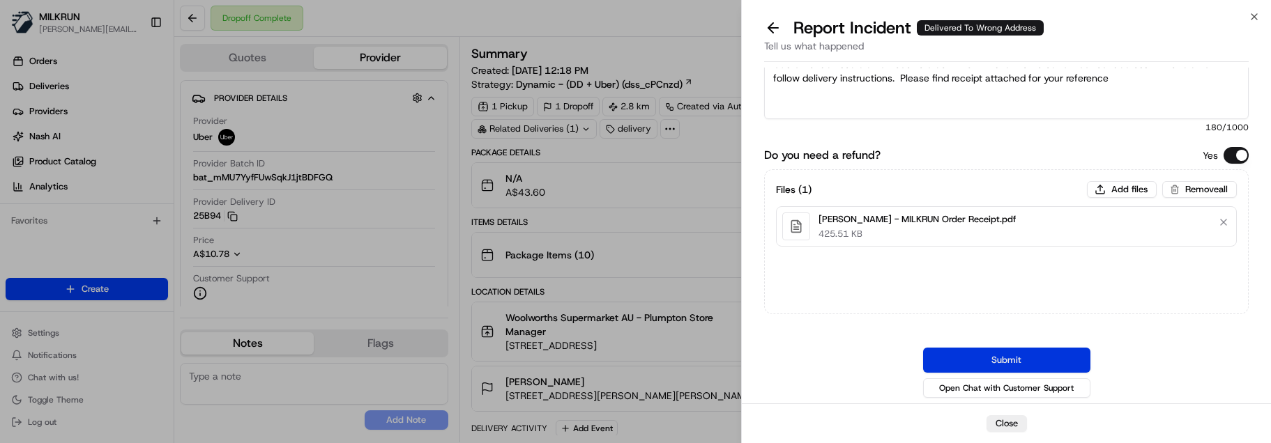
click at [1014, 355] on button "Submit" at bounding box center [1006, 360] width 167 height 25
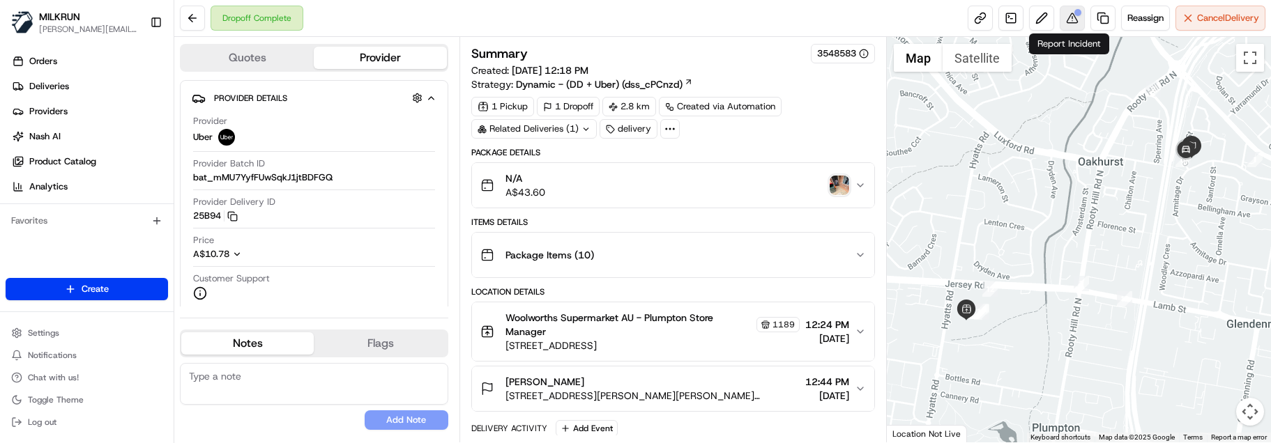
click at [1066, 20] on button at bounding box center [1071, 18] width 25 height 25
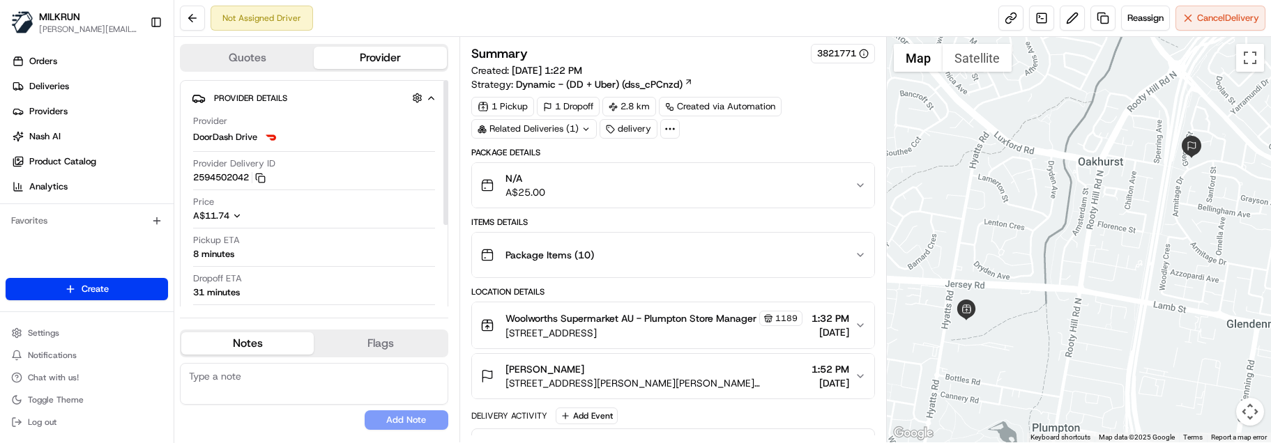
drag, startPoint x: 259, startPoint y: 342, endPoint x: 266, endPoint y: 367, distance: 25.9
click at [259, 342] on button "Notes" at bounding box center [247, 343] width 132 height 22
click at [266, 381] on textarea at bounding box center [314, 384] width 268 height 42
paste textarea "Good XXX Team🌞️Please NOTE the delivery instructions & kindly contact the custo…"
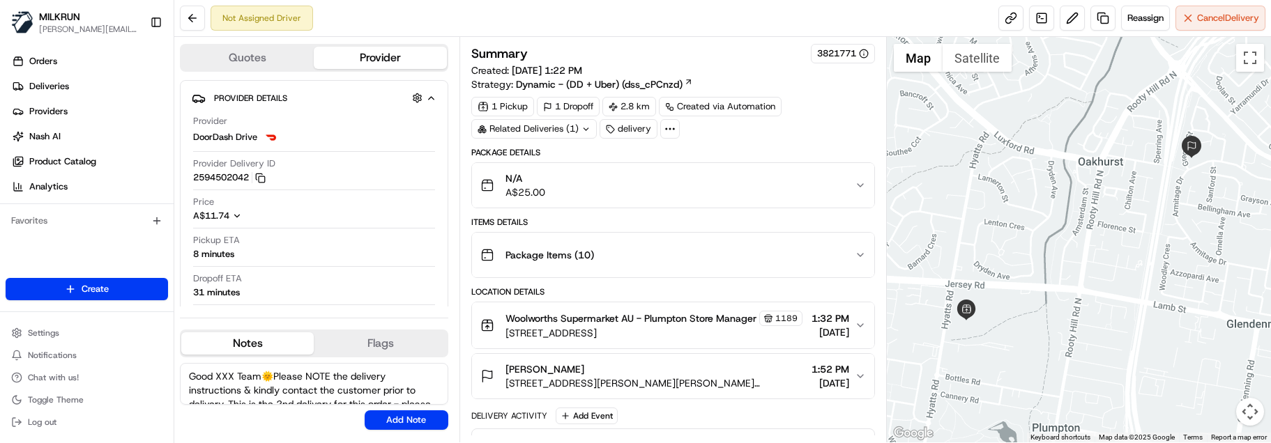
drag, startPoint x: 234, startPoint y: 373, endPoint x: 254, endPoint y: 381, distance: 21.2
click at [218, 373] on textarea "Good XXX Team🌞️Please NOTE the delivery instructions & kindly contact the custo…" at bounding box center [314, 384] width 268 height 42
type textarea "Good Afternoon Team🌞️Please NOTE the delivery instructions & kindly contact the…"
click at [389, 413] on button "Add Note" at bounding box center [407, 421] width 84 height 20
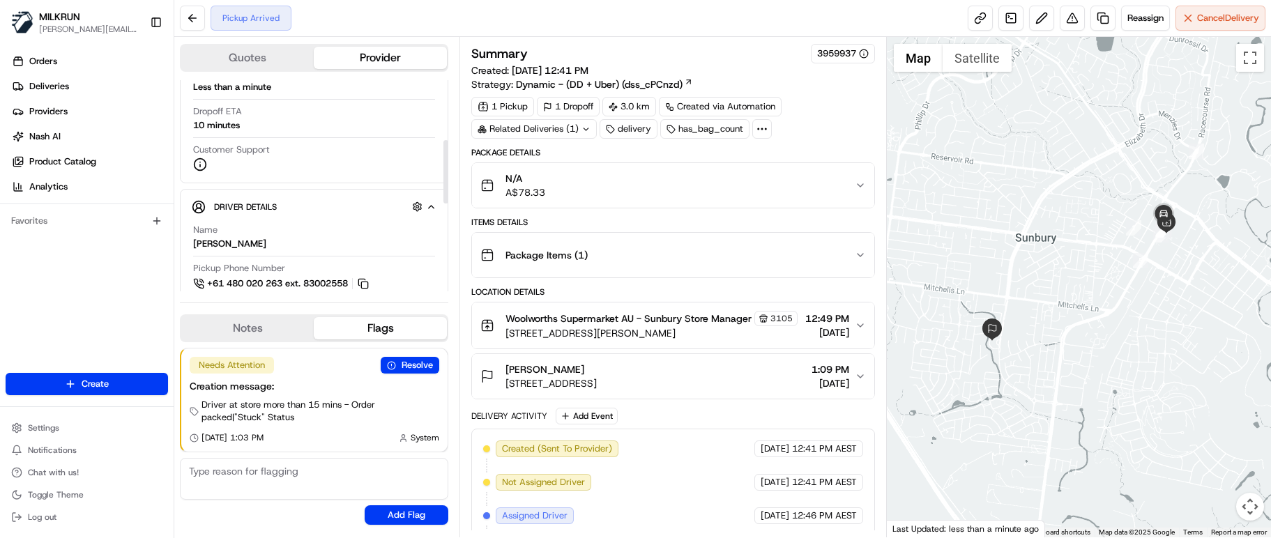
scroll to position [209, 0]
click at [271, 509] on div "Needs Attention Resolve Creation message: Driver at store more than 15 mins - O…" at bounding box center [314, 436] width 268 height 188
drag, startPoint x: 303, startPoint y: 509, endPoint x: 321, endPoint y: 496, distance: 22.3
click at [303, 509] on div "Needs Attention Resolve Creation message: Driver at store more than 15 mins - O…" at bounding box center [314, 436] width 268 height 188
click at [245, 327] on button "Notes" at bounding box center [247, 328] width 132 height 22
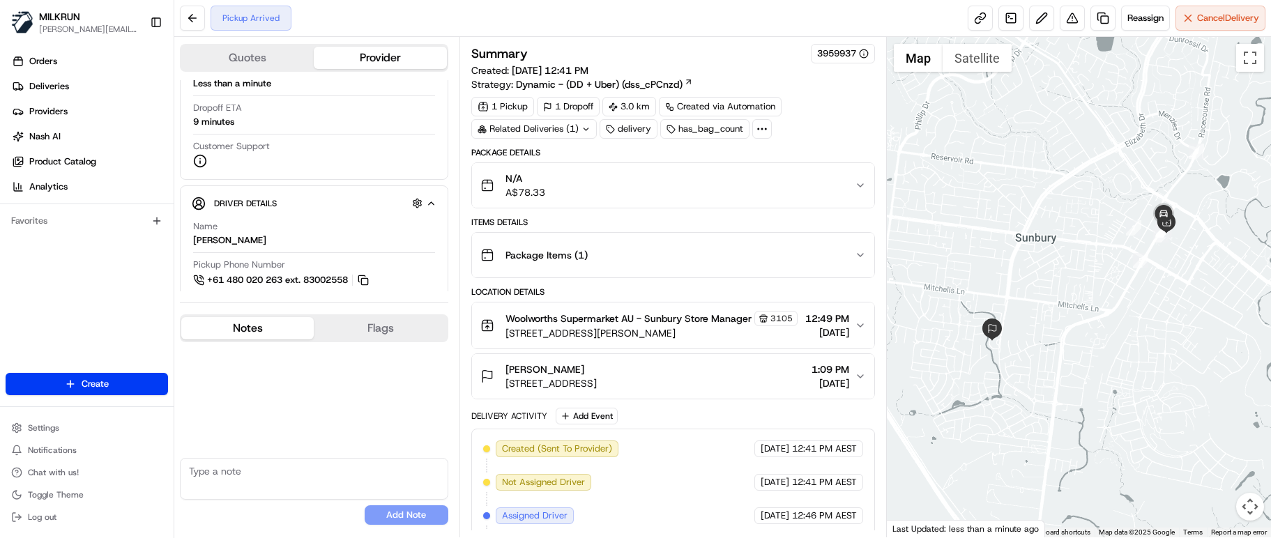
click at [261, 485] on textarea at bounding box center [314, 479] width 268 height 42
paste textarea "Good XXXX Team🌞️ Please can you deliver this order ASAP as the customer has bee…"
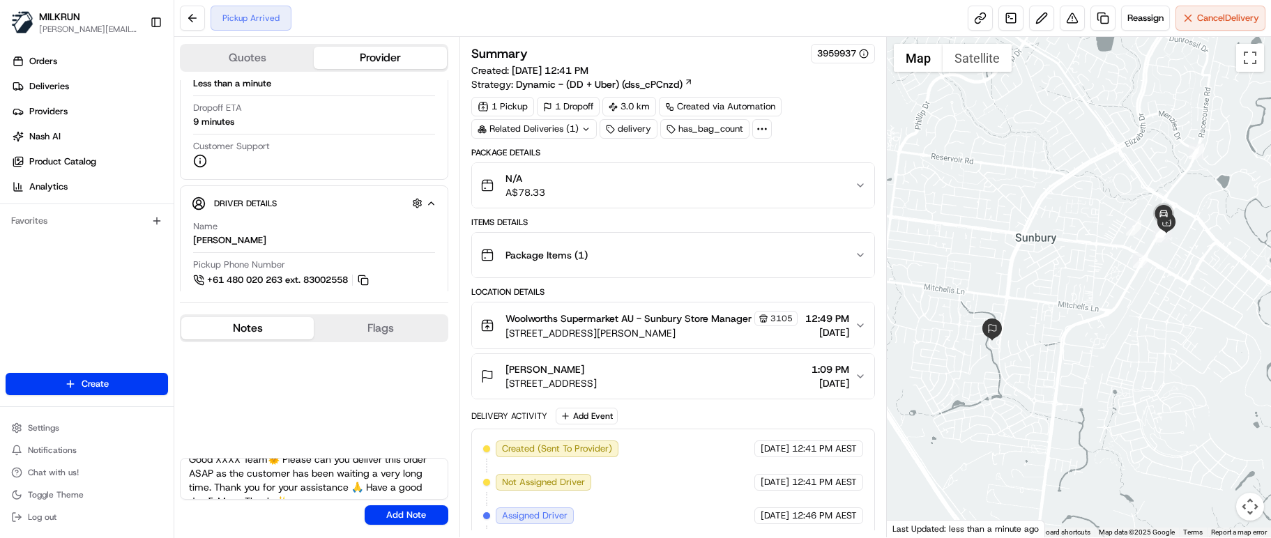
scroll to position [0, 0]
drag, startPoint x: 240, startPoint y: 472, endPoint x: 256, endPoint y: 469, distance: 16.3
click at [240, 472] on textarea "Good XXXX Team🌞️ Please can you deliver this order ASAP as the customer has bee…" at bounding box center [314, 479] width 268 height 42
drag, startPoint x: 238, startPoint y: 476, endPoint x: 293, endPoint y: 473, distance: 55.1
click at [239, 476] on textarea "Good XXXX Team🌞️ Please can you deliver this order ASAP as the customer has bee…" at bounding box center [314, 479] width 268 height 42
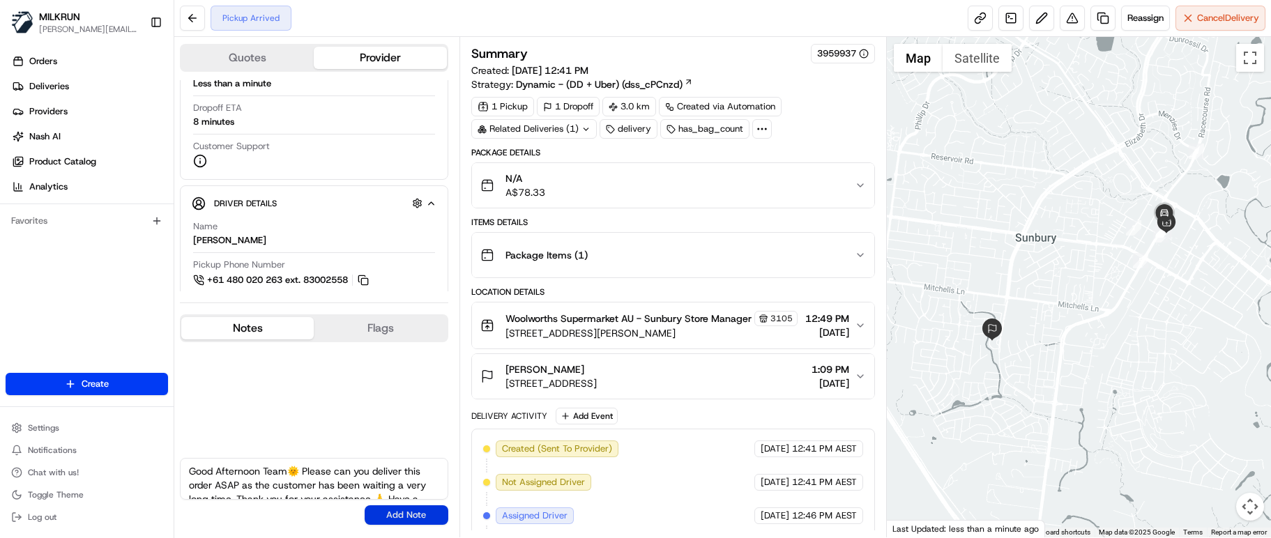
type textarea "Good Afternoon Team🌞️ Please can you deliver this order ASAP as the customer ha…"
click at [392, 509] on button "Add Note" at bounding box center [407, 515] width 84 height 20
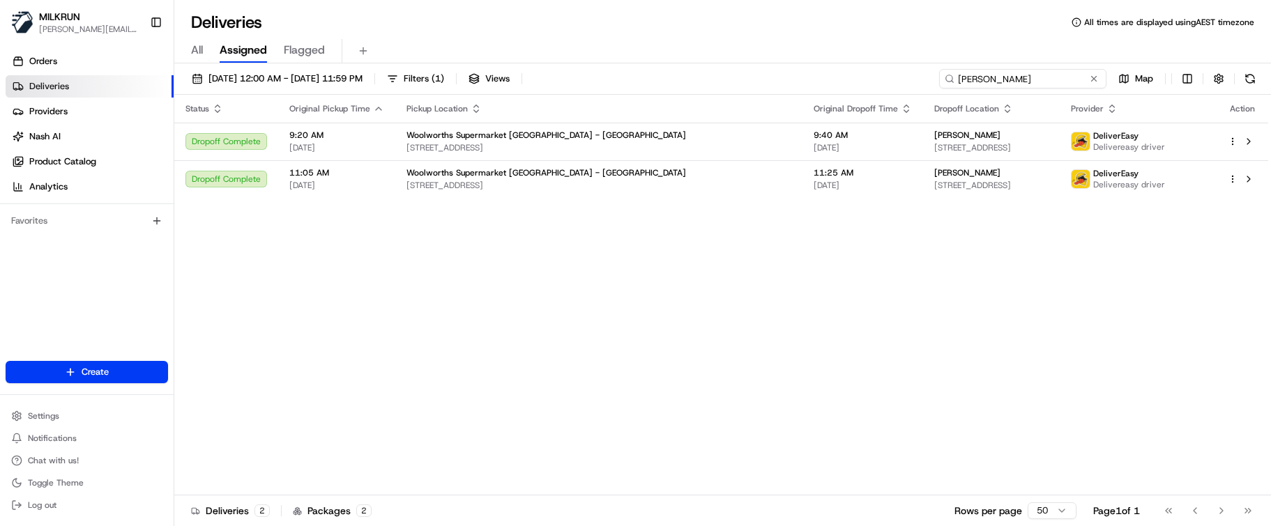
drag, startPoint x: 1057, startPoint y: 79, endPoint x: 721, endPoint y: 82, distance: 336.0
click at [722, 82] on div "[DATE] 12:00 AM - [DATE] 11:59 PM Filters ( 1 ) Views [PERSON_NAME] Map" at bounding box center [722, 82] width 1096 height 26
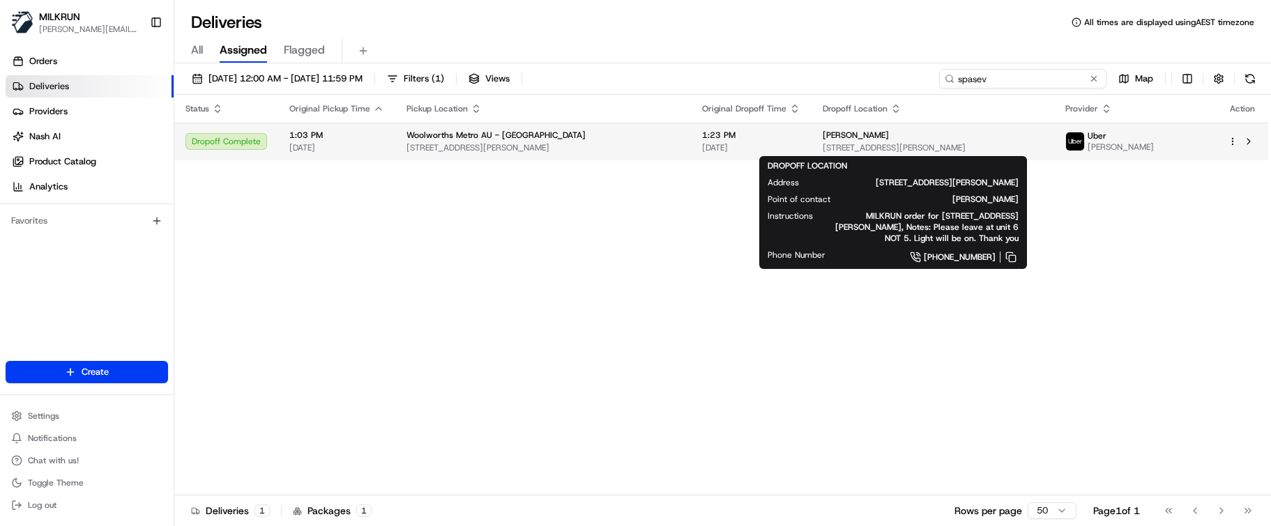
type input "spasev"
click at [822, 143] on span "[STREET_ADDRESS][PERSON_NAME]" at bounding box center [932, 147] width 220 height 11
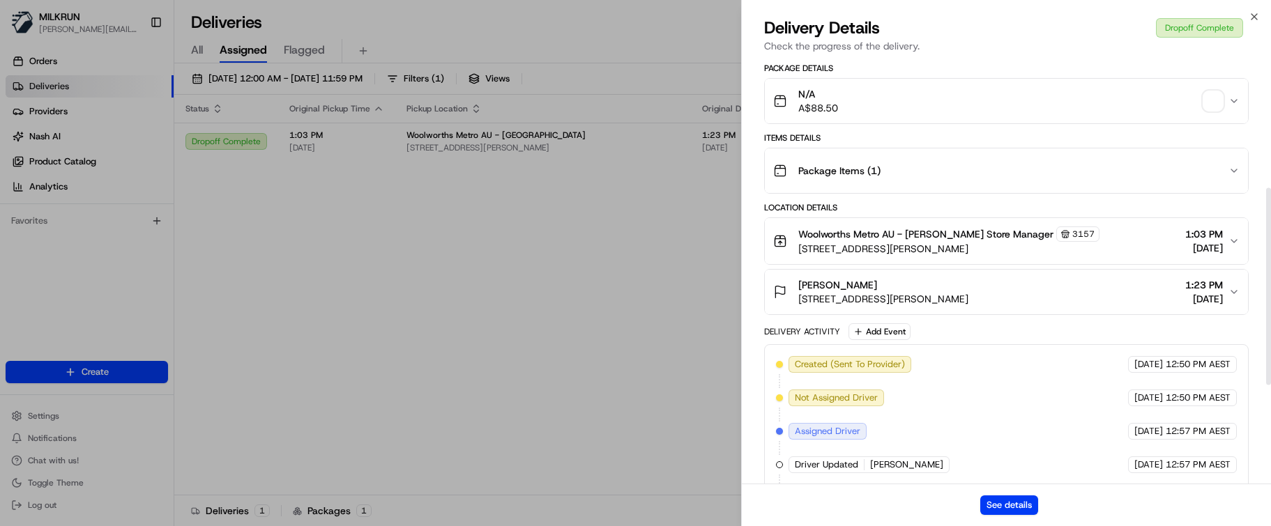
scroll to position [279, 0]
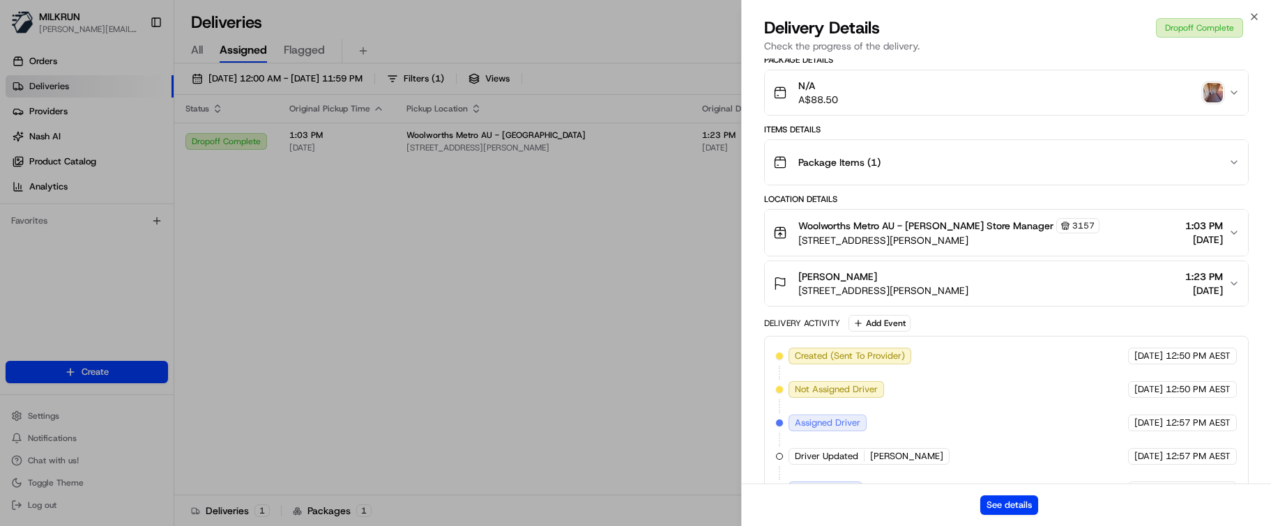
drag, startPoint x: 887, startPoint y: 288, endPoint x: 795, endPoint y: 286, distance: 92.7
click at [795, 286] on div "Kat [STREET_ADDRESS][PERSON_NAME]" at bounding box center [870, 284] width 195 height 28
copy span "[PERSON_NAME]"
drag, startPoint x: 599, startPoint y: 459, endPoint x: 592, endPoint y: 439, distance: 21.0
